Goal: Task Accomplishment & Management: Complete application form

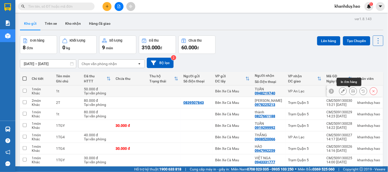
click at [351, 93] on icon at bounding box center [353, 91] width 4 height 4
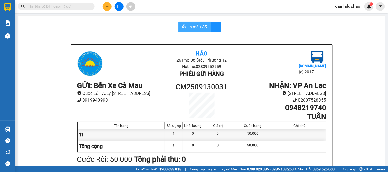
click at [195, 29] on span "In mẫu A5" at bounding box center [197, 27] width 18 height 6
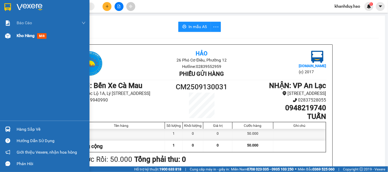
click at [27, 31] on div "Kho hàng mới" at bounding box center [51, 35] width 69 height 13
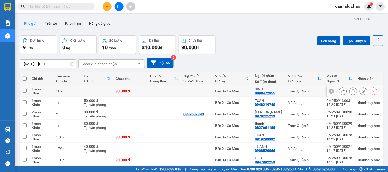
click at [351, 92] on icon at bounding box center [353, 91] width 4 height 4
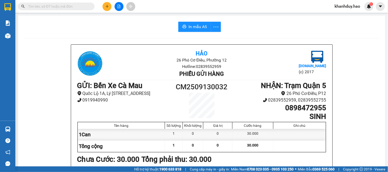
click at [195, 26] on span "In mẫu A5" at bounding box center [197, 27] width 18 height 6
click at [105, 6] on icon "plus" at bounding box center [107, 7] width 4 height 4
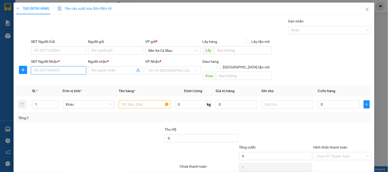
click at [78, 73] on input "SĐT Người Nhận *" at bounding box center [58, 70] width 55 height 8
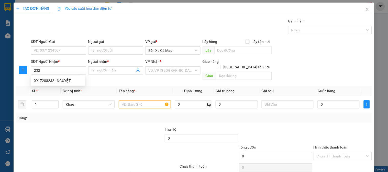
click at [58, 85] on div "0917208232 0917208232 - NGUYỆT" at bounding box center [58, 81] width 54 height 10
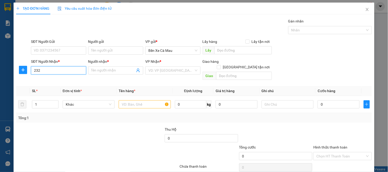
click at [61, 73] on input "232" at bounding box center [58, 70] width 55 height 8
click at [59, 79] on div "0917208232 - NGUYỆT" at bounding box center [58, 81] width 48 height 6
type input "0917208232"
type input "NGUYỆT"
type input "30.000"
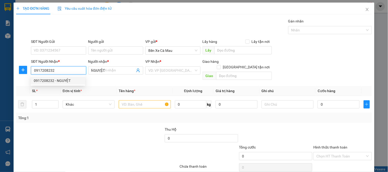
type input "30.000"
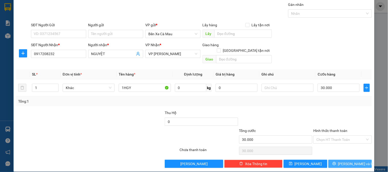
click at [330, 160] on button "[PERSON_NAME] và In" at bounding box center [349, 164] width 43 height 8
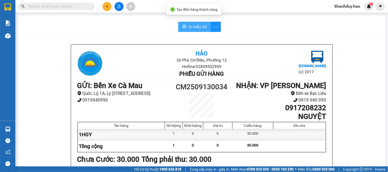
click at [196, 27] on span "In mẫu A5" at bounding box center [197, 27] width 18 height 6
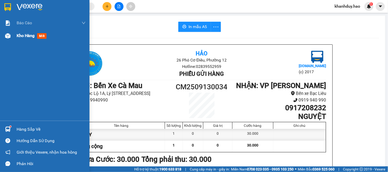
click at [28, 36] on span "Kho hàng" at bounding box center [26, 35] width 18 height 5
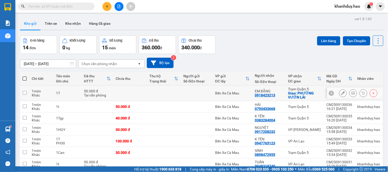
click at [351, 94] on icon at bounding box center [353, 94] width 4 height 4
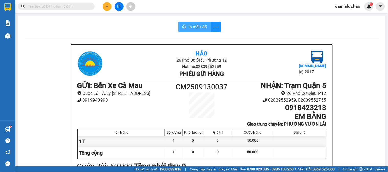
click at [188, 24] on span "In mẫu A5" at bounding box center [197, 27] width 18 height 6
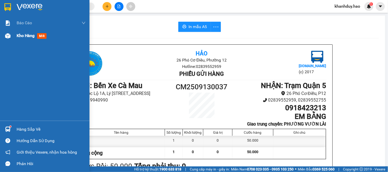
click at [6, 35] on img at bounding box center [7, 35] width 5 height 5
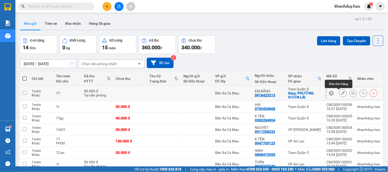
click at [341, 93] on icon at bounding box center [343, 94] width 4 height 4
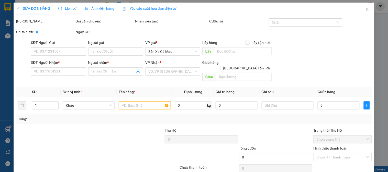
type input "0918423213"
type input "EM BẰNG"
checkbox input "true"
type input "PHƯỜNG VƯỜN LÀI"
type input "50.000"
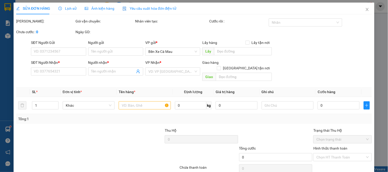
type input "0"
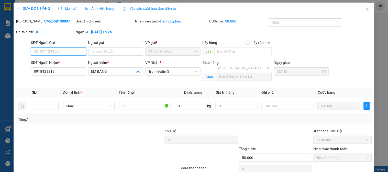
click at [173, 71] on span "Trạm Quận 5" at bounding box center [172, 72] width 49 height 8
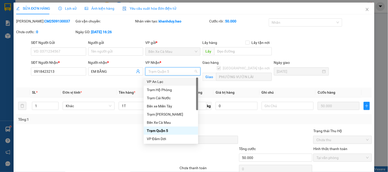
click at [169, 79] on div "VP An Lạc" at bounding box center [171, 82] width 48 height 6
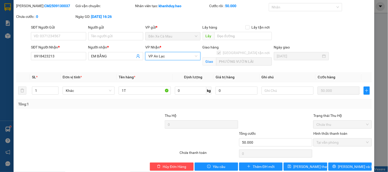
scroll to position [24, 0]
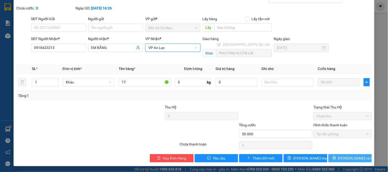
click at [348, 158] on span "[PERSON_NAME] và In" at bounding box center [356, 159] width 36 height 6
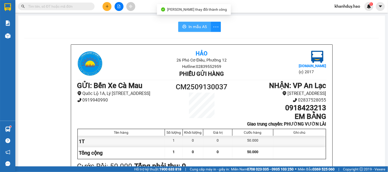
click at [193, 25] on span "In mẫu A5" at bounding box center [197, 27] width 18 height 6
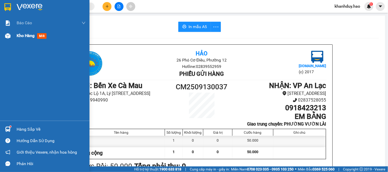
click at [24, 37] on span "Kho hàng" at bounding box center [26, 35] width 18 height 5
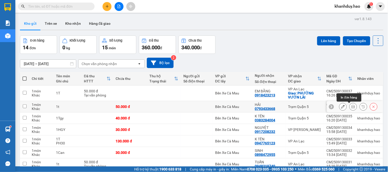
click at [351, 106] on icon at bounding box center [353, 107] width 4 height 4
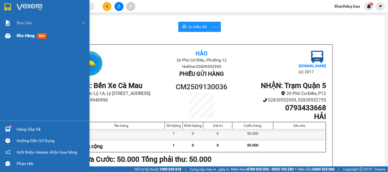
click at [23, 34] on span "Kho hàng" at bounding box center [26, 35] width 18 height 5
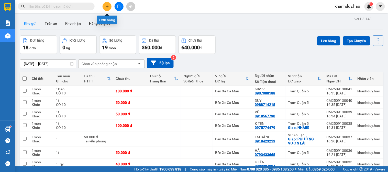
click at [104, 7] on button at bounding box center [106, 6] width 9 height 9
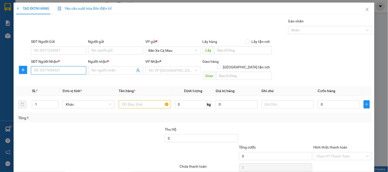
click at [50, 69] on input "SĐT Người Nhận *" at bounding box center [58, 70] width 55 height 8
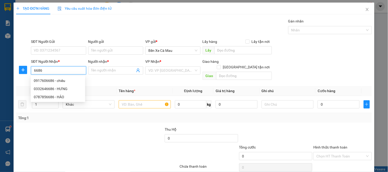
click at [64, 81] on div "0917606686 - chiêu" at bounding box center [58, 81] width 48 height 6
type input "0917606686"
type input "chiêu"
type input "40.000"
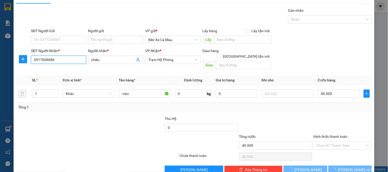
scroll to position [17, 0]
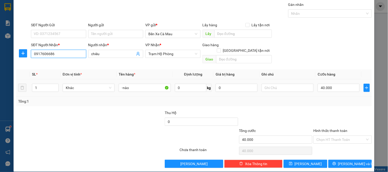
type input "0917606686"
click at [333, 79] on td "40.000" at bounding box center [338, 87] width 46 height 17
type input "0"
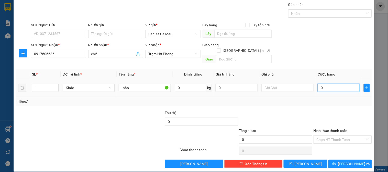
click at [333, 84] on input "0" at bounding box center [338, 88] width 42 height 8
type input "3"
type input "003"
type input "30"
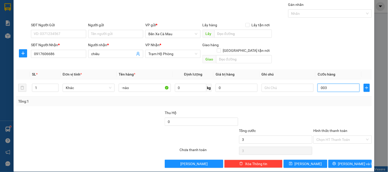
type input "30"
type input "0.030"
click at [328, 49] on div "SĐT Người Nhận * 0917606686 Người nhận * chiêu VP Nhận * Trạm Hộ Phòng Giao hàn…" at bounding box center [201, 54] width 343 height 24
type input "30.000"
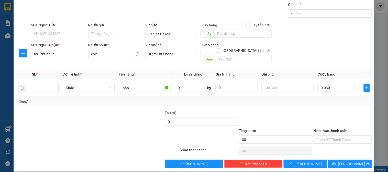
type input "30.000"
click at [352, 162] on button "[PERSON_NAME] và In" at bounding box center [349, 164] width 43 height 8
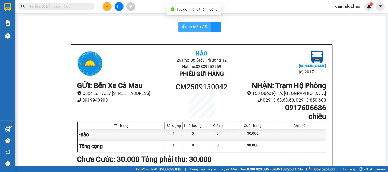
click at [190, 25] on span "In mẫu A5" at bounding box center [197, 27] width 18 height 6
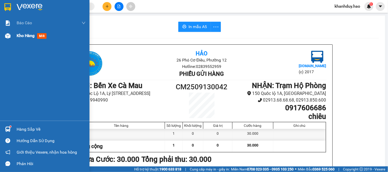
click at [22, 35] on span "Kho hàng" at bounding box center [26, 35] width 18 height 5
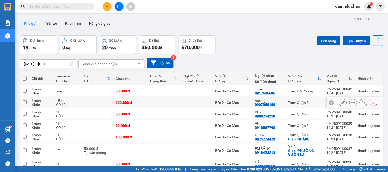
click at [351, 102] on icon at bounding box center [353, 103] width 4 height 4
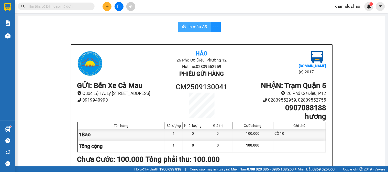
click at [190, 29] on span "In mẫu A5" at bounding box center [197, 27] width 18 height 6
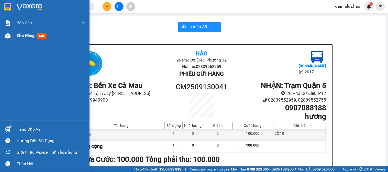
click at [35, 38] on div "Kho hàng mới" at bounding box center [33, 35] width 32 height 6
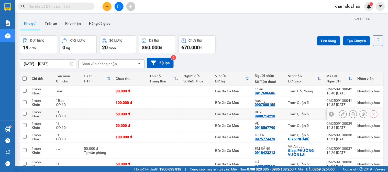
click at [349, 115] on button at bounding box center [352, 114] width 7 height 9
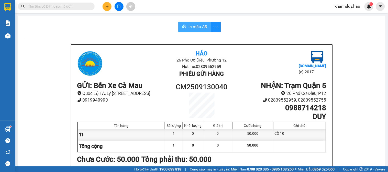
click at [197, 29] on span "In mẫu A5" at bounding box center [197, 27] width 18 height 6
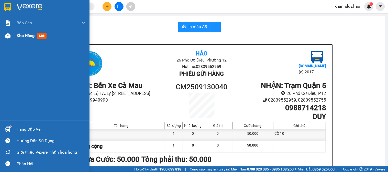
click at [22, 36] on span "Kho hàng" at bounding box center [26, 35] width 18 height 5
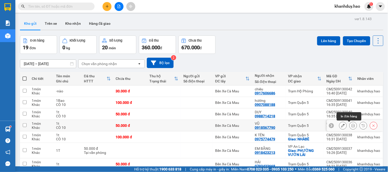
click at [349, 128] on button at bounding box center [352, 125] width 7 height 9
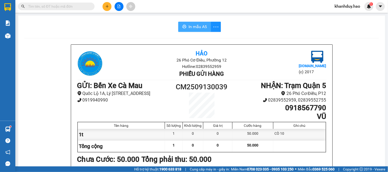
click at [199, 28] on span "In mẫu A5" at bounding box center [197, 27] width 18 height 6
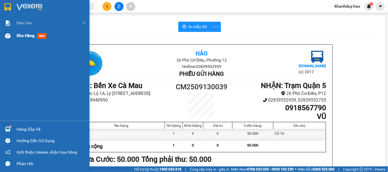
click at [16, 34] on div "Kho hàng mới" at bounding box center [44, 35] width 89 height 13
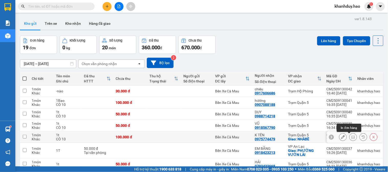
click at [351, 138] on button at bounding box center [352, 137] width 7 height 9
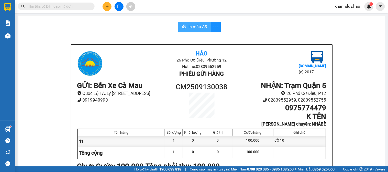
click at [188, 27] on span "In mẫu A5" at bounding box center [197, 27] width 18 height 6
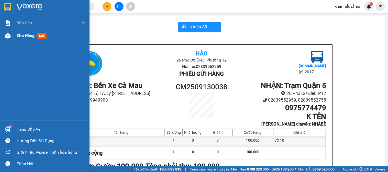
click at [19, 32] on div "Kho hàng mới" at bounding box center [33, 35] width 32 height 6
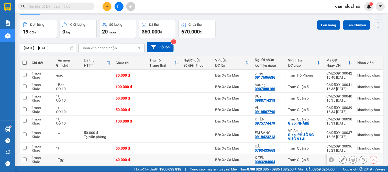
scroll to position [28, 0]
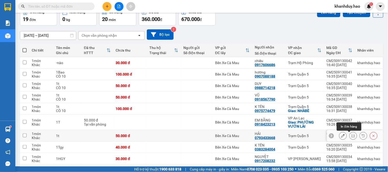
click at [351, 136] on icon at bounding box center [353, 136] width 4 height 4
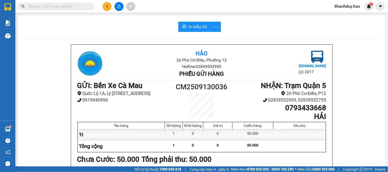
click at [196, 28] on span "In mẫu A5" at bounding box center [197, 27] width 18 height 6
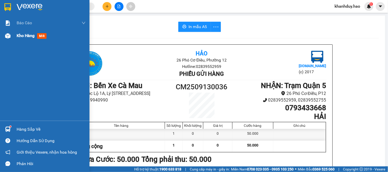
click at [20, 37] on span "Kho hàng" at bounding box center [26, 35] width 18 height 5
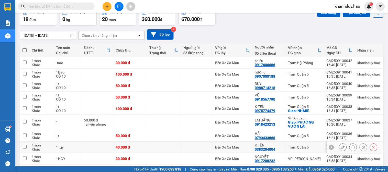
scroll to position [57, 0]
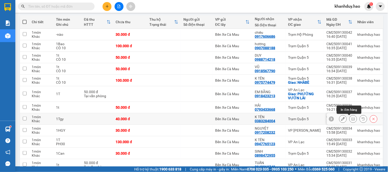
click at [351, 119] on icon at bounding box center [353, 119] width 4 height 4
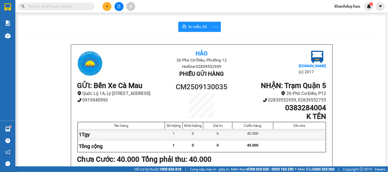
click at [184, 25] on button "In mẫu A5" at bounding box center [194, 27] width 33 height 10
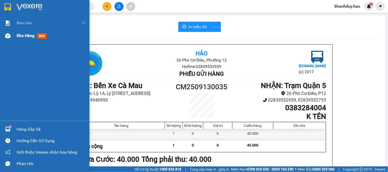
click at [21, 38] on span "Kho hàng" at bounding box center [26, 35] width 18 height 5
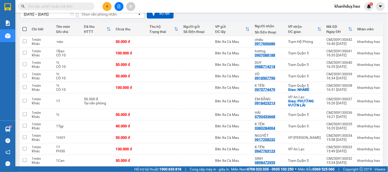
scroll to position [57, 0]
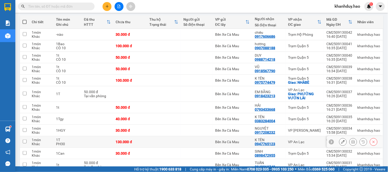
click at [351, 142] on icon at bounding box center [353, 142] width 4 height 4
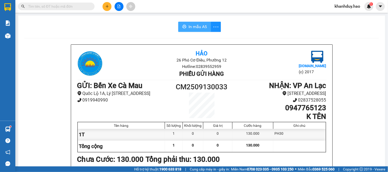
click at [193, 27] on span "In mẫu A5" at bounding box center [197, 27] width 18 height 6
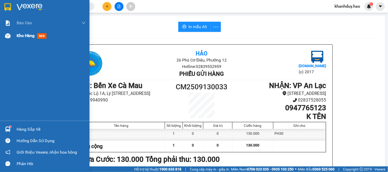
click at [28, 42] on div "Kho hàng mới" at bounding box center [51, 35] width 69 height 13
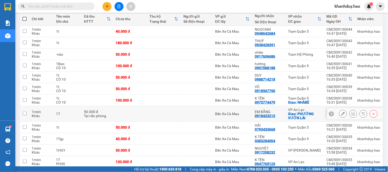
scroll to position [113, 0]
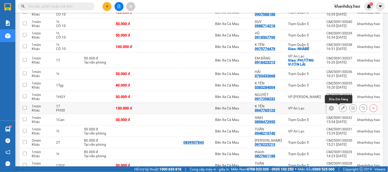
click at [341, 107] on icon at bounding box center [343, 109] width 4 height 4
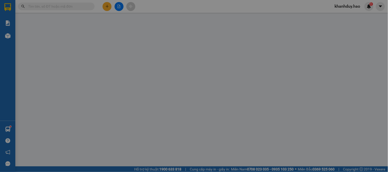
type input "0947765123"
type input "K TÊN"
type input "130.000"
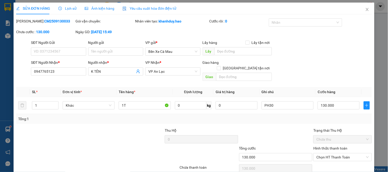
click at [68, 8] on span "Lịch sử" at bounding box center [67, 8] width 18 height 4
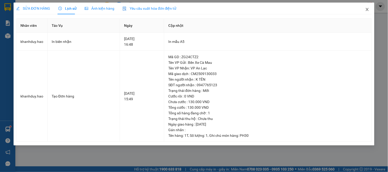
click at [367, 9] on icon "close" at bounding box center [367, 9] width 4 height 4
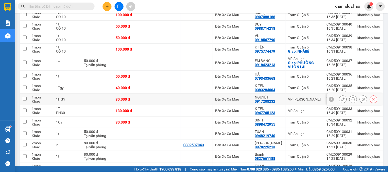
scroll to position [142, 0]
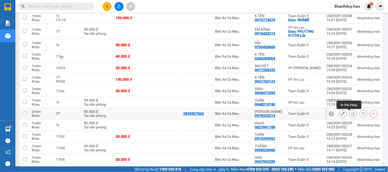
click at [349, 116] on button at bounding box center [352, 114] width 7 height 9
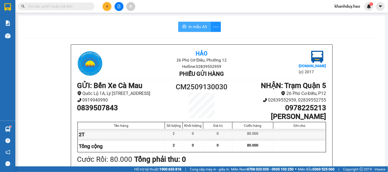
click at [192, 23] on button "In mẫu A5" at bounding box center [194, 27] width 33 height 10
click at [110, 6] on button at bounding box center [106, 6] width 9 height 9
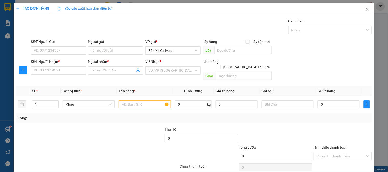
click at [69, 66] on div "SĐT Người Nhận *" at bounding box center [58, 63] width 55 height 8
click at [69, 68] on input "SĐT Người Nhận *" at bounding box center [58, 70] width 55 height 8
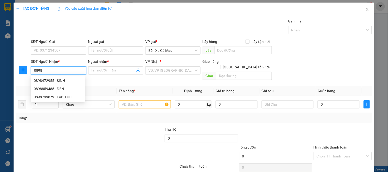
type input "0898"
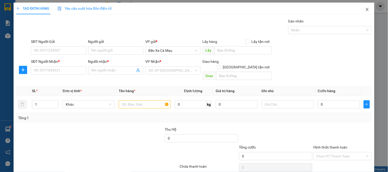
click at [365, 8] on icon "close" at bounding box center [367, 9] width 4 height 4
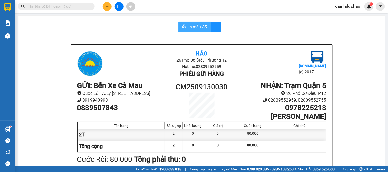
click at [196, 26] on span "In mẫu A5" at bounding box center [197, 27] width 18 height 6
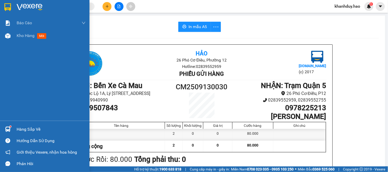
click at [24, 43] on div "Báo cáo BC tiền công nợ Báo cáo dòng tiền (trưởng trạm) Doanh số tạo đơn theo V…" at bounding box center [44, 69] width 89 height 104
click at [24, 34] on span "Kho hàng" at bounding box center [26, 35] width 18 height 5
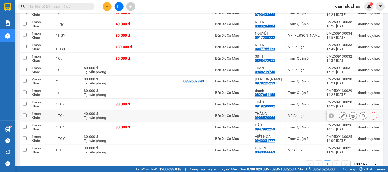
scroll to position [158, 0]
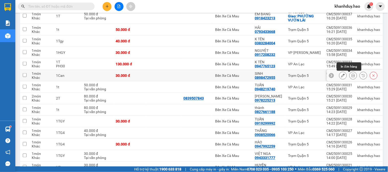
click at [349, 78] on button at bounding box center [352, 75] width 7 height 9
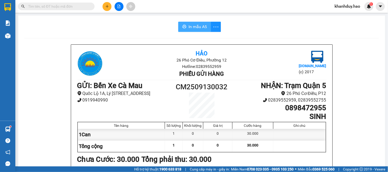
click at [188, 26] on span "In mẫu A5" at bounding box center [197, 27] width 18 height 6
click at [110, 5] on button at bounding box center [106, 6] width 9 height 9
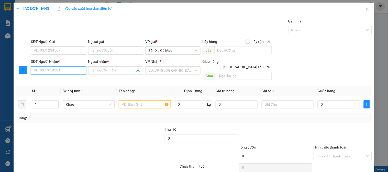
click at [59, 72] on input "SĐT Người Nhận *" at bounding box center [58, 70] width 55 height 8
drag, startPoint x: 59, startPoint y: 79, endPoint x: 223, endPoint y: 86, distance: 164.7
click at [64, 79] on div "0898799679 - LABO HLT" at bounding box center [58, 81] width 48 height 6
type input "0898799679"
type input "LABO HLT"
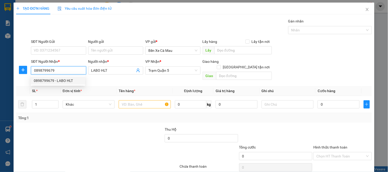
type input "30.000"
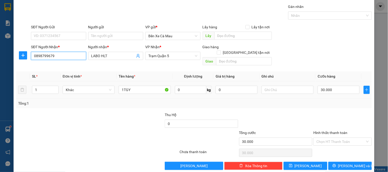
scroll to position [17, 0]
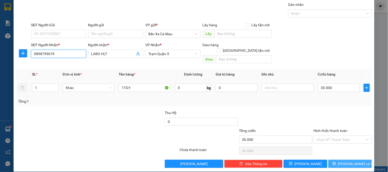
type input "0898799679"
click at [336, 162] on icon "printer" at bounding box center [334, 164] width 4 height 4
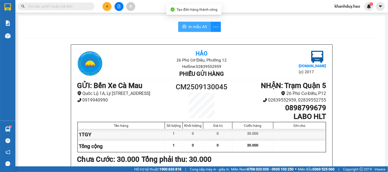
click at [195, 29] on span "In mẫu A5" at bounding box center [197, 27] width 18 height 6
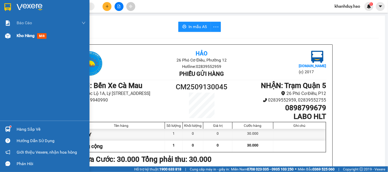
click at [17, 40] on div "Kho hàng mới" at bounding box center [51, 35] width 69 height 13
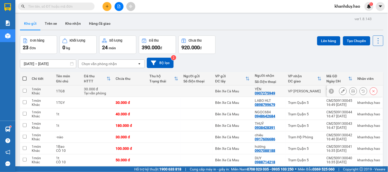
click at [351, 92] on icon at bounding box center [353, 91] width 4 height 4
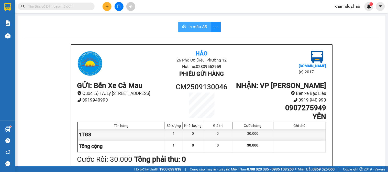
click at [190, 29] on span "In mẫu A5" at bounding box center [197, 27] width 18 height 6
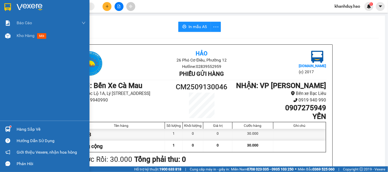
click at [32, 45] on div "Báo cáo BC tiền công nợ Báo cáo dòng tiền (trưởng trạm) Doanh số tạo đơn theo V…" at bounding box center [44, 69] width 89 height 104
click at [32, 38] on span "Kho hàng" at bounding box center [26, 35] width 18 height 5
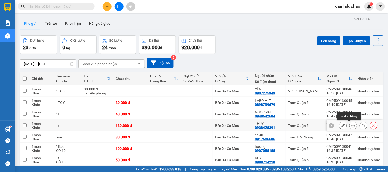
click at [351, 126] on icon at bounding box center [353, 126] width 4 height 4
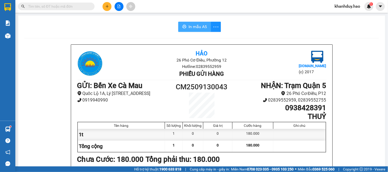
click at [189, 23] on button "In mẫu A5" at bounding box center [194, 27] width 33 height 10
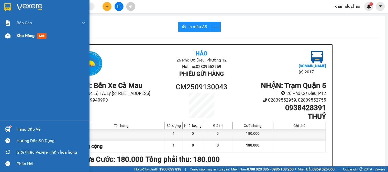
click at [32, 36] on span "Kho hàng" at bounding box center [26, 35] width 18 height 5
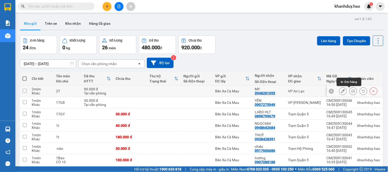
click at [351, 91] on icon at bounding box center [353, 91] width 4 height 4
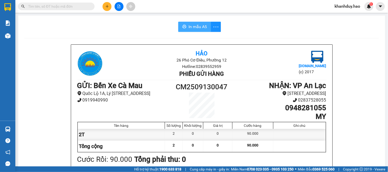
click at [196, 26] on span "In mẫu A5" at bounding box center [197, 27] width 18 height 6
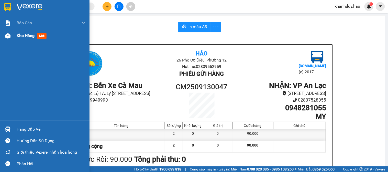
click at [18, 36] on span "Kho hàng" at bounding box center [26, 35] width 18 height 5
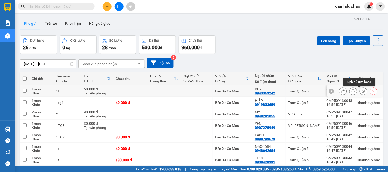
click at [351, 92] on icon at bounding box center [353, 91] width 4 height 4
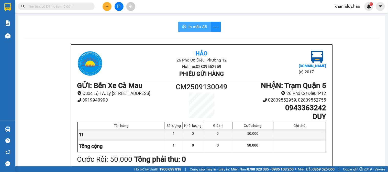
click at [194, 28] on span "In mẫu A5" at bounding box center [197, 27] width 18 height 6
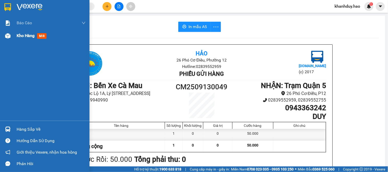
click at [19, 36] on span "Kho hàng" at bounding box center [26, 35] width 18 height 5
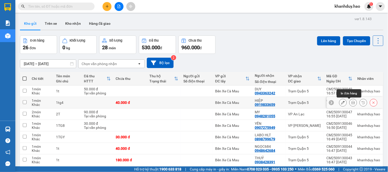
click at [351, 101] on icon at bounding box center [353, 103] width 4 height 4
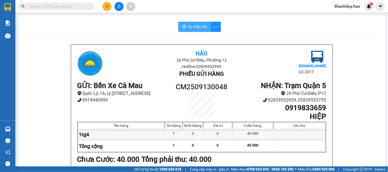
click at [197, 25] on span "In mẫu A5" at bounding box center [197, 27] width 18 height 6
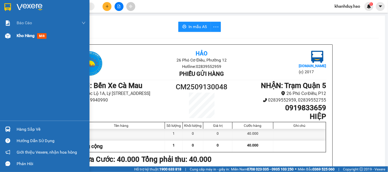
click at [7, 42] on div "Kho hàng mới" at bounding box center [44, 35] width 89 height 13
click at [8, 40] on div "Kho hàng mới" at bounding box center [44, 35] width 89 height 13
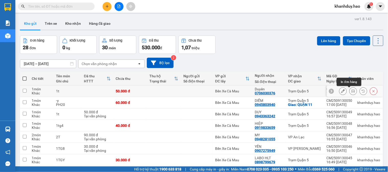
click at [349, 91] on button at bounding box center [352, 91] width 7 height 9
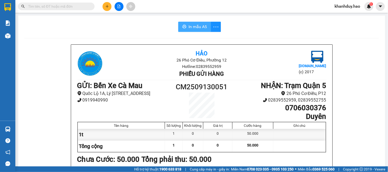
click at [192, 27] on span "In mẫu A5" at bounding box center [197, 27] width 18 height 6
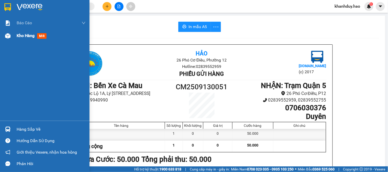
click at [12, 37] on div "Kho hàng mới" at bounding box center [44, 35] width 89 height 13
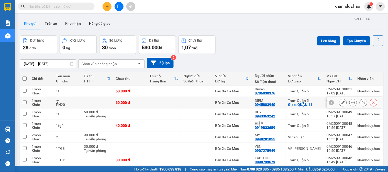
click at [351, 104] on button at bounding box center [352, 102] width 7 height 9
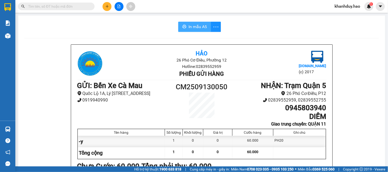
click at [195, 25] on span "In mẫu A5" at bounding box center [197, 27] width 18 height 6
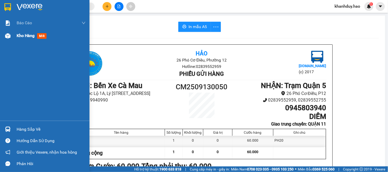
click at [29, 36] on span "Kho hàng" at bounding box center [26, 35] width 18 height 5
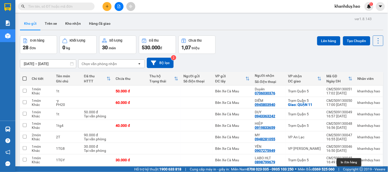
click at [351, 170] on icon at bounding box center [353, 172] width 4 height 4
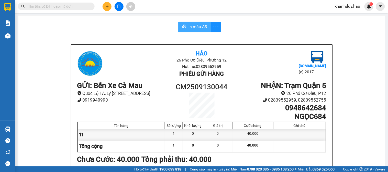
click at [194, 25] on span "In mẫu A5" at bounding box center [197, 27] width 18 height 6
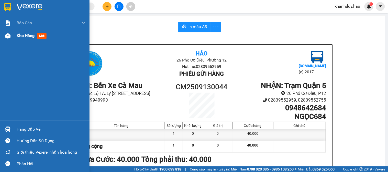
click at [43, 31] on div "Kho hàng mới" at bounding box center [51, 35] width 69 height 13
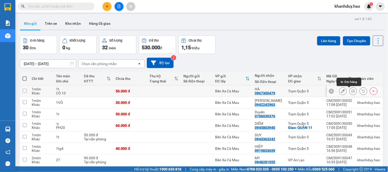
click at [351, 91] on icon at bounding box center [353, 91] width 4 height 4
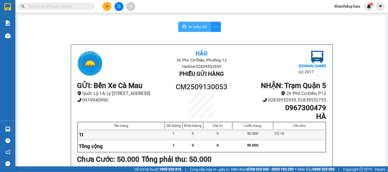
click at [197, 29] on span "In mẫu A5" at bounding box center [197, 27] width 18 height 6
click at [183, 24] on button "In mẫu A5" at bounding box center [194, 27] width 33 height 10
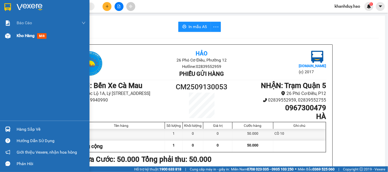
click at [15, 37] on div "Kho hàng mới" at bounding box center [44, 35] width 89 height 13
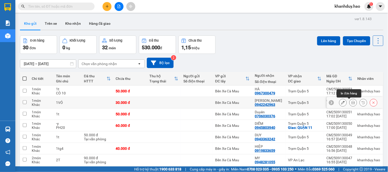
click at [351, 103] on icon at bounding box center [353, 103] width 4 height 4
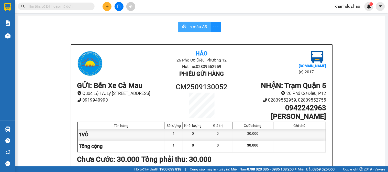
click at [186, 29] on button "In mẫu A5" at bounding box center [194, 27] width 33 height 10
click at [105, 6] on icon "plus" at bounding box center [107, 7] width 4 height 4
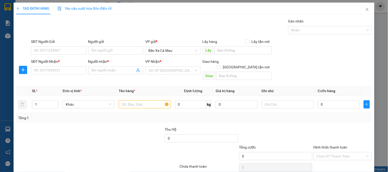
click at [47, 64] on div "SĐT Người Nhận *" at bounding box center [58, 62] width 55 height 6
click at [47, 66] on input "SĐT Người Nhận *" at bounding box center [58, 70] width 55 height 8
click at [44, 71] on input "SĐT Người Nhận *" at bounding box center [58, 70] width 55 height 8
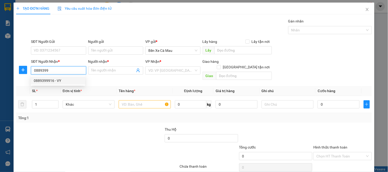
click at [46, 81] on div "0889399916 - VY" at bounding box center [58, 81] width 48 height 6
type input "0889399916"
type input "VY"
type input "50.000"
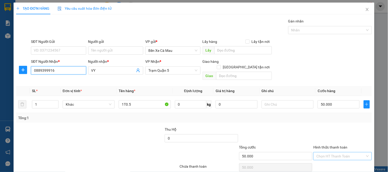
type input "0889399916"
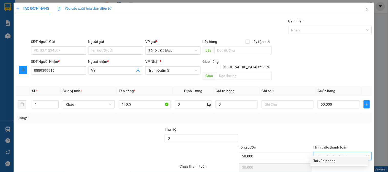
click at [344, 153] on input "Hình thức thanh toán" at bounding box center [340, 157] width 49 height 8
click at [344, 164] on div "Tại văn phòng" at bounding box center [339, 161] width 58 height 8
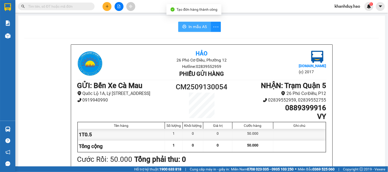
click at [204, 28] on span "In mẫu A5" at bounding box center [197, 27] width 18 height 6
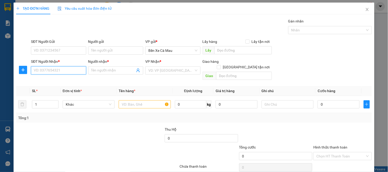
click at [58, 72] on input "SĐT Người Nhận *" at bounding box center [58, 70] width 55 height 8
click at [61, 82] on div "0902689313 - TIÊN" at bounding box center [58, 81] width 48 height 6
type input "0902689313"
type input "TIÊN"
type input "40.000"
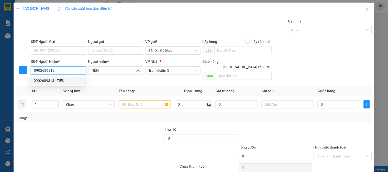
type input "40.000"
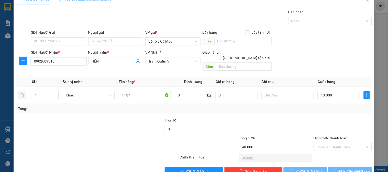
scroll to position [17, 0]
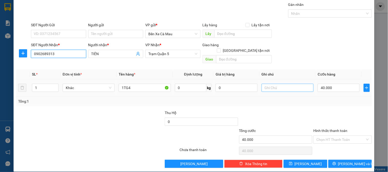
type input "0902689313"
click at [302, 84] on input "text" at bounding box center [287, 88] width 52 height 8
type input "CÒ 10"
type input "0"
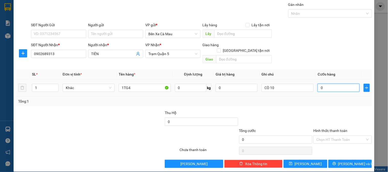
click at [339, 84] on input "0" at bounding box center [338, 88] width 42 height 8
type input "005"
type input "5"
type input "50"
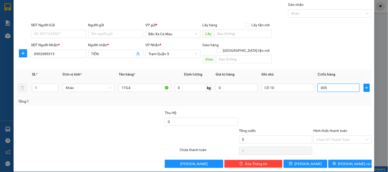
type input "50"
type input "0.050"
click at [339, 70] on th "Cước hàng" at bounding box center [338, 75] width 46 height 10
type input "50.000"
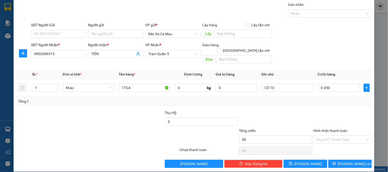
type input "50.000"
click at [338, 154] on div "Transit Pickup Surcharge Ids Transit Deliver Surcharge Ids Transit Deliver Surc…" at bounding box center [194, 85] width 356 height 166
click at [335, 160] on button "[PERSON_NAME] và In" at bounding box center [349, 164] width 43 height 8
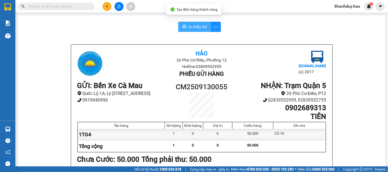
click at [195, 29] on span "In mẫu A5" at bounding box center [197, 27] width 18 height 6
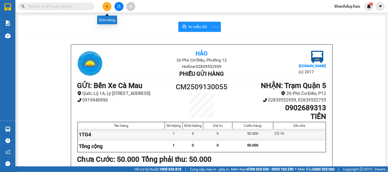
click at [106, 6] on icon "plus" at bounding box center [107, 7] width 4 height 4
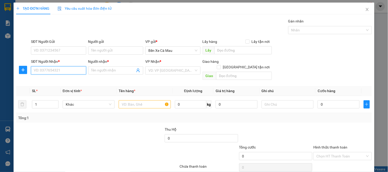
click at [77, 70] on input "SĐT Người Nhận *" at bounding box center [58, 70] width 55 height 8
click at [52, 79] on div "0931119923 - QUYỀN" at bounding box center [58, 81] width 48 height 6
type input "0931119923"
type input "QUYỀN"
type input "60.000"
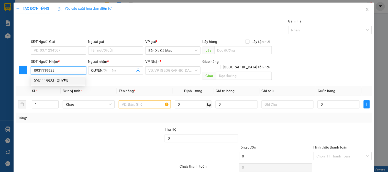
type input "60.000"
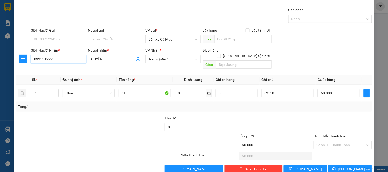
scroll to position [17, 0]
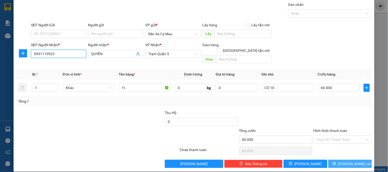
type input "0931119923"
click at [335, 160] on button "[PERSON_NAME] và In" at bounding box center [349, 164] width 43 height 8
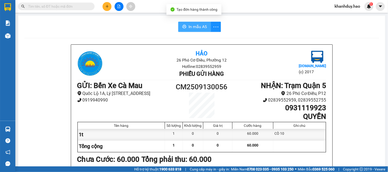
click at [191, 28] on span "In mẫu A5" at bounding box center [197, 27] width 18 height 6
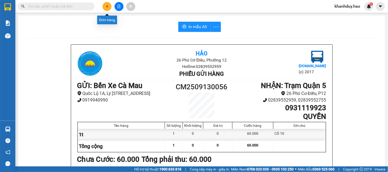
click at [106, 6] on icon "plus" at bounding box center [107, 7] width 4 height 4
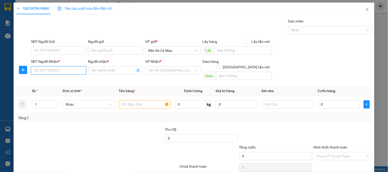
click at [71, 73] on input "SĐT Người Nhận *" at bounding box center [58, 70] width 55 height 8
click at [65, 82] on div "0393365515 - NHI 515" at bounding box center [58, 81] width 48 height 6
type input "0393365515"
type input "NHI 515"
type input "50.000"
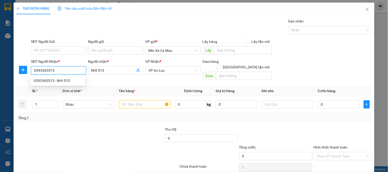
type input "50.000"
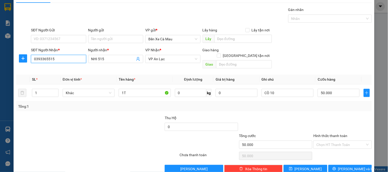
scroll to position [17, 0]
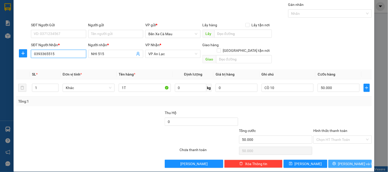
type input "0393365515"
click at [339, 160] on button "[PERSON_NAME] và In" at bounding box center [349, 164] width 43 height 8
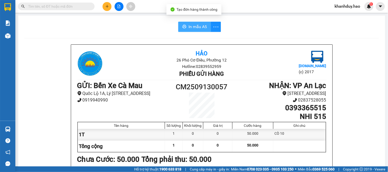
click at [198, 27] on span "In mẫu A5" at bounding box center [197, 27] width 18 height 6
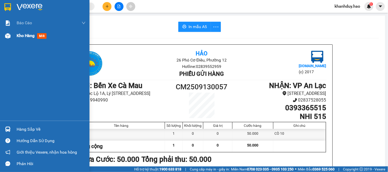
click at [41, 35] on span "mới" at bounding box center [41, 36] width 9 height 6
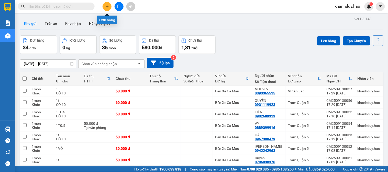
click at [107, 7] on icon "plus" at bounding box center [107, 6] width 0 height 3
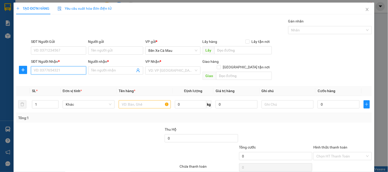
click at [58, 72] on input "SĐT Người Nhận *" at bounding box center [58, 70] width 55 height 8
click at [53, 81] on div "0906960904 - LAB TIẾN" at bounding box center [58, 81] width 48 height 6
type input "0906960904"
type input "LAB TIẾN"
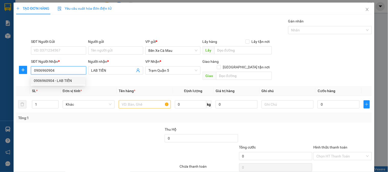
type input "30.000"
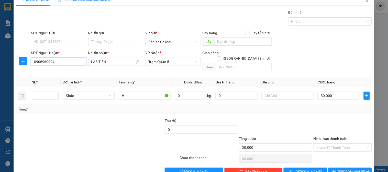
scroll to position [17, 0]
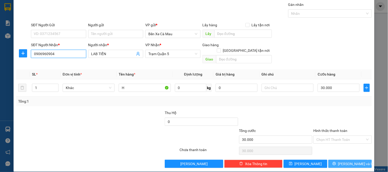
type input "0906960904"
click at [332, 160] on button "[PERSON_NAME] và In" at bounding box center [349, 164] width 43 height 8
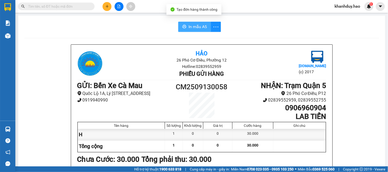
click at [184, 27] on icon "printer" at bounding box center [184, 27] width 4 height 4
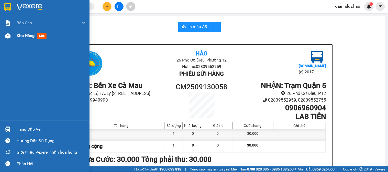
click at [44, 37] on span "mới" at bounding box center [41, 36] width 9 height 6
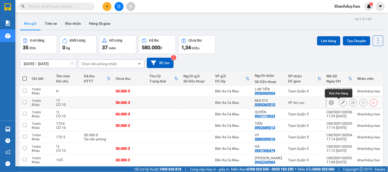
click at [341, 103] on icon at bounding box center [343, 103] width 4 height 4
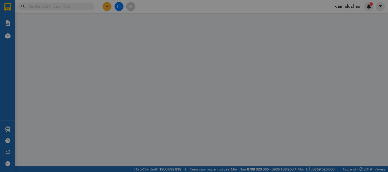
type input "0393365515"
type input "NHI 515"
type input "50.000"
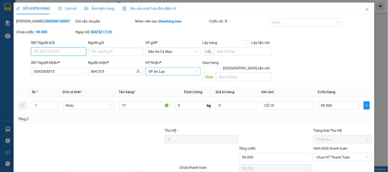
click at [160, 74] on span "VP An Lạc" at bounding box center [172, 72] width 49 height 8
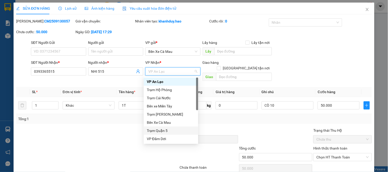
click at [159, 131] on div "Trạm Quận 5" at bounding box center [171, 131] width 48 height 6
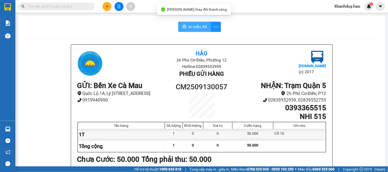
click at [201, 24] on span "In mẫu A5" at bounding box center [197, 27] width 18 height 6
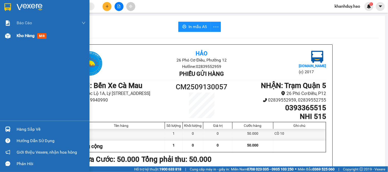
click at [20, 37] on span "Kho hàng" at bounding box center [26, 35] width 18 height 5
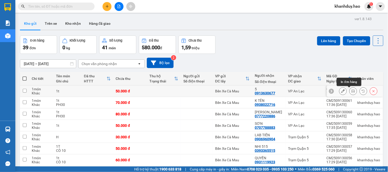
click at [351, 92] on icon at bounding box center [353, 91] width 4 height 4
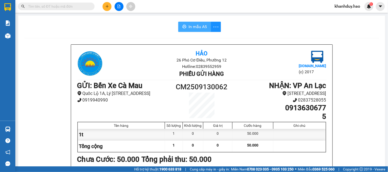
click at [190, 24] on span "In mẫu A5" at bounding box center [197, 27] width 18 height 6
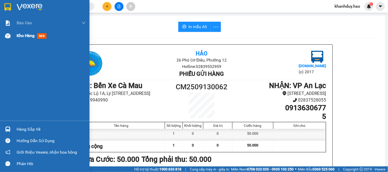
click at [26, 36] on span "Kho hàng" at bounding box center [26, 35] width 18 height 5
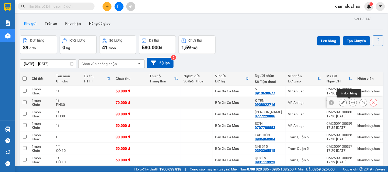
click at [351, 103] on icon at bounding box center [353, 103] width 4 height 4
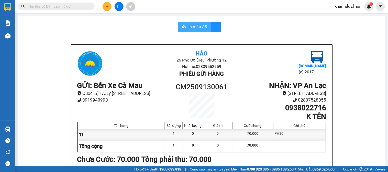
drag, startPoint x: 184, startPoint y: 20, endPoint x: 184, endPoint y: 23, distance: 3.1
click at [184, 23] on button "In mẫu A5" at bounding box center [194, 27] width 33 height 10
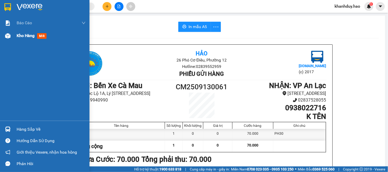
click at [15, 37] on div "Kho hàng mới" at bounding box center [44, 35] width 89 height 13
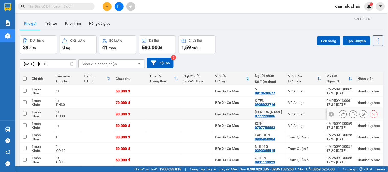
click at [351, 116] on button at bounding box center [352, 114] width 7 height 9
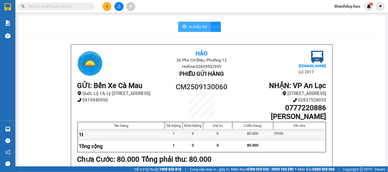
click at [182, 22] on button "In mẫu A5" at bounding box center [194, 27] width 33 height 10
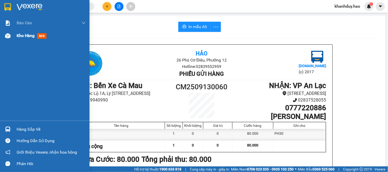
click at [12, 32] on div "Kho hàng mới" at bounding box center [44, 35] width 89 height 13
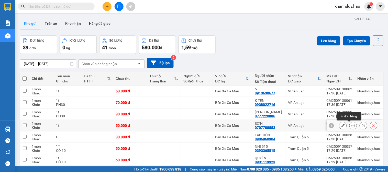
click at [351, 127] on icon at bounding box center [353, 126] width 4 height 4
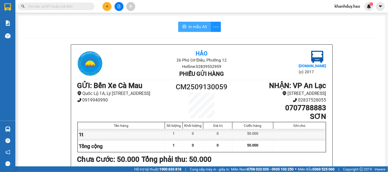
click at [192, 29] on span "In mẫu A5" at bounding box center [197, 27] width 18 height 6
click at [107, 6] on icon "plus" at bounding box center [107, 6] width 3 height 0
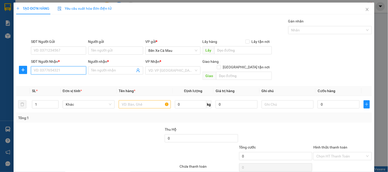
click at [47, 66] on input "SĐT Người Nhận *" at bounding box center [58, 70] width 55 height 8
click at [37, 70] on input "054152" at bounding box center [58, 70] width 55 height 8
click at [56, 79] on div "0854152956 - TÒNG" at bounding box center [58, 81] width 48 height 6
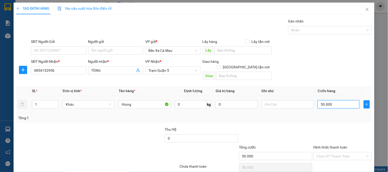
click at [336, 101] on input "50.000" at bounding box center [338, 104] width 42 height 8
click at [329, 75] on div "SĐT Người Nhận * 0854152956 Người nhận * TÒNG VP Nhận * Trạm Quận 5 Giao hàng G…" at bounding box center [201, 71] width 343 height 24
click at [343, 153] on input "Hình thức thanh toán" at bounding box center [340, 157] width 49 height 8
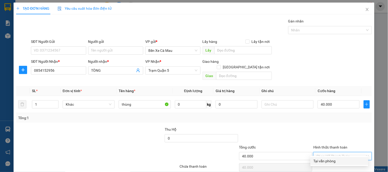
click at [337, 158] on div "Tại văn phòng" at bounding box center [339, 161] width 52 height 6
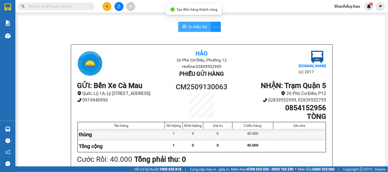
click at [201, 26] on span "In mẫu A5" at bounding box center [197, 27] width 18 height 6
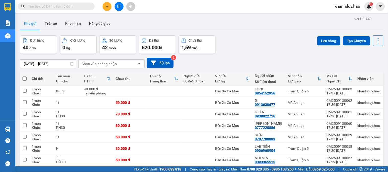
click at [257, 44] on div "Đơn hàng 40 đơn Khối lượng 0 kg Số lượng 42 món Đã thu 620.000 đ Chưa thu 1,59 …" at bounding box center [201, 45] width 363 height 18
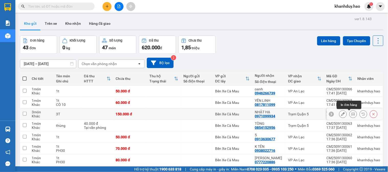
click at [349, 113] on button at bounding box center [352, 114] width 7 height 9
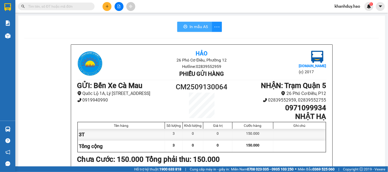
click at [197, 26] on span "In mẫu A5" at bounding box center [198, 27] width 18 height 6
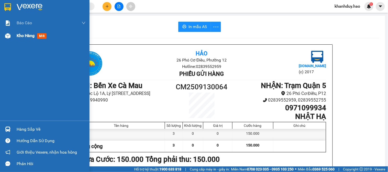
click at [43, 37] on span "mới" at bounding box center [41, 36] width 9 height 6
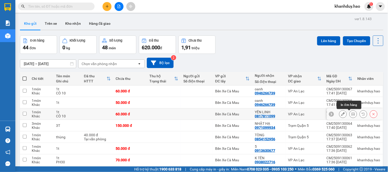
click at [351, 113] on icon at bounding box center [353, 114] width 4 height 4
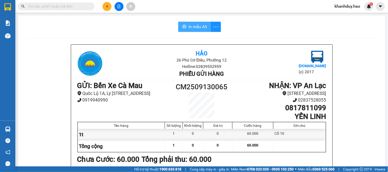
click at [190, 24] on span "In mẫu A5" at bounding box center [197, 27] width 18 height 6
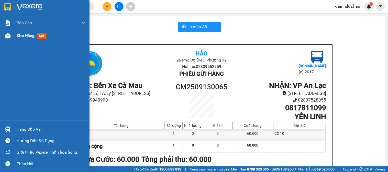
click at [41, 36] on span "mới" at bounding box center [41, 36] width 9 height 6
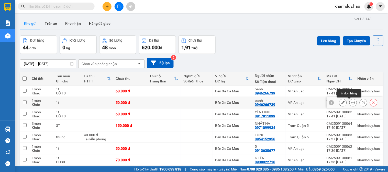
click at [351, 103] on icon at bounding box center [353, 103] width 4 height 4
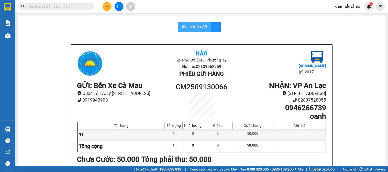
click at [195, 26] on span "In mẫu A5" at bounding box center [197, 27] width 18 height 6
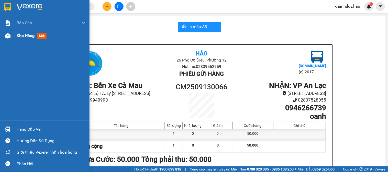
click at [40, 35] on span "mới" at bounding box center [41, 36] width 9 height 6
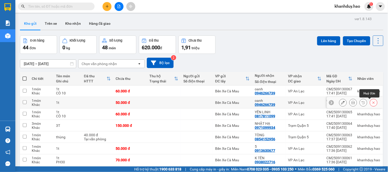
click at [372, 104] on icon at bounding box center [374, 103] width 4 height 4
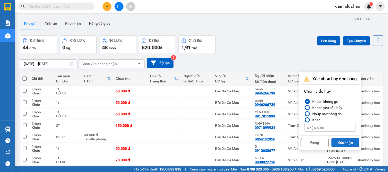
click at [354, 142] on button "Xác nhận" at bounding box center [345, 142] width 28 height 9
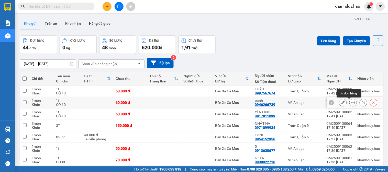
click at [351, 103] on icon at bounding box center [353, 103] width 4 height 4
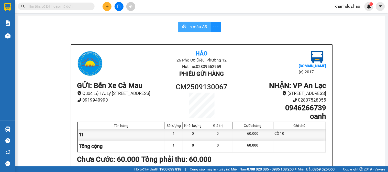
click at [202, 25] on span "In mẫu A5" at bounding box center [197, 27] width 18 height 6
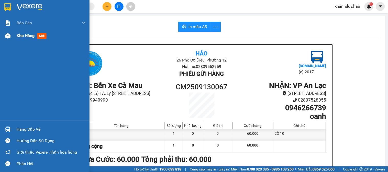
click at [43, 37] on span "mới" at bounding box center [41, 36] width 9 height 6
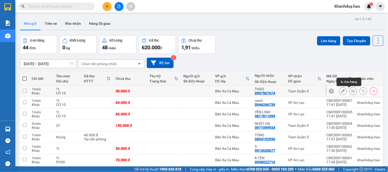
click at [351, 90] on icon at bounding box center [353, 91] width 4 height 4
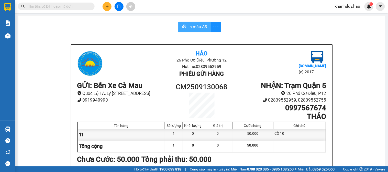
click at [198, 25] on span "In mẫu A5" at bounding box center [197, 27] width 18 height 6
click at [109, 7] on icon "plus" at bounding box center [107, 7] width 4 height 4
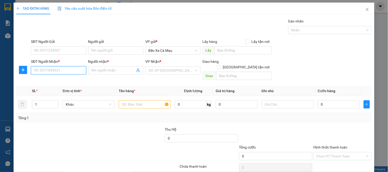
click at [60, 71] on input "SĐT Người Nhận *" at bounding box center [58, 70] width 55 height 8
type input "0848253969"
click at [64, 81] on div "0848253969 - NGUYÊN" at bounding box center [58, 81] width 48 height 6
type input "NGUYÊN"
type input "30.000"
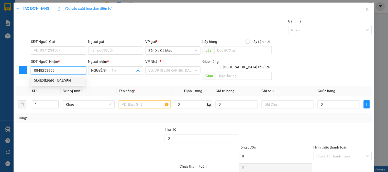
type input "30.000"
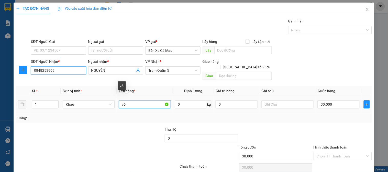
type input "0848253969"
click at [126, 100] on input "vỏ" at bounding box center [145, 104] width 52 height 8
type input "v"
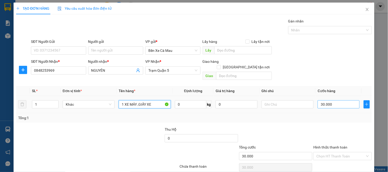
type input "1 XE MÁY ,GIẤY XE"
click at [328, 100] on input "30.000" at bounding box center [338, 104] width 42 height 8
type input "0"
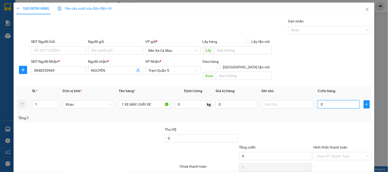
type input "3"
type input "003"
type input "35"
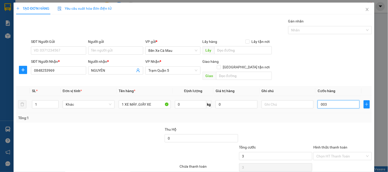
type input "0.035"
type input "350"
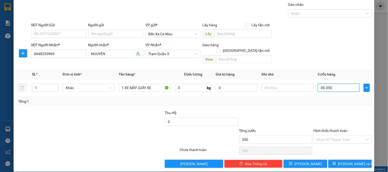
type input "00.350"
click at [343, 129] on label "Hình thức thanh toán" at bounding box center [330, 131] width 34 height 4
click at [343, 136] on input "Hình thức thanh toán" at bounding box center [340, 140] width 49 height 8
type input "350.000"
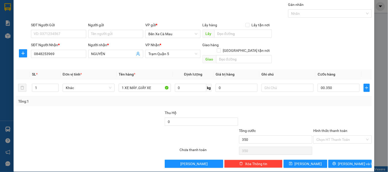
type input "350.000"
click at [336, 145] on div "Tại văn phòng" at bounding box center [339, 145] width 52 height 6
type input "0"
click at [335, 160] on button "[PERSON_NAME] và In" at bounding box center [349, 164] width 43 height 8
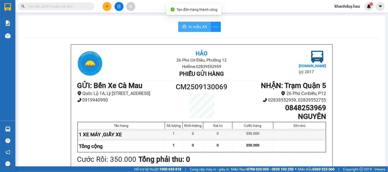
click at [192, 22] on button "In mẫu A5" at bounding box center [194, 27] width 33 height 10
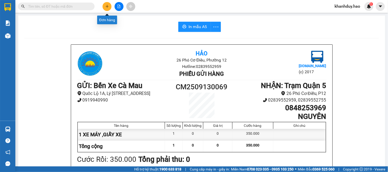
click at [108, 5] on icon "plus" at bounding box center [107, 7] width 4 height 4
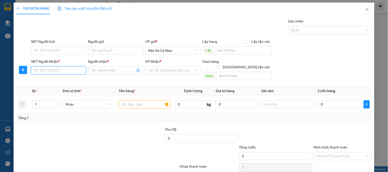
click at [72, 69] on input "SĐT Người Nhận *" at bounding box center [58, 70] width 55 height 8
click at [62, 83] on div "0908863987 - C NGA" at bounding box center [58, 81] width 48 height 6
type input "0908863987"
type input "C NGA"
type input "50.000"
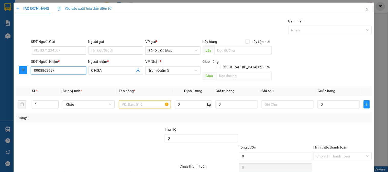
type input "50.000"
type input "0908863987"
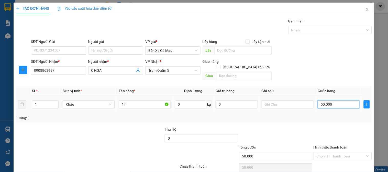
click at [340, 100] on input "50.000" at bounding box center [338, 104] width 42 height 8
type input "0"
type input "6"
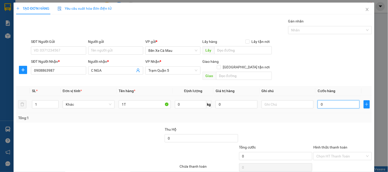
type input "6"
type input "006"
type input "60"
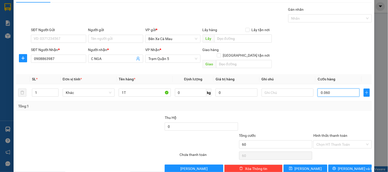
scroll to position [17, 0]
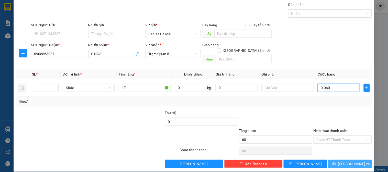
type input "0.060"
type input "60.000"
click at [333, 160] on button "[PERSON_NAME] và In" at bounding box center [349, 164] width 43 height 8
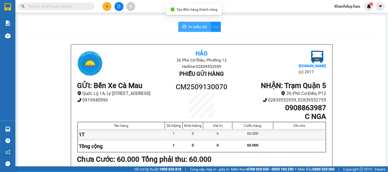
click at [198, 27] on span "In mẫu A5" at bounding box center [197, 27] width 18 height 6
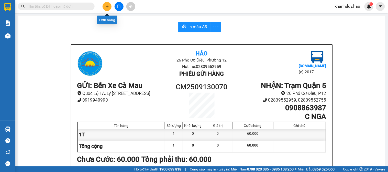
click at [105, 5] on button at bounding box center [106, 6] width 9 height 9
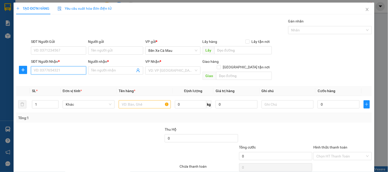
click at [75, 69] on input "SĐT Người Nhận *" at bounding box center [58, 70] width 55 height 8
click at [67, 83] on div "0777706052 - NGỌC" at bounding box center [58, 81] width 48 height 6
type input "0777706052"
type input "NGỌC"
type input "40.000"
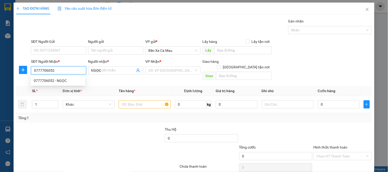
type input "40.000"
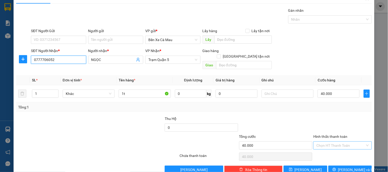
scroll to position [17, 0]
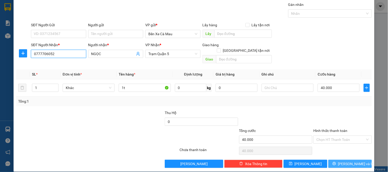
type input "0777706052"
click at [331, 160] on button "[PERSON_NAME] và In" at bounding box center [349, 164] width 43 height 8
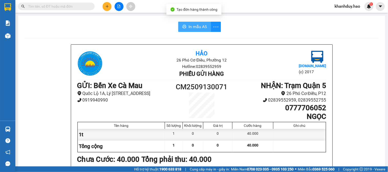
click at [200, 27] on span "In mẫu A5" at bounding box center [197, 27] width 18 height 6
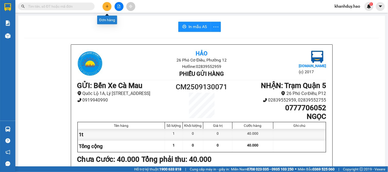
click at [106, 4] on button at bounding box center [106, 6] width 9 height 9
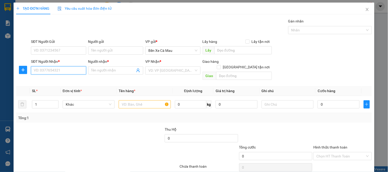
click at [63, 71] on input "SĐT Người Nhận *" at bounding box center [58, 70] width 55 height 8
click at [60, 84] on div "0966815919 - DAO" at bounding box center [58, 81] width 54 height 8
type input "0966815919"
type input "DAO"
type input "80.000"
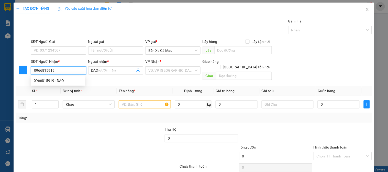
type input "80.000"
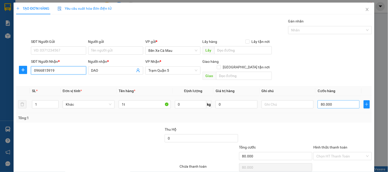
type input "0966815919"
click at [328, 100] on input "80.000" at bounding box center [338, 104] width 42 height 8
type input "0"
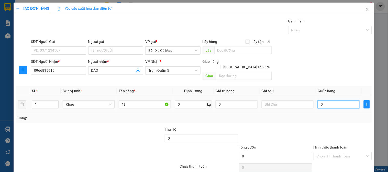
type input "7"
type input "007"
type input "70"
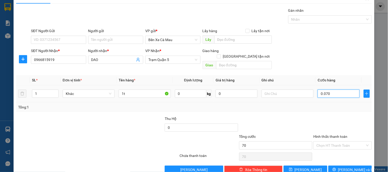
scroll to position [17, 0]
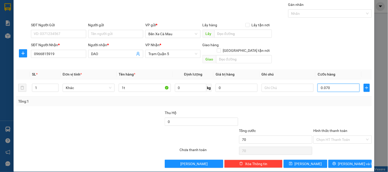
type input "0.070"
type input "70.000"
click at [333, 129] on label "Hình thức thanh toán" at bounding box center [330, 131] width 34 height 4
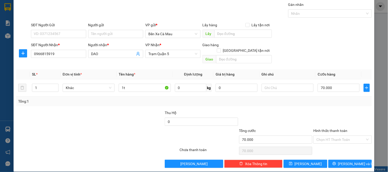
click at [333, 136] on input "Hình thức thanh toán" at bounding box center [340, 140] width 49 height 8
click at [331, 144] on div "Tại văn phòng" at bounding box center [339, 145] width 52 height 6
type input "0"
click at [333, 160] on button "[PERSON_NAME] và In" at bounding box center [349, 164] width 43 height 8
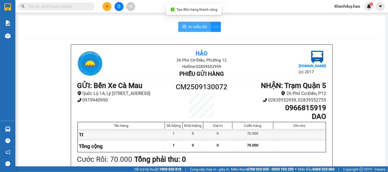
click at [191, 27] on span "In mẫu A5" at bounding box center [197, 27] width 18 height 6
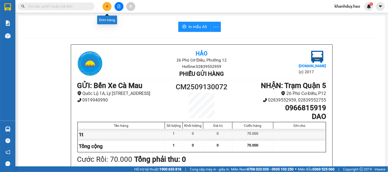
click at [109, 8] on icon "plus" at bounding box center [107, 7] width 4 height 4
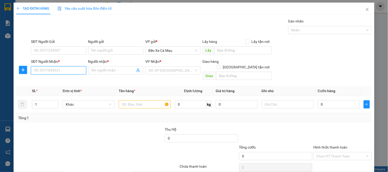
click at [73, 69] on input "SĐT Người Nhận *" at bounding box center [58, 70] width 55 height 8
click at [62, 81] on div "0904153197 - PHÚ197" at bounding box center [58, 81] width 48 height 6
type input "0904153197"
type input "PHÚ197"
type input "80.000"
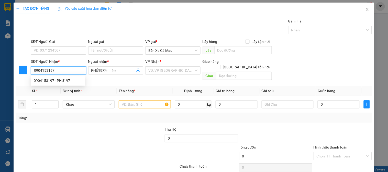
type input "80.000"
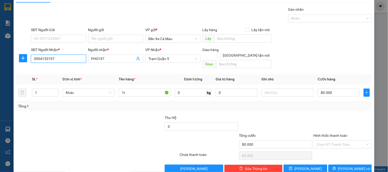
scroll to position [17, 0]
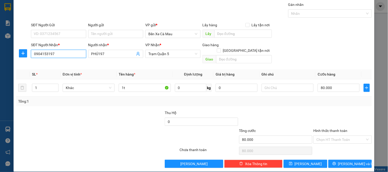
type input "0904153197"
click at [326, 129] on label "Hình thức thanh toán" at bounding box center [330, 131] width 34 height 4
click at [326, 136] on input "Hình thức thanh toán" at bounding box center [340, 140] width 49 height 8
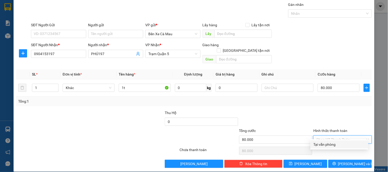
click at [327, 143] on div "Tại văn phòng" at bounding box center [339, 145] width 52 height 6
type input "0"
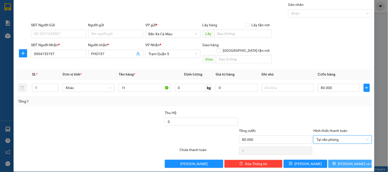
click at [328, 160] on button "[PERSON_NAME] và In" at bounding box center [349, 164] width 43 height 8
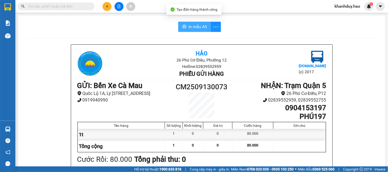
click at [196, 26] on span "In mẫu A5" at bounding box center [197, 27] width 18 height 6
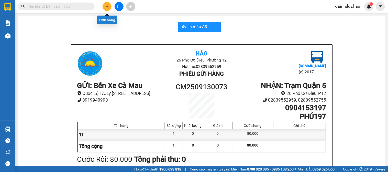
click at [104, 4] on button at bounding box center [106, 6] width 9 height 9
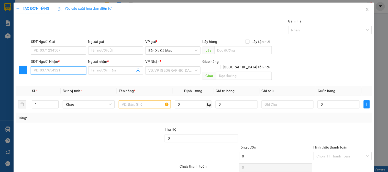
click at [75, 70] on input "SĐT Người Nhận *" at bounding box center [58, 70] width 55 height 8
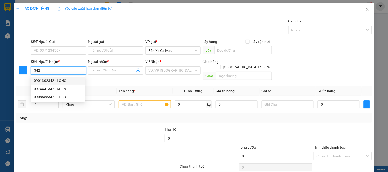
click at [61, 81] on div "0901302342 - LONG" at bounding box center [58, 81] width 48 height 6
type input "0901302342"
type input "LONG"
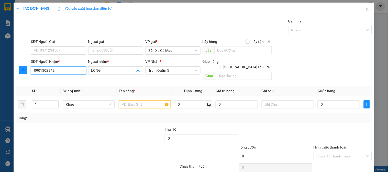
type input "80.000"
type input "0901302342"
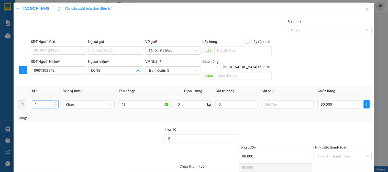
click at [44, 101] on input "1" at bounding box center [45, 105] width 26 height 8
type input "2"
click at [122, 100] on input "1t" at bounding box center [145, 104] width 52 height 8
type input "2t"
click at [329, 100] on input "80.000" at bounding box center [338, 104] width 42 height 8
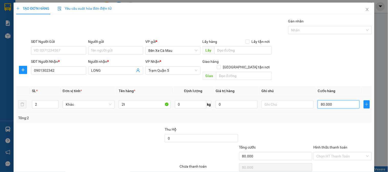
type input "0"
type input "1"
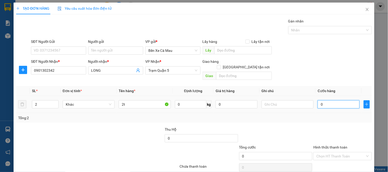
type input "001"
type input "10"
type input "0.010"
type input "1"
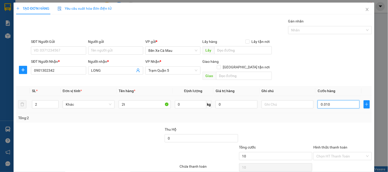
type input "1"
type input "001"
type input "11"
type input "0.011"
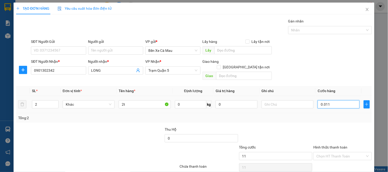
type input "110"
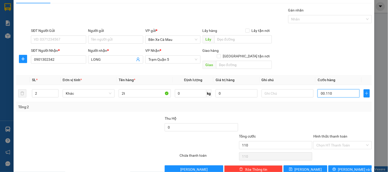
scroll to position [17, 0]
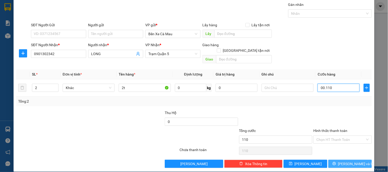
type input "00.110"
type input "110.000"
click at [331, 160] on button "[PERSON_NAME] và In" at bounding box center [349, 164] width 43 height 8
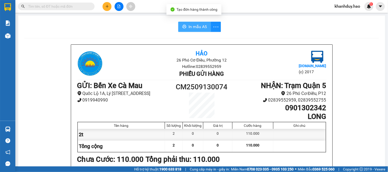
click at [196, 25] on span "In mẫu A5" at bounding box center [197, 27] width 18 height 6
click at [102, 5] on div at bounding box center [119, 6] width 38 height 9
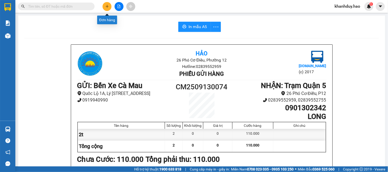
click at [105, 4] on button at bounding box center [106, 6] width 9 height 9
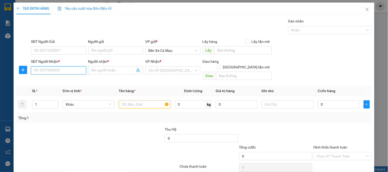
click at [60, 74] on input "SĐT Người Nhận *" at bounding box center [58, 70] width 55 height 8
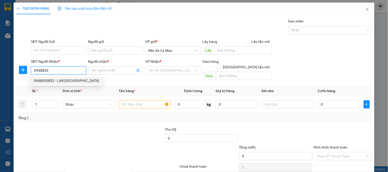
click at [58, 79] on div "0948830852 - LAN ANH" at bounding box center [66, 81] width 65 height 6
type input "0948830852"
type input "LAN ANH"
type input "40.000"
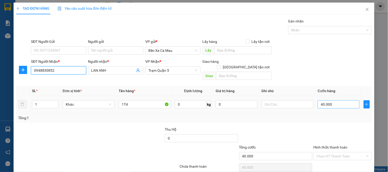
type input "0948830852"
click at [333, 100] on input "40.000" at bounding box center [338, 104] width 42 height 8
type input "0"
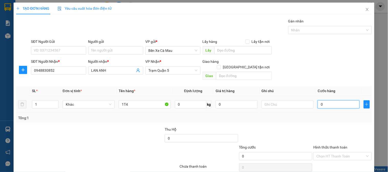
type input "3"
type input "003"
type input "30"
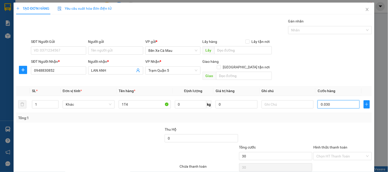
type input "0.030"
type input "30.000"
click at [344, 54] on div "SĐT Người Gửi VD: 0371234567 Người gửi Tên người gửi VP gửi * Bến Xe Cà Mau Lấy…" at bounding box center [201, 48] width 343 height 18
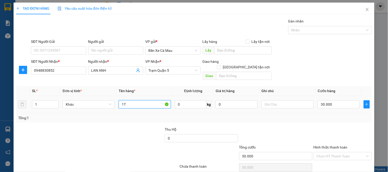
click at [134, 100] on input "1T" at bounding box center [145, 104] width 52 height 8
type input "1"
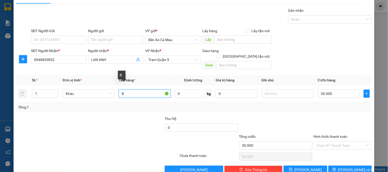
scroll to position [17, 0]
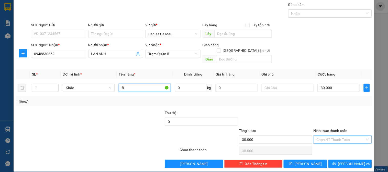
type input "B"
click at [339, 136] on input "Hình thức thanh toán" at bounding box center [340, 140] width 49 height 8
click at [332, 140] on div "Transit Pickup Surcharge Ids Transit Deliver Surcharge Ids Transit Deliver Surc…" at bounding box center [194, 85] width 356 height 166
click at [335, 137] on input "Hình thức thanh toán" at bounding box center [340, 140] width 49 height 8
click at [328, 144] on div "Tại văn phòng" at bounding box center [339, 145] width 52 height 6
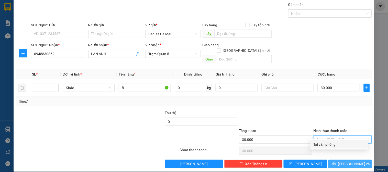
type input "0"
click at [343, 161] on span "[PERSON_NAME] và In" at bounding box center [356, 164] width 36 height 6
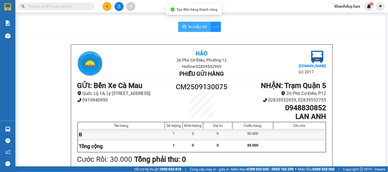
click at [196, 29] on span "In mẫu A5" at bounding box center [197, 27] width 18 height 6
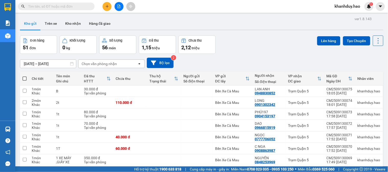
click at [108, 6] on icon "plus" at bounding box center [107, 7] width 4 height 4
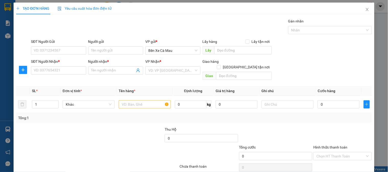
click at [53, 75] on div "SĐT Người Nhận * VD: 0377654321" at bounding box center [58, 68] width 55 height 18
click at [53, 70] on input "SĐT Người Nhận *" at bounding box center [58, 70] width 55 height 8
type input "2"
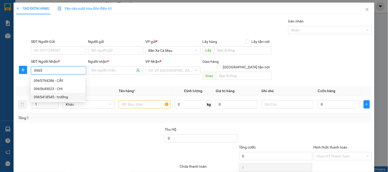
click at [63, 95] on div "0965418545 - trưởng" at bounding box center [58, 97] width 48 height 6
type input "0965418545"
type input "trưởng"
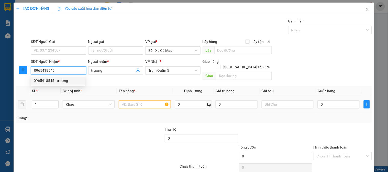
type input "40.000"
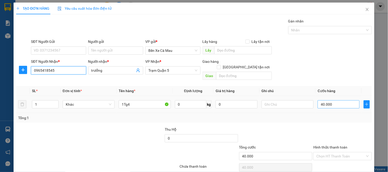
type input "0965418545"
click at [328, 100] on input "40.000" at bounding box center [338, 104] width 42 height 8
type input "0"
type input "003"
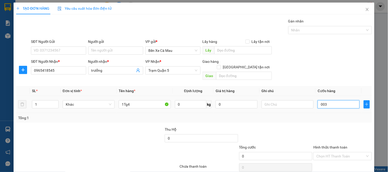
type input "3"
type input "30"
type input "0.030"
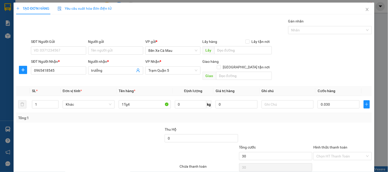
click at [338, 64] on div "SĐT Người Nhận * 0965418545 Người nhận * trưởng VP Nhận * Trạm Quận 5 Giao hàng…" at bounding box center [201, 71] width 343 height 24
type input "30.000"
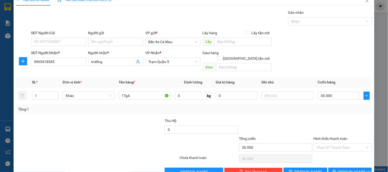
scroll to position [17, 0]
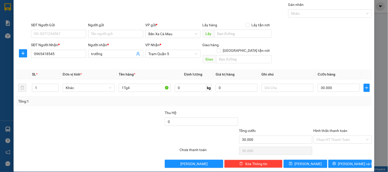
drag, startPoint x: 341, startPoint y: 154, endPoint x: 335, endPoint y: 164, distance: 12.3
click at [341, 155] on div "Transit Pickup Surcharge Ids Transit Deliver Surcharge Ids Transit Deliver Surc…" at bounding box center [194, 85] width 356 height 166
click at [349, 154] on div "Transit Pickup Surcharge Ids Transit Deliver Surcharge Ids Transit Deliver Surc…" at bounding box center [194, 85] width 356 height 166
click at [342, 161] on span "[PERSON_NAME] và In" at bounding box center [356, 164] width 36 height 6
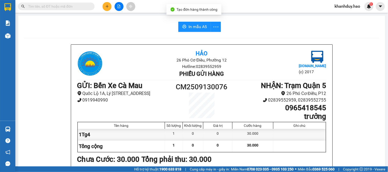
click at [193, 24] on span "In mẫu A5" at bounding box center [197, 27] width 18 height 6
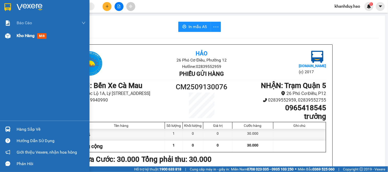
drag, startPoint x: 10, startPoint y: 45, endPoint x: 20, endPoint y: 38, distance: 11.8
click at [11, 45] on div "Báo cáo BC tiền công nợ Báo cáo dòng tiền (trưởng trạm) Doanh số tạo đơn theo V…" at bounding box center [44, 69] width 89 height 104
click at [20, 38] on span "Kho hàng" at bounding box center [26, 35] width 18 height 5
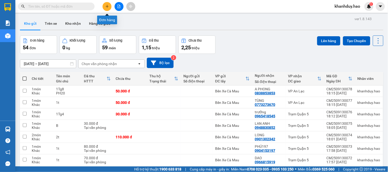
click at [107, 8] on button at bounding box center [106, 6] width 9 height 9
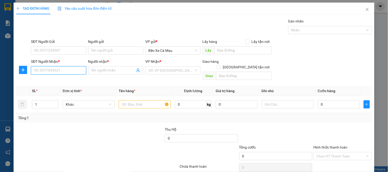
click at [70, 74] on input "SĐT Người Nhận *" at bounding box center [58, 70] width 55 height 8
click at [66, 89] on div "0973825392 - KHANG" at bounding box center [58, 89] width 48 height 6
type input "0973825392"
type input "KHANG"
type input "30.000"
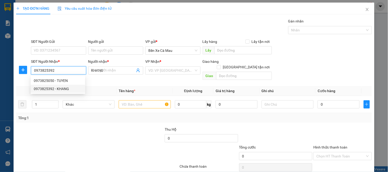
type input "30.000"
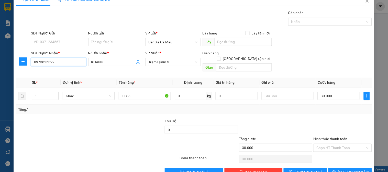
scroll to position [17, 0]
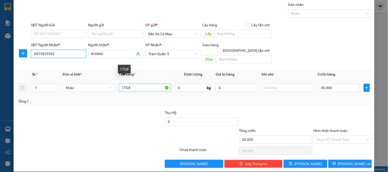
type input "0973825392"
click at [134, 85] on input "1TG8" at bounding box center [145, 88] width 52 height 8
type input "1"
type input "HS"
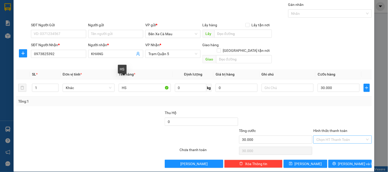
click at [339, 136] on input "Hình thức thanh toán" at bounding box center [340, 140] width 49 height 8
click at [338, 142] on div "Tại văn phòng" at bounding box center [339, 145] width 52 height 6
type input "0"
click at [341, 160] on button "[PERSON_NAME] và In" at bounding box center [349, 164] width 43 height 8
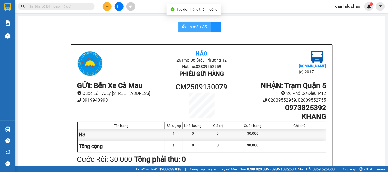
click at [196, 24] on span "In mẫu A5" at bounding box center [197, 27] width 18 height 6
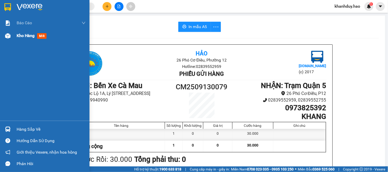
click at [25, 36] on span "Kho hàng" at bounding box center [26, 35] width 18 height 5
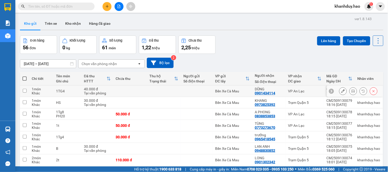
click at [351, 91] on icon at bounding box center [353, 91] width 4 height 4
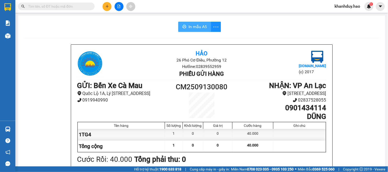
click at [196, 24] on span "In mẫu A5" at bounding box center [197, 27] width 18 height 6
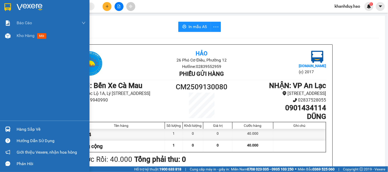
click at [27, 43] on div "Báo cáo BC tiền công nợ Báo cáo dòng tiền (trưởng trạm) Doanh số tạo đơn theo V…" at bounding box center [44, 69] width 89 height 104
click at [28, 38] on span "Kho hàng" at bounding box center [26, 35] width 18 height 5
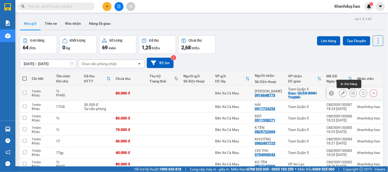
click at [351, 95] on icon at bounding box center [353, 94] width 4 height 4
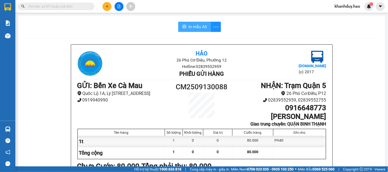
click at [198, 24] on span "In mẫu A5" at bounding box center [197, 27] width 18 height 6
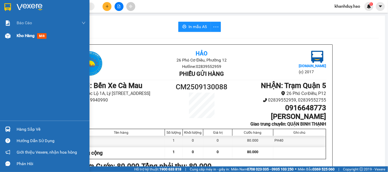
click at [19, 35] on span "Kho hàng" at bounding box center [26, 35] width 18 height 5
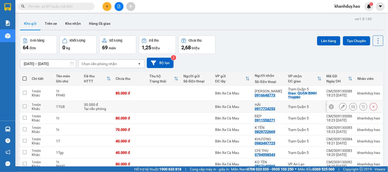
click at [351, 107] on icon at bounding box center [353, 107] width 4 height 4
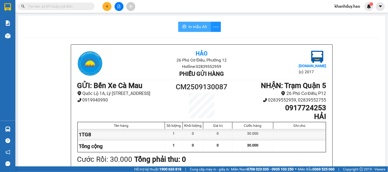
click at [196, 27] on span "In mẫu A5" at bounding box center [197, 27] width 18 height 6
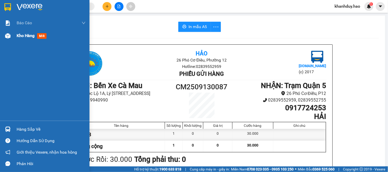
click at [23, 32] on div "Kho hàng mới" at bounding box center [51, 35] width 69 height 13
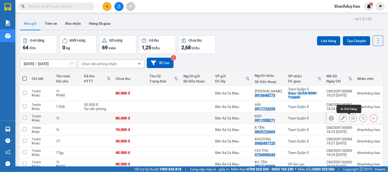
click at [349, 122] on div at bounding box center [353, 119] width 8 height 8
click at [349, 116] on button at bounding box center [352, 118] width 7 height 9
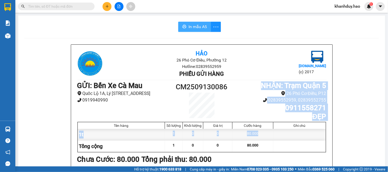
click at [195, 22] on button "In mẫu A5" at bounding box center [194, 27] width 33 height 10
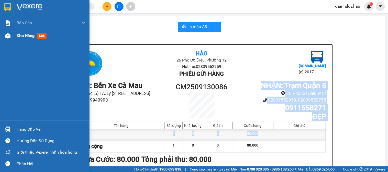
click at [20, 35] on span "Kho hàng" at bounding box center [26, 35] width 18 height 5
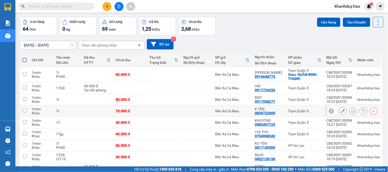
scroll to position [28, 0]
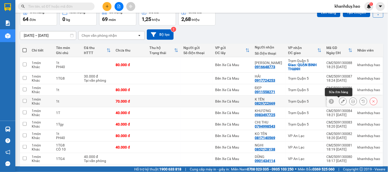
click at [340, 103] on button at bounding box center [342, 101] width 7 height 9
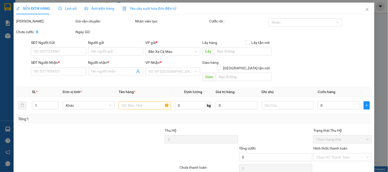
type input "0829722669"
type input "K TỀN"
type input "70.000"
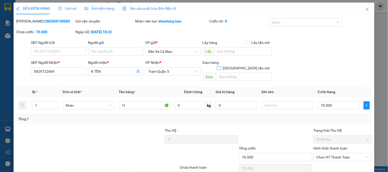
click at [247, 65] on span "[GEOGRAPHIC_DATA] tận nơi" at bounding box center [246, 68] width 51 height 6
click at [220, 66] on input "[GEOGRAPHIC_DATA] tận nơi" at bounding box center [219, 68] width 4 height 4
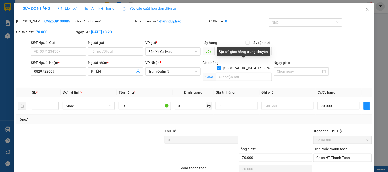
click at [220, 66] on input "[GEOGRAPHIC_DATA] tận nơi" at bounding box center [219, 68] width 4 height 4
click at [237, 74] on input "text" at bounding box center [244, 77] width 56 height 8
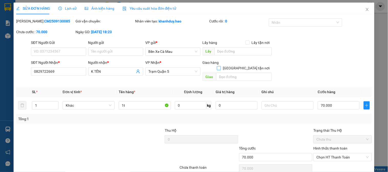
drag, startPoint x: 244, startPoint y: 60, endPoint x: 244, endPoint y: 64, distance: 4.1
click at [244, 65] on label "[GEOGRAPHIC_DATA] tận nơi" at bounding box center [244, 68] width 55 height 6
click at [220, 66] on input "[GEOGRAPHIC_DATA] tận nơi" at bounding box center [219, 68] width 4 height 4
checkbox input "true"
click at [243, 73] on input "text" at bounding box center [244, 77] width 56 height 8
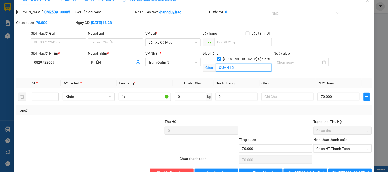
scroll to position [24, 0]
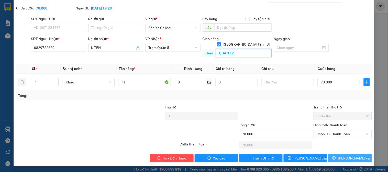
type input "QUẬN 12"
click at [350, 157] on span "[PERSON_NAME] và In" at bounding box center [356, 159] width 36 height 6
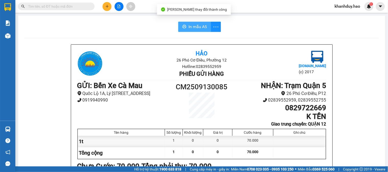
click at [203, 27] on span "In mẫu A5" at bounding box center [197, 27] width 18 height 6
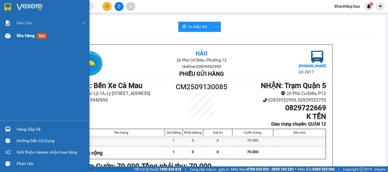
click at [22, 38] on span "Kho hàng" at bounding box center [26, 35] width 18 height 5
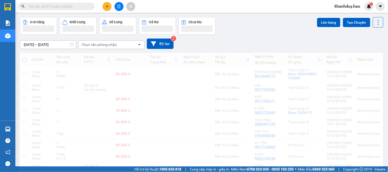
scroll to position [28, 0]
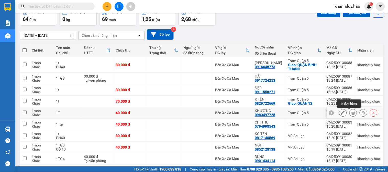
click at [351, 115] on icon at bounding box center [353, 113] width 4 height 4
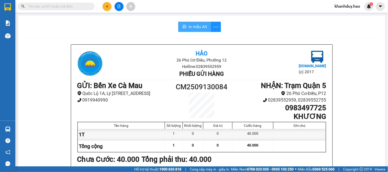
click at [195, 28] on span "In mẫu A5" at bounding box center [197, 27] width 18 height 6
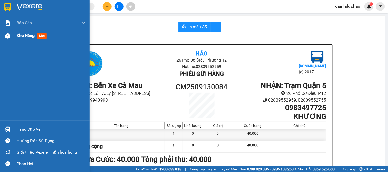
click at [22, 31] on div "Kho hàng mới" at bounding box center [51, 35] width 69 height 13
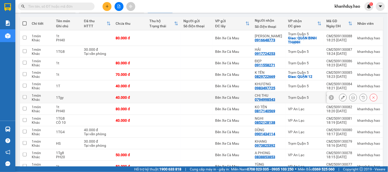
scroll to position [57, 0]
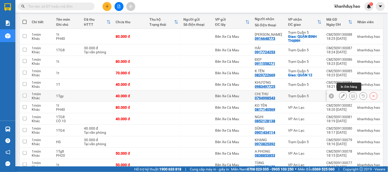
click at [351, 98] on icon at bounding box center [353, 96] width 4 height 4
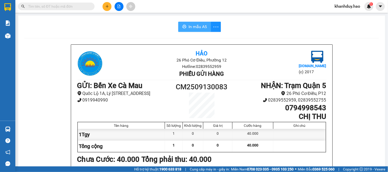
click at [194, 29] on span "In mẫu A5" at bounding box center [197, 27] width 18 height 6
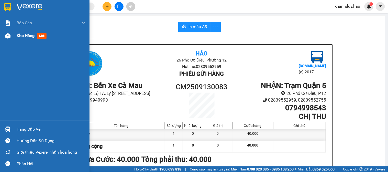
click at [18, 37] on span "Kho hàng" at bounding box center [26, 35] width 18 height 5
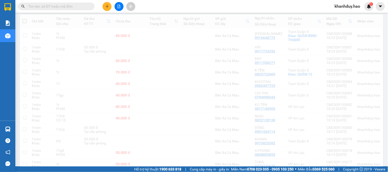
scroll to position [86, 0]
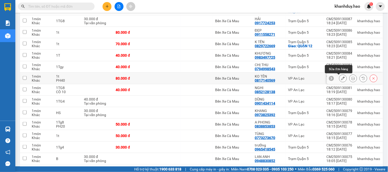
click at [341, 78] on icon at bounding box center [343, 79] width 4 height 4
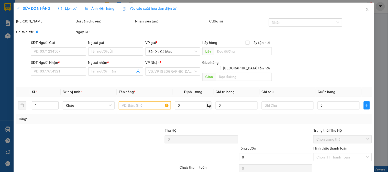
type input "0817140569"
type input "KO TÊN"
type input "80.000"
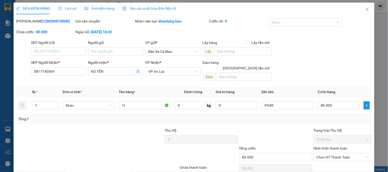
click at [61, 11] on div "Lịch sử" at bounding box center [67, 9] width 18 height 6
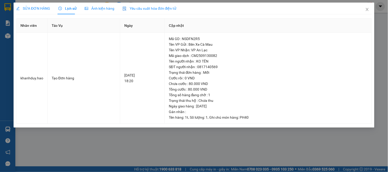
click at [42, 10] on span "SỬA ĐƠN HÀNG" at bounding box center [33, 8] width 34 height 4
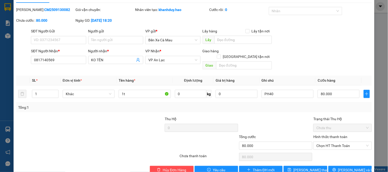
scroll to position [18, 0]
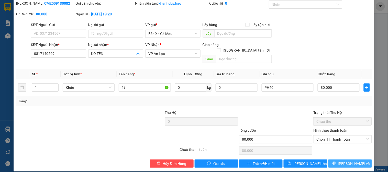
click at [365, 160] on button "[PERSON_NAME] và In" at bounding box center [349, 164] width 43 height 8
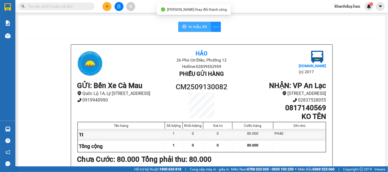
click at [193, 26] on span "In mẫu A5" at bounding box center [197, 27] width 18 height 6
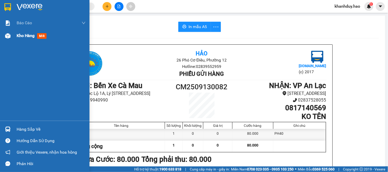
click at [12, 39] on div at bounding box center [7, 35] width 9 height 9
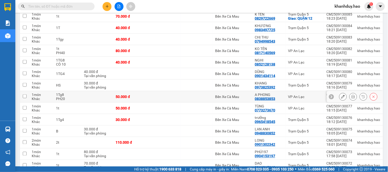
scroll to position [114, 0]
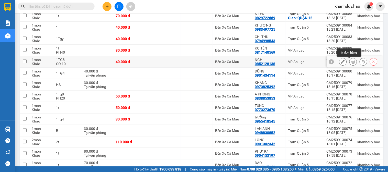
click at [351, 63] on icon at bounding box center [353, 62] width 4 height 4
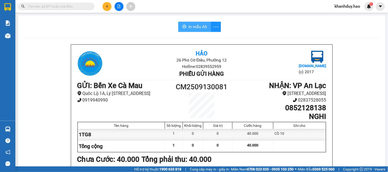
click at [200, 30] on button "In mẫu A5" at bounding box center [194, 27] width 33 height 10
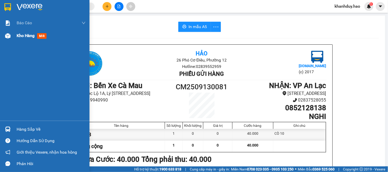
click at [15, 37] on div "Kho hàng mới" at bounding box center [44, 35] width 89 height 13
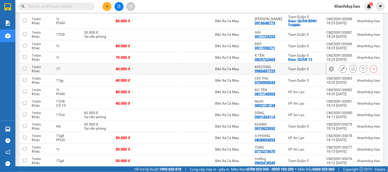
scroll to position [86, 0]
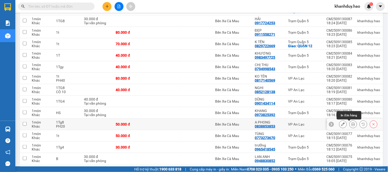
click at [351, 126] on icon at bounding box center [353, 125] width 4 height 4
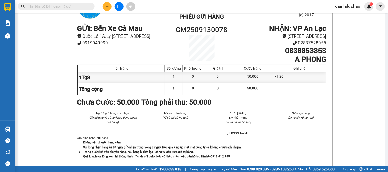
scroll to position [3, 0]
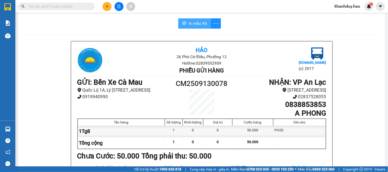
click at [193, 24] on span "In mẫu A5" at bounding box center [197, 23] width 18 height 6
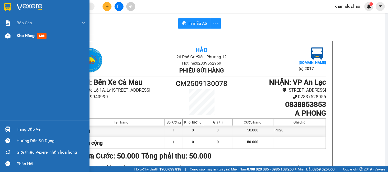
click at [13, 33] on div "Kho hàng mới" at bounding box center [44, 35] width 89 height 13
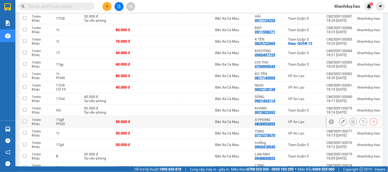
scroll to position [89, 0]
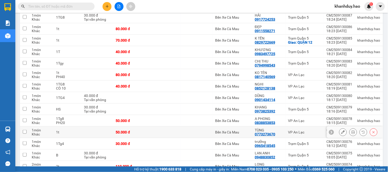
click at [351, 134] on button at bounding box center [352, 132] width 7 height 9
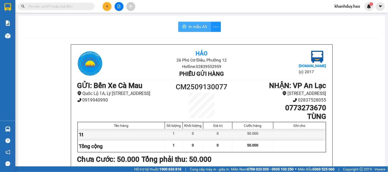
click at [192, 24] on span "In mẫu A5" at bounding box center [197, 27] width 18 height 6
click at [104, 5] on button at bounding box center [106, 6] width 9 height 9
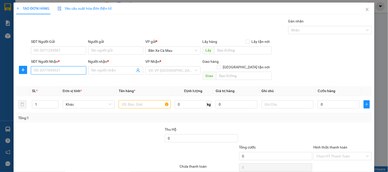
click at [70, 70] on input "SĐT Người Nhận *" at bounding box center [58, 70] width 55 height 8
click at [73, 80] on div "0937933566 - [PERSON_NAME]" at bounding box center [59, 81] width 50 height 6
type input "0937933566"
type input "[PERSON_NAME]"
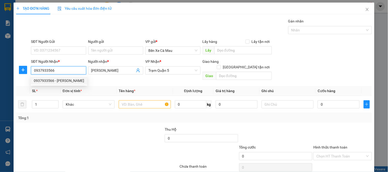
type input "40.000"
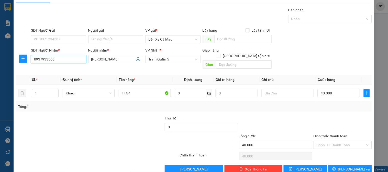
scroll to position [17, 0]
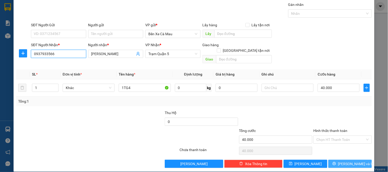
type input "0937933566"
click at [331, 160] on button "[PERSON_NAME] và In" at bounding box center [349, 164] width 43 height 8
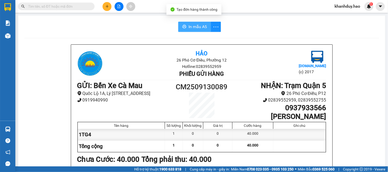
click at [182, 27] on icon "printer" at bounding box center [184, 27] width 4 height 4
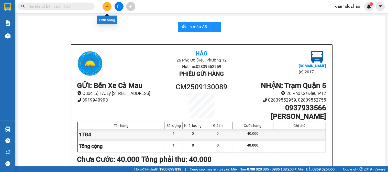
click at [108, 4] on button at bounding box center [106, 6] width 9 height 9
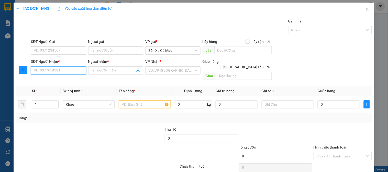
click at [64, 69] on input "SĐT Người Nhận *" at bounding box center [58, 70] width 55 height 8
click at [66, 81] on div "0933913733 - K TÊN" at bounding box center [58, 81] width 48 height 6
type input "0933913733"
type input "K TÊN"
type input "30.000"
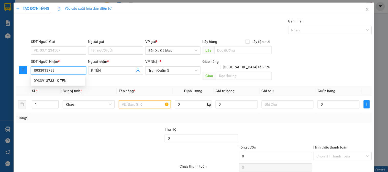
type input "30.000"
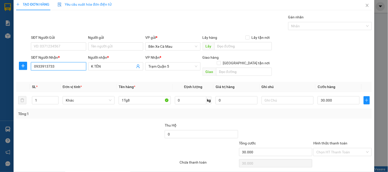
scroll to position [17, 0]
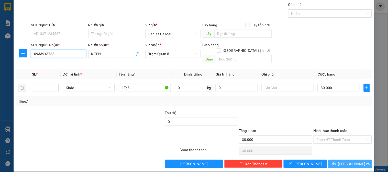
type input "0933913733"
click at [336, 162] on icon "printer" at bounding box center [334, 164] width 4 height 4
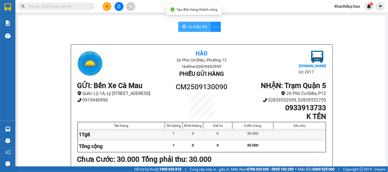
click at [192, 26] on span "In mẫu A5" at bounding box center [197, 27] width 18 height 6
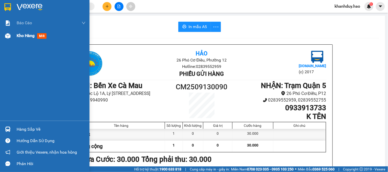
click at [43, 37] on span "mới" at bounding box center [41, 36] width 9 height 6
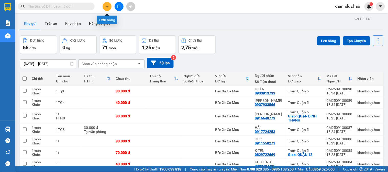
click at [106, 6] on icon "plus" at bounding box center [107, 7] width 4 height 4
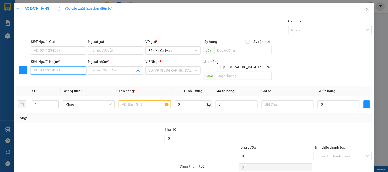
click at [63, 70] on input "SĐT Người Nhận *" at bounding box center [58, 70] width 55 height 8
click at [51, 82] on div "0916909020 - hôn" at bounding box center [58, 81] width 48 height 6
type input "0916909020"
type input "hôn"
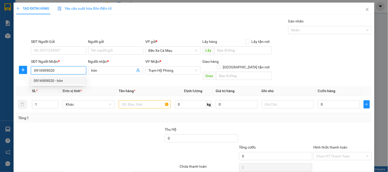
type input "30.000"
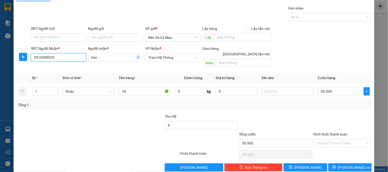
scroll to position [17, 0]
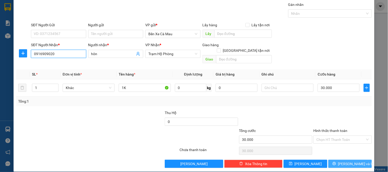
type input "0916909020"
click at [345, 161] on span "[PERSON_NAME] và In" at bounding box center [356, 164] width 36 height 6
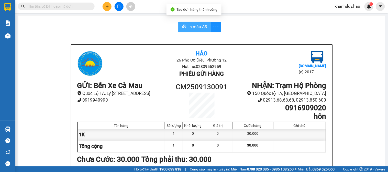
click at [197, 28] on span "In mẫu A5" at bounding box center [197, 27] width 18 height 6
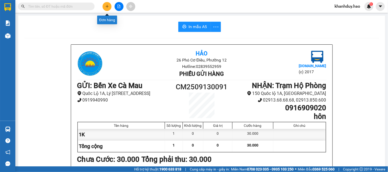
click at [107, 6] on icon "plus" at bounding box center [107, 7] width 4 height 4
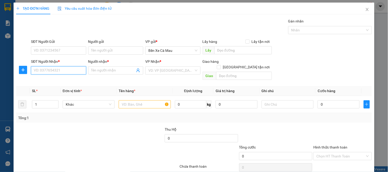
click at [77, 71] on input "SĐT Người Nhận *" at bounding box center [58, 70] width 55 height 8
click at [61, 79] on div "0932636961 - thủy" at bounding box center [58, 81] width 48 height 6
type input "0932636961"
type input "thủy"
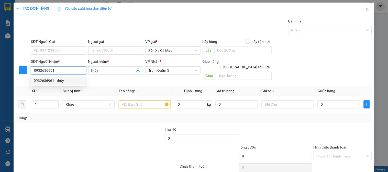
type input "40.000"
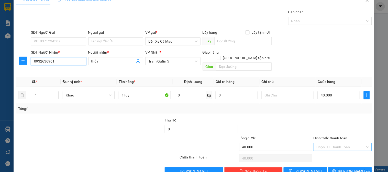
scroll to position [17, 0]
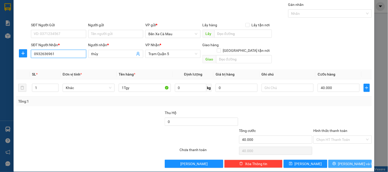
type input "0932636961"
click at [347, 161] on span "[PERSON_NAME] và In" at bounding box center [356, 164] width 36 height 6
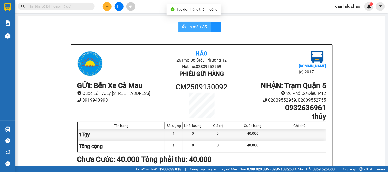
click at [189, 24] on span "In mẫu A5" at bounding box center [197, 27] width 18 height 6
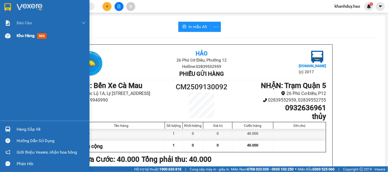
click at [9, 38] on img at bounding box center [7, 35] width 5 height 5
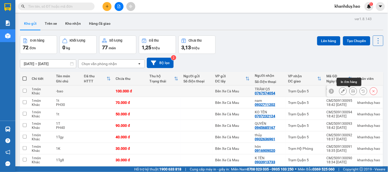
click at [351, 91] on icon at bounding box center [353, 91] width 4 height 4
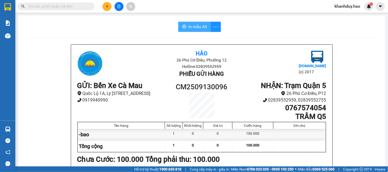
click at [191, 25] on span "In mẫu A5" at bounding box center [197, 27] width 18 height 6
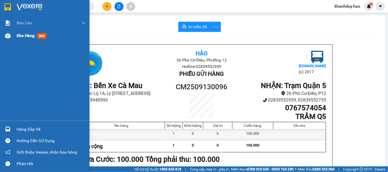
click at [12, 39] on div "Kho hàng mới" at bounding box center [44, 35] width 89 height 13
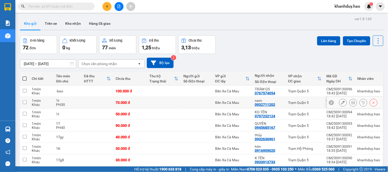
click at [351, 103] on icon at bounding box center [353, 103] width 4 height 4
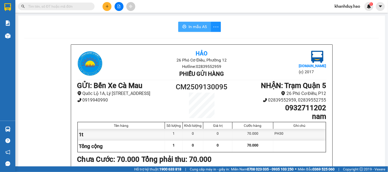
click at [197, 27] on span "In mẫu A5" at bounding box center [197, 27] width 18 height 6
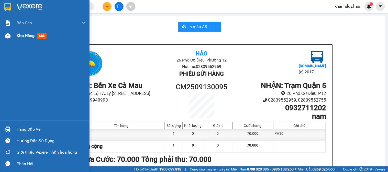
click at [20, 33] on span "Kho hàng" at bounding box center [26, 35] width 18 height 5
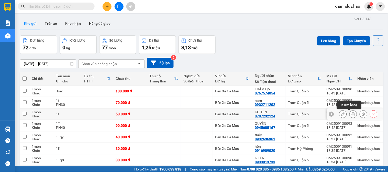
click at [349, 116] on button at bounding box center [352, 114] width 7 height 9
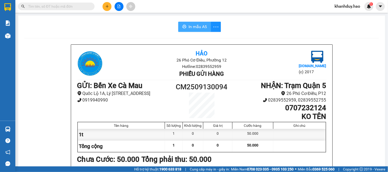
click at [191, 22] on button "In mẫu A5" at bounding box center [194, 27] width 33 height 10
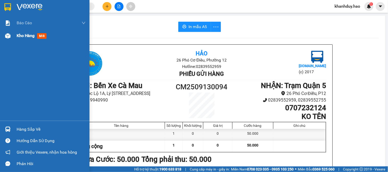
click at [14, 35] on div "Kho hàng mới" at bounding box center [44, 35] width 89 height 13
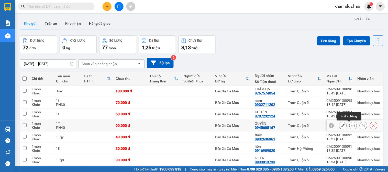
click at [351, 126] on icon at bounding box center [353, 126] width 4 height 4
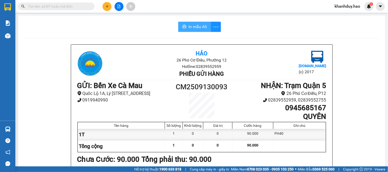
click at [196, 27] on span "In mẫu A5" at bounding box center [197, 27] width 18 height 6
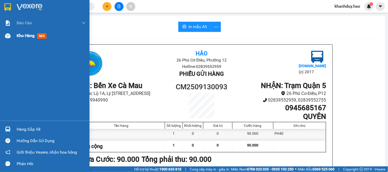
click at [25, 33] on span "Kho hàng" at bounding box center [26, 35] width 18 height 5
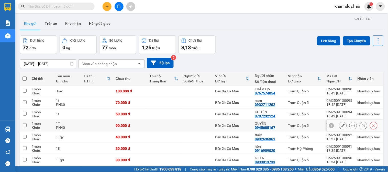
click at [351, 126] on button at bounding box center [352, 125] width 7 height 9
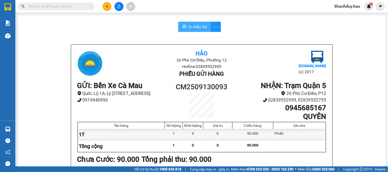
click at [183, 23] on button "In mẫu A5" at bounding box center [194, 27] width 33 height 10
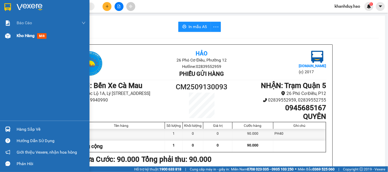
click at [25, 33] on span "Kho hàng" at bounding box center [26, 35] width 18 height 5
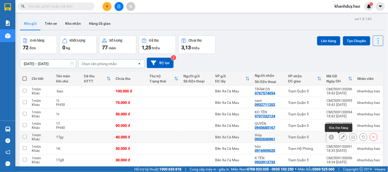
drag, startPoint x: 0, startPoint y: 0, endPoint x: 339, endPoint y: 137, distance: 365.3
click at [341, 137] on icon at bounding box center [343, 137] width 4 height 4
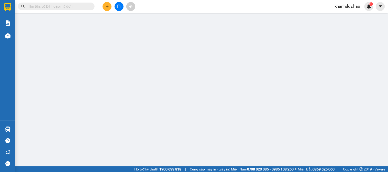
type input "0932636961"
type input "thủy"
type input "40.000"
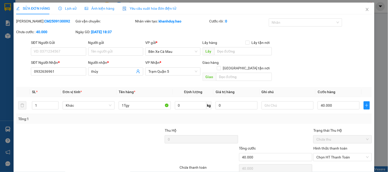
click at [87, 9] on span "Ảnh kiện hàng" at bounding box center [100, 8] width 30 height 4
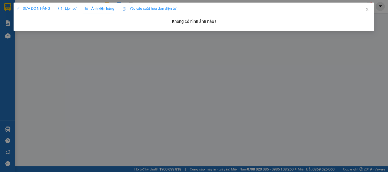
click at [70, 9] on span "Lịch sử" at bounding box center [67, 8] width 18 height 4
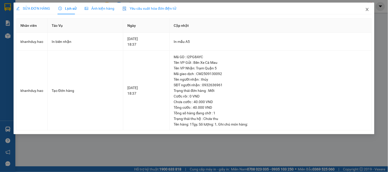
click at [364, 9] on span "Close" at bounding box center [367, 10] width 14 height 14
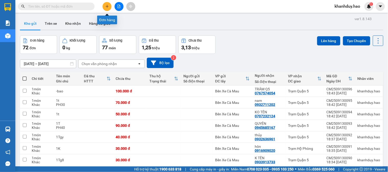
click at [110, 6] on button at bounding box center [106, 6] width 9 height 9
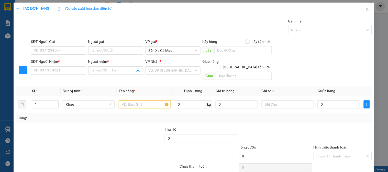
click at [62, 76] on div "SĐT Người Nhận * VD: 0377654321" at bounding box center [58, 68] width 55 height 18
click at [62, 72] on input "SĐT Người Nhận *" at bounding box center [58, 70] width 55 height 8
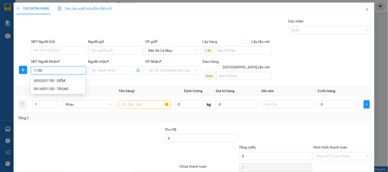
click at [62, 78] on div "0933201150 - DIỄM" at bounding box center [58, 81] width 48 height 6
type input "0933201150"
type input "DIỄM"
type input "50.000"
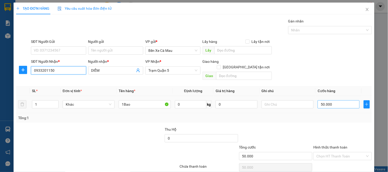
type input "0933201150"
click at [333, 101] on input "50.000" at bounding box center [338, 104] width 42 height 8
type input "0"
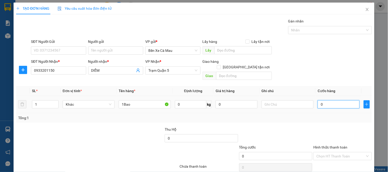
type input "6"
type input "006"
type input "60"
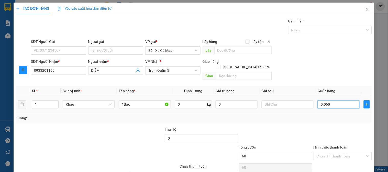
type input "0.060"
click at [336, 76] on div "SĐT Người Nhận * 0933201150 Người nhận * DIỄM VP Nhận * Trạm Quận 5 Giao hàng G…" at bounding box center [201, 71] width 343 height 24
type input "60.000"
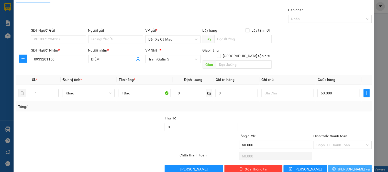
scroll to position [17, 0]
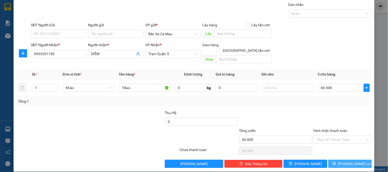
click at [344, 161] on button "Lưu và In" at bounding box center [349, 164] width 43 height 8
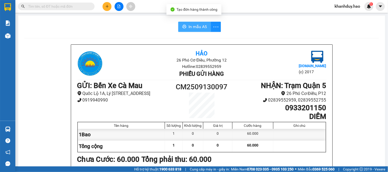
click at [191, 24] on span "In mẫu A5" at bounding box center [197, 27] width 18 height 6
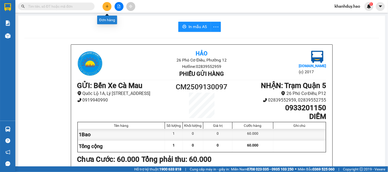
click at [104, 4] on button at bounding box center [106, 6] width 9 height 9
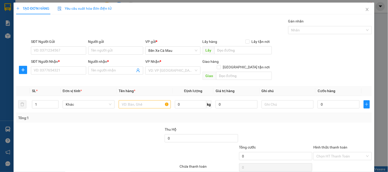
click at [56, 75] on div "SĐT Người Nhận * VD: 0377654321" at bounding box center [58, 68] width 55 height 18
click at [57, 73] on input "SĐT Người Nhận *" at bounding box center [58, 70] width 55 height 8
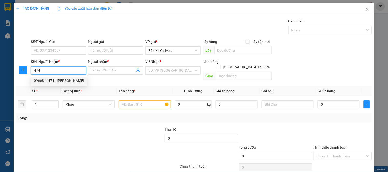
click at [67, 81] on div "0966811474 - LÊ AN" at bounding box center [59, 81] width 50 height 6
type input "0966811474"
type input "LÊ AN"
type input "100.000"
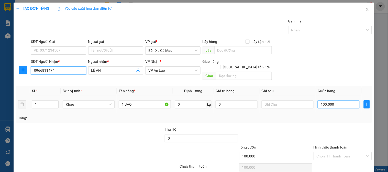
type input "0966811474"
click at [328, 100] on input "100.000" at bounding box center [338, 104] width 42 height 8
type input "0"
type input "003"
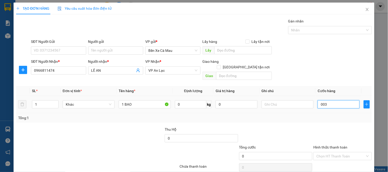
type input "3"
type input "30"
type input "0.030"
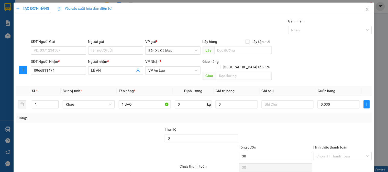
click at [348, 75] on div "SĐT Người Nhận * 0966811474 Người nhận * LÊ AN VP Nhận * VP An Lạc Giao hàng Gi…" at bounding box center [201, 71] width 343 height 24
type input "30.000"
click at [149, 101] on input "1 BAO" at bounding box center [145, 104] width 52 height 8
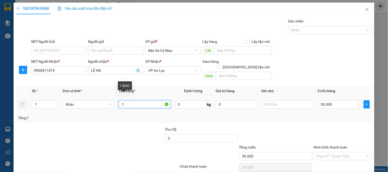
type input "1"
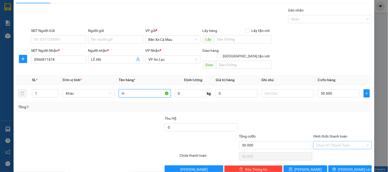
scroll to position [17, 0]
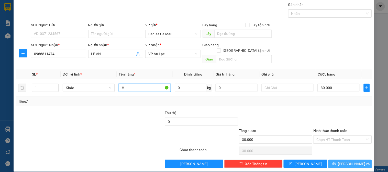
type input "H"
drag, startPoint x: 342, startPoint y: 161, endPoint x: 331, endPoint y: 145, distance: 19.9
click at [342, 161] on button "[PERSON_NAME] và In" at bounding box center [349, 164] width 43 height 8
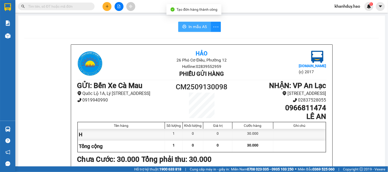
click at [200, 22] on button "In mẫu A5" at bounding box center [194, 27] width 33 height 10
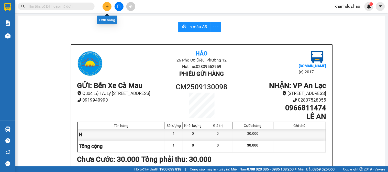
click at [109, 5] on button at bounding box center [106, 6] width 9 height 9
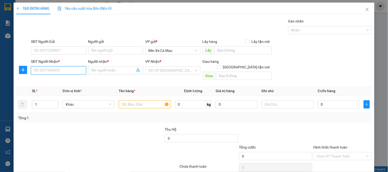
click at [64, 71] on input "SĐT Người Nhận *" at bounding box center [58, 70] width 55 height 8
click at [57, 81] on div "0962441378 - LABO SKY" at bounding box center [58, 81] width 48 height 6
type input "0962441378"
type input "LABO SKY"
type input "30.000"
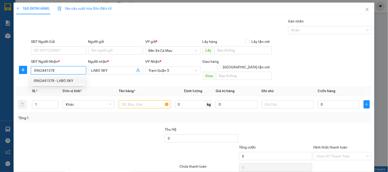
type input "30.000"
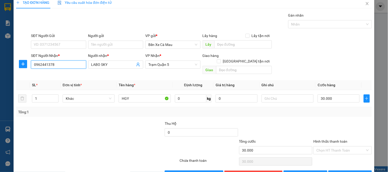
scroll to position [17, 0]
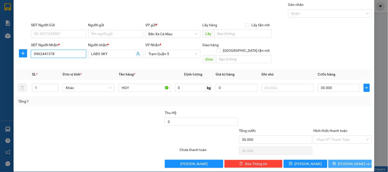
type input "0962441378"
click at [345, 162] on button "[PERSON_NAME] và In" at bounding box center [349, 164] width 43 height 8
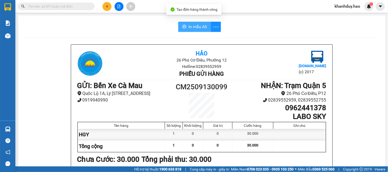
click at [196, 27] on span "In mẫu A5" at bounding box center [197, 27] width 18 height 6
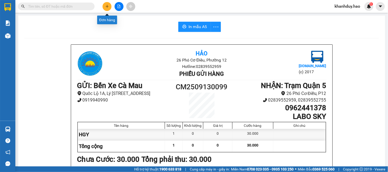
click at [106, 9] on button at bounding box center [106, 6] width 9 height 9
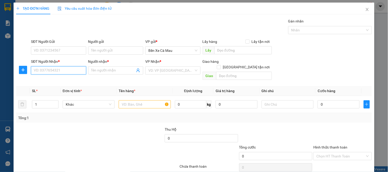
click at [66, 70] on input "SĐT Người Nhận *" at bounding box center [58, 70] width 55 height 8
type input "9"
type input "449"
click at [361, 7] on span "Close" at bounding box center [367, 10] width 14 height 14
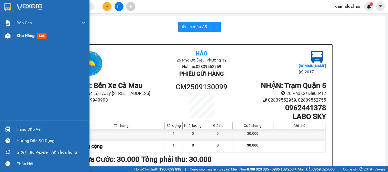
click at [28, 32] on div "Kho hàng mới" at bounding box center [33, 35] width 32 height 6
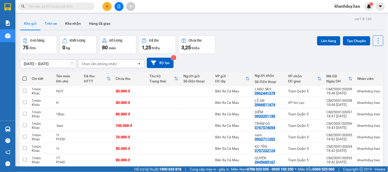
click at [45, 24] on button "Trên xe" at bounding box center [51, 23] width 20 height 12
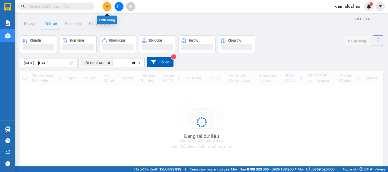
click at [110, 6] on button at bounding box center [106, 6] width 9 height 9
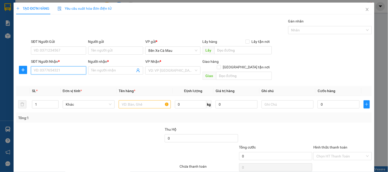
click at [60, 74] on input "SĐT Người Nhận *" at bounding box center [58, 70] width 55 height 8
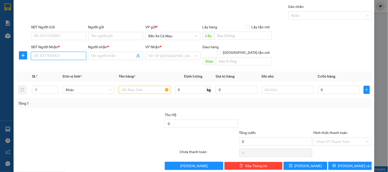
scroll to position [17, 0]
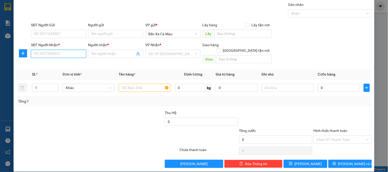
click at [57, 54] on input "SĐT Người Nhận *" at bounding box center [58, 54] width 55 height 8
click at [62, 63] on div "0901302342 - LONG" at bounding box center [58, 64] width 48 height 6
type input "0901302342"
type input "LONG"
type input "110.000"
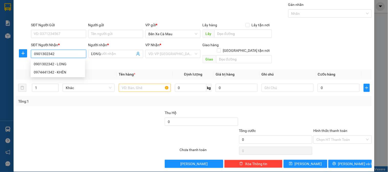
type input "110.000"
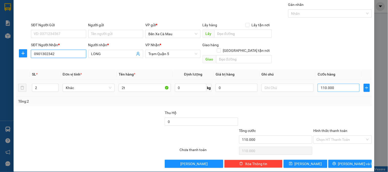
type input "0901302342"
click at [343, 84] on input "110.000" at bounding box center [338, 88] width 42 height 8
type input "0"
type input "003"
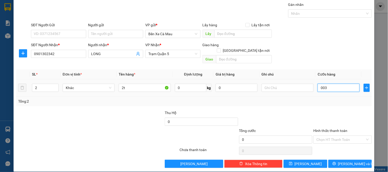
type input "3"
type input "30"
type input "0.030"
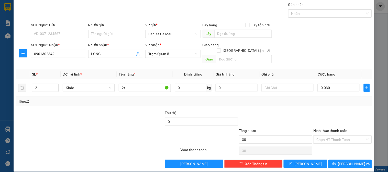
type input "30.000"
click at [354, 49] on div "SĐT Người Nhận * 0901302342 Người nhận * LONG VP Nhận * Trạm Quận 5 Giao hàng G…" at bounding box center [201, 54] width 343 height 24
click at [36, 84] on input "number" at bounding box center [45, 88] width 26 height 8
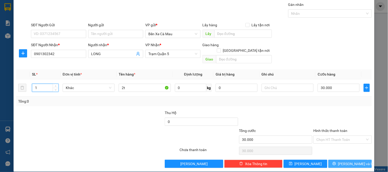
type input "1"
click at [349, 161] on span "[PERSON_NAME] và In" at bounding box center [356, 164] width 36 height 6
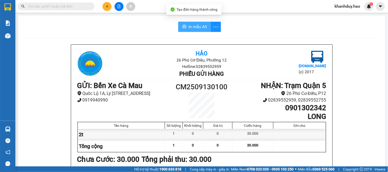
click at [201, 25] on span "In mẫu A5" at bounding box center [197, 27] width 18 height 6
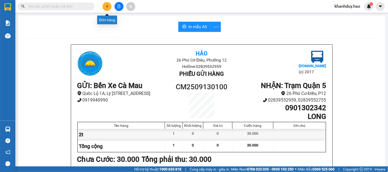
click at [109, 5] on icon "plus" at bounding box center [107, 7] width 4 height 4
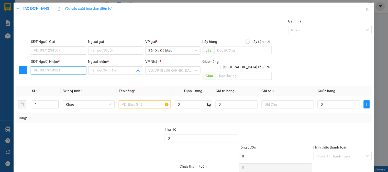
click at [70, 70] on input "SĐT Người Nhận *" at bounding box center [58, 70] width 55 height 8
click at [75, 80] on div "0389590125 - THUA" at bounding box center [58, 81] width 48 height 6
type input "0389590125"
type input "THUA"
type input "50.000"
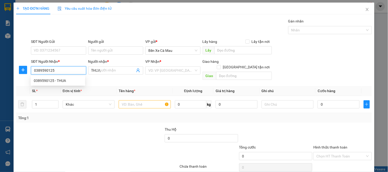
type input "50.000"
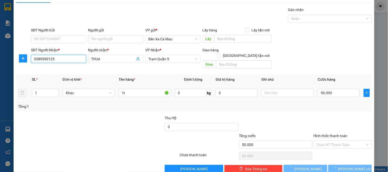
scroll to position [17, 0]
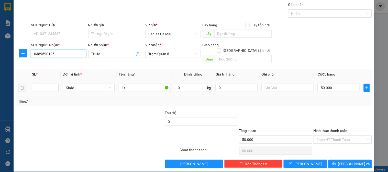
type input "0389590125"
click at [344, 151] on div "Transit Pickup Surcharge Ids Transit Deliver Surcharge Ids Transit Deliver Surc…" at bounding box center [194, 85] width 356 height 166
click at [343, 161] on span "[PERSON_NAME] và In" at bounding box center [356, 164] width 36 height 6
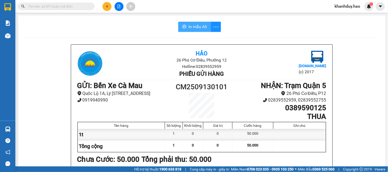
click at [191, 30] on button "In mẫu A5" at bounding box center [194, 27] width 33 height 10
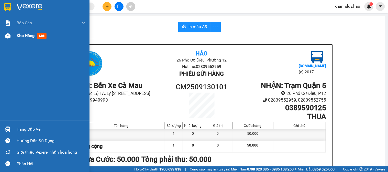
click at [29, 33] on span "Kho hàng" at bounding box center [26, 35] width 18 height 5
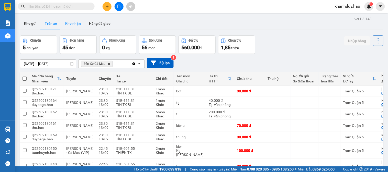
click at [73, 22] on button "Kho nhận" at bounding box center [73, 23] width 24 height 12
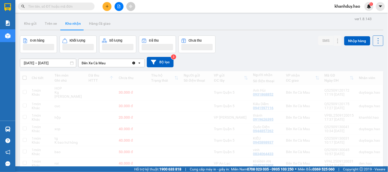
click at [73, 23] on button "Kho nhận" at bounding box center [73, 23] width 24 height 12
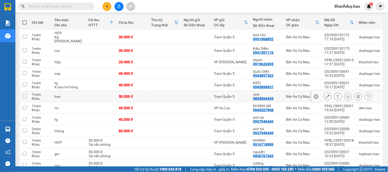
scroll to position [57, 0]
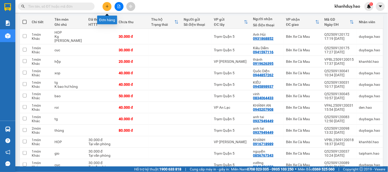
click at [106, 8] on icon "plus" at bounding box center [107, 7] width 4 height 4
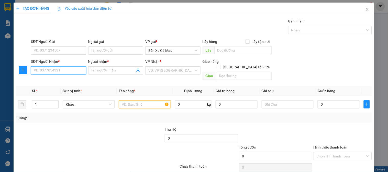
click at [60, 73] on input "SĐT Người Nhận *" at bounding box center [58, 70] width 55 height 8
type input "093794"
click at [365, 9] on icon "close" at bounding box center [367, 9] width 4 height 4
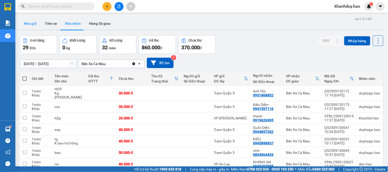
click at [24, 18] on button "Kho gửi" at bounding box center [30, 23] width 21 height 12
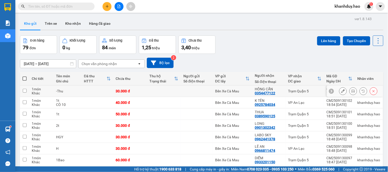
click at [351, 90] on icon at bounding box center [353, 91] width 4 height 4
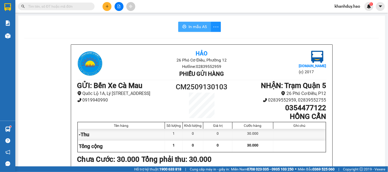
click at [195, 24] on span "In mẫu A5" at bounding box center [197, 27] width 18 height 6
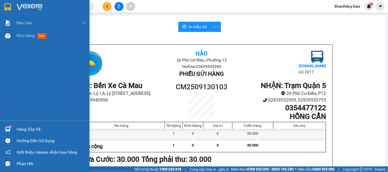
click at [1, 35] on div "Kho hàng mới" at bounding box center [44, 35] width 89 height 13
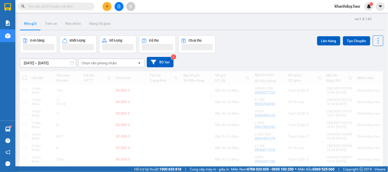
click at [104, 7] on button at bounding box center [106, 6] width 9 height 9
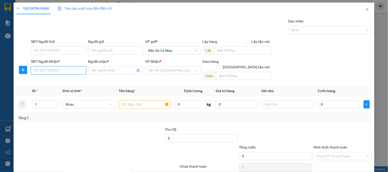
click at [63, 68] on input "SĐT Người Nhận *" at bounding box center [58, 70] width 55 height 8
click at [69, 88] on div "0903008700 - QUYÊN" at bounding box center [58, 89] width 48 height 6
type input "0903008700"
type input "QUYÊN"
type input "80.000"
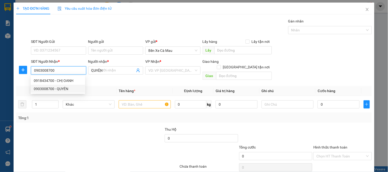
type input "80.000"
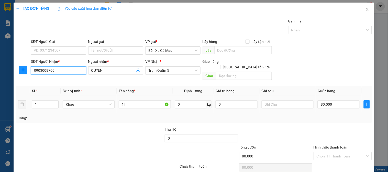
type input "0903008700"
click at [338, 105] on td "80.000" at bounding box center [338, 104] width 46 height 17
click at [341, 102] on input "80.000" at bounding box center [338, 104] width 42 height 8
type input "0"
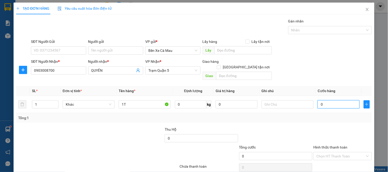
type input "005"
type input "5"
type input "50"
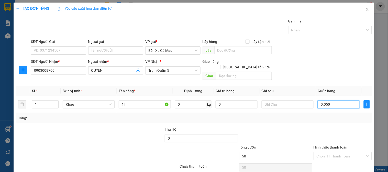
type input "0.050"
type input "50.000"
drag, startPoint x: 345, startPoint y: 57, endPoint x: 336, endPoint y: 80, distance: 24.8
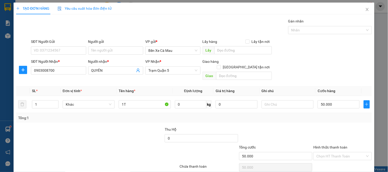
click at [343, 57] on div "SĐT Người Gửi VD: 0371234567 Người gửi Tên người gửi VP gửi * Bến Xe Cà Mau Lấy…" at bounding box center [201, 48] width 343 height 18
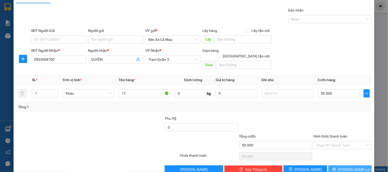
scroll to position [17, 0]
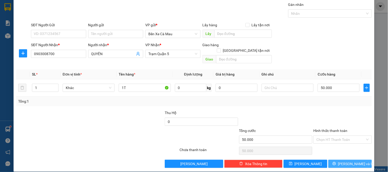
click at [347, 161] on span "Lưu và In" at bounding box center [356, 164] width 36 height 6
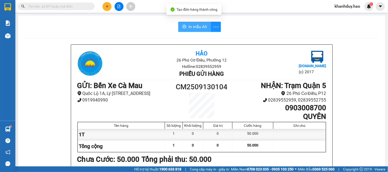
click at [187, 23] on button "In mẫu A5" at bounding box center [194, 27] width 33 height 10
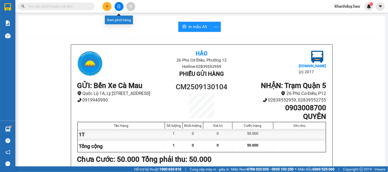
click at [109, 4] on button at bounding box center [106, 6] width 9 height 9
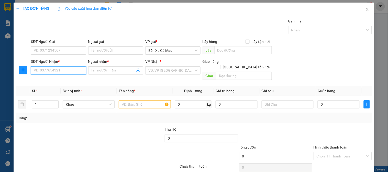
click at [60, 72] on input "SĐT Người Nhận *" at bounding box center [58, 70] width 55 height 8
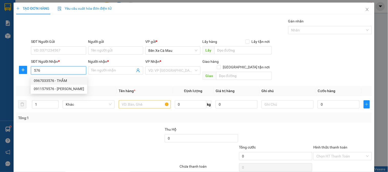
click at [44, 78] on div "0967033576 - THẮM" at bounding box center [59, 81] width 50 height 6
type input "0967033576"
type input "THẮM"
type input "30.000"
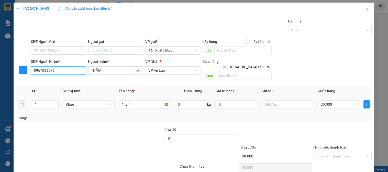
type input "0967033576"
click at [333, 104] on td "30.000" at bounding box center [338, 104] width 46 height 17
type input "0"
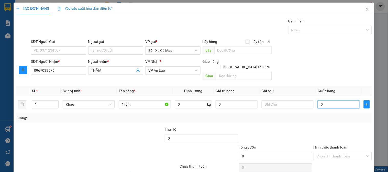
type input "4"
type input "004"
type input "40"
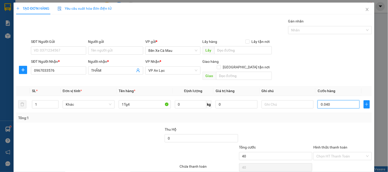
type input "0.040"
click at [338, 64] on div "SĐT Người Nhận * 0967033576 Người nhận * THẮM VP Nhận * VP An Lạc Giao hàng Gia…" at bounding box center [201, 71] width 343 height 24
type input "40.000"
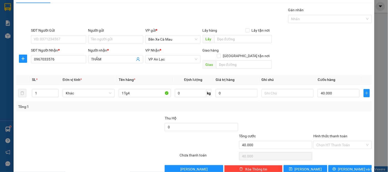
scroll to position [17, 0]
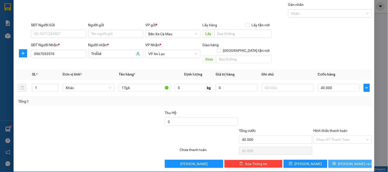
click at [353, 161] on span "Lưu và In" at bounding box center [356, 164] width 36 height 6
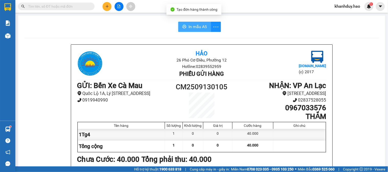
click at [193, 27] on span "In mẫu A5" at bounding box center [197, 27] width 18 height 6
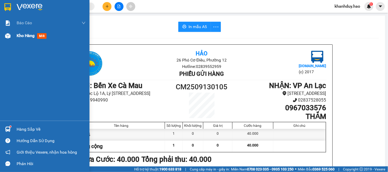
click at [17, 38] on span "Kho hàng" at bounding box center [26, 35] width 18 height 5
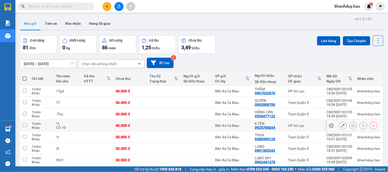
click at [351, 125] on icon at bounding box center [353, 126] width 4 height 4
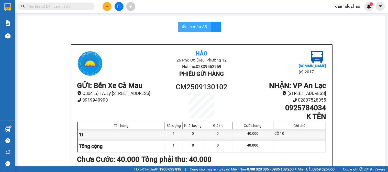
click at [198, 28] on span "In mẫu A5" at bounding box center [197, 27] width 18 height 6
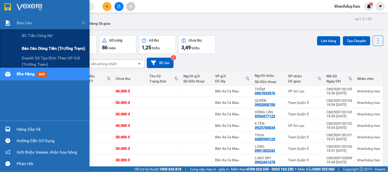
click at [47, 51] on span "Báo cáo dòng tiền (trưởng trạm)" at bounding box center [53, 48] width 63 height 6
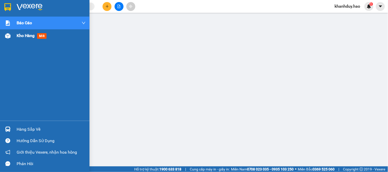
click at [27, 42] on div "Kho hàng mới" at bounding box center [51, 35] width 69 height 13
click at [27, 41] on div "Kho hàng mới" at bounding box center [51, 35] width 69 height 13
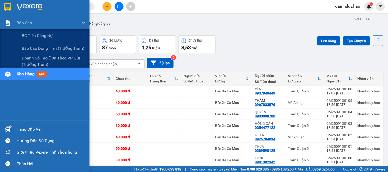
click at [39, 62] on span "Doanh số tạo đơn theo VP gửi (trưởng trạm)" at bounding box center [54, 61] width 64 height 13
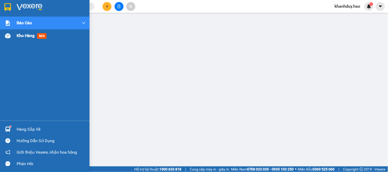
click at [30, 33] on span "Kho hàng" at bounding box center [26, 35] width 18 height 5
click at [34, 34] on span "Kho hàng" at bounding box center [26, 35] width 18 height 5
click at [30, 34] on span "Kho hàng" at bounding box center [26, 35] width 18 height 5
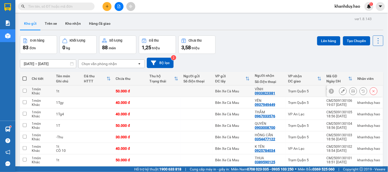
click at [351, 92] on icon at bounding box center [353, 91] width 4 height 4
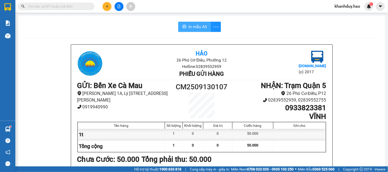
click at [182, 26] on icon "printer" at bounding box center [184, 27] width 4 height 4
click at [206, 28] on button "In mẫu A5" at bounding box center [194, 27] width 33 height 10
click at [183, 27] on icon "printer" at bounding box center [184, 27] width 4 height 4
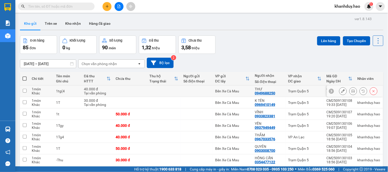
drag, startPoint x: 346, startPoint y: 94, endPoint x: 303, endPoint y: 84, distance: 43.9
click at [349, 94] on button at bounding box center [352, 91] width 7 height 9
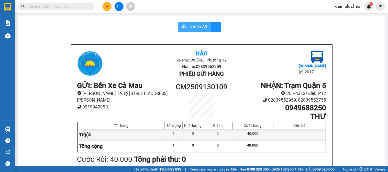
click at [193, 25] on span "In mẫu A5" at bounding box center [197, 27] width 18 height 6
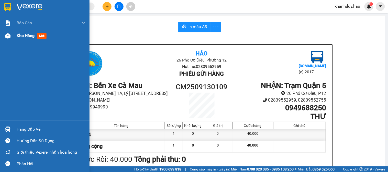
click at [26, 38] on span "Kho hàng" at bounding box center [26, 35] width 18 height 5
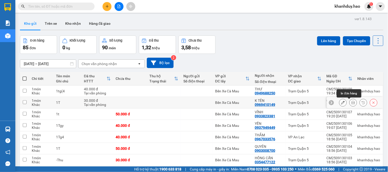
click at [349, 102] on button at bounding box center [352, 102] width 7 height 9
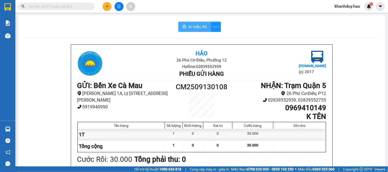
click at [199, 28] on span "In mẫu A5" at bounding box center [197, 27] width 18 height 6
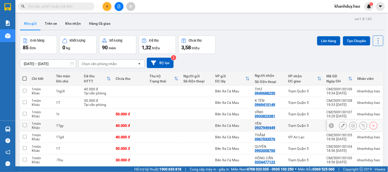
drag, startPoint x: 348, startPoint y: 129, endPoint x: 312, endPoint y: 90, distance: 52.4
click at [349, 129] on button at bounding box center [352, 125] width 7 height 9
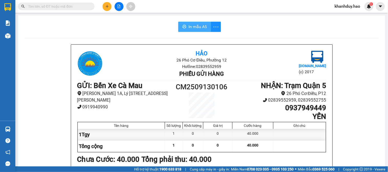
click at [198, 29] on span "In mẫu A5" at bounding box center [197, 27] width 18 height 6
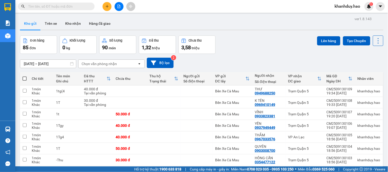
click at [60, 4] on input "text" at bounding box center [58, 7] width 60 height 6
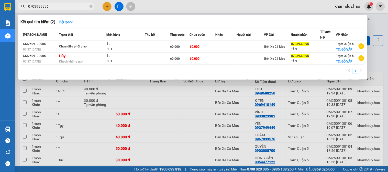
type input "0703939396"
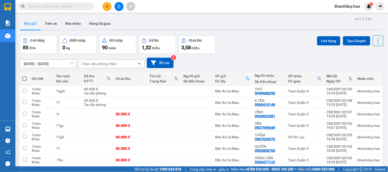
click at [87, 6] on input "text" at bounding box center [58, 7] width 60 height 6
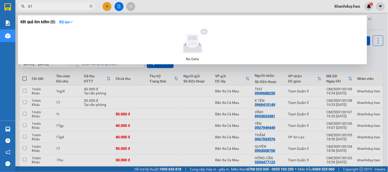
type input "0"
type input "0703933996"
click at [91, 7] on icon "close-circle" at bounding box center [90, 6] width 3 height 3
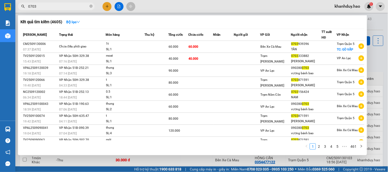
type input "0703"
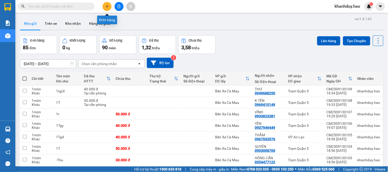
click at [109, 5] on icon "plus" at bounding box center [107, 7] width 4 height 4
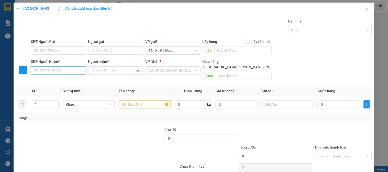
click at [77, 69] on input "SĐT Người Nhận *" at bounding box center [58, 70] width 55 height 8
click at [73, 82] on div "0907649222 - Thu" at bounding box center [58, 81] width 48 height 6
type input "0907649222"
type input "Thu"
type input "50.000"
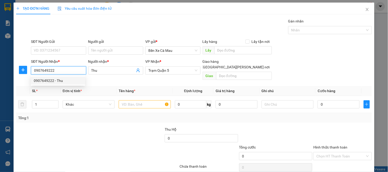
type input "50.000"
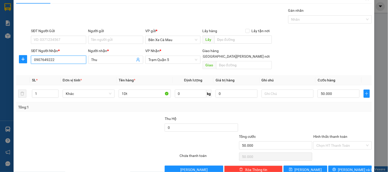
scroll to position [17, 0]
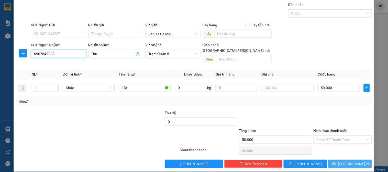
type input "0907649222"
click at [349, 161] on span "[PERSON_NAME] và In" at bounding box center [356, 164] width 36 height 6
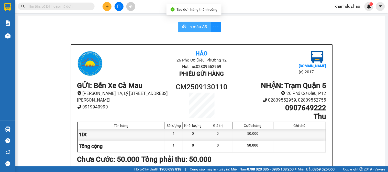
click at [188, 27] on span "In mẫu A5" at bounding box center [197, 27] width 18 height 6
click at [106, 10] on button at bounding box center [106, 6] width 9 height 9
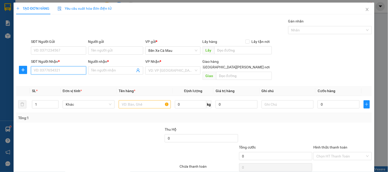
click at [45, 73] on input "SĐT Người Nhận *" at bounding box center [58, 70] width 55 height 8
click at [55, 87] on div "0933313350 - THANH TÙNG ￼" at bounding box center [59, 89] width 51 height 6
type input "0933313350"
type input "THANH TÙNG ￼"
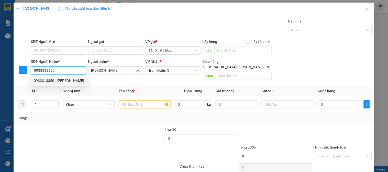
type input "30.000"
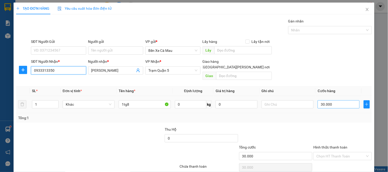
type input "0933313350"
click at [353, 100] on input "30.000" at bounding box center [338, 104] width 42 height 8
type input "0"
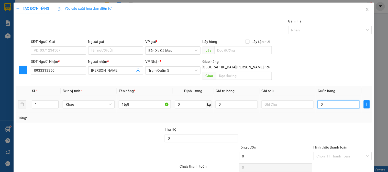
type input "1"
type input "001"
type input "13"
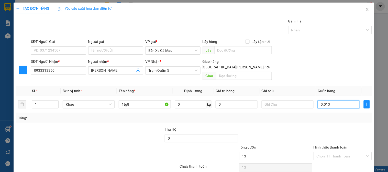
type input "00.130"
type input "130"
type input "00.130"
click at [336, 54] on div "SĐT Người Gửi VD: 0371234567 Người gửi Tên người gửi VP gửi * Bến Xe Cà Mau Lấy…" at bounding box center [201, 48] width 343 height 18
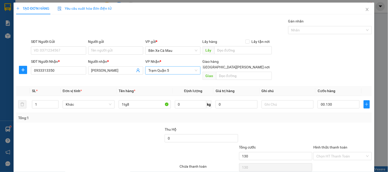
type input "130.000"
click at [45, 101] on input "1" at bounding box center [45, 105] width 26 height 8
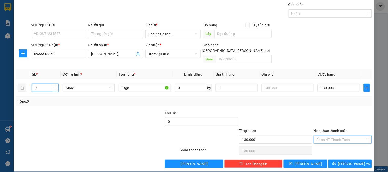
type input "2"
click at [331, 136] on input "Hình thức thanh toán" at bounding box center [340, 140] width 49 height 8
click at [331, 145] on div "Tại văn phòng" at bounding box center [339, 145] width 52 height 6
type input "0"
click at [167, 50] on span "Trạm Quận 5" at bounding box center [172, 54] width 49 height 8
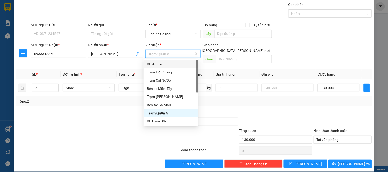
click at [168, 66] on div "VP An Lạc" at bounding box center [171, 64] width 48 height 6
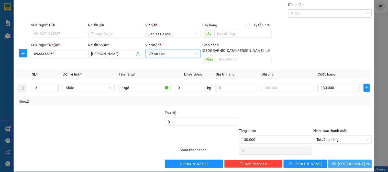
click at [346, 161] on span "[PERSON_NAME] và In" at bounding box center [356, 164] width 36 height 6
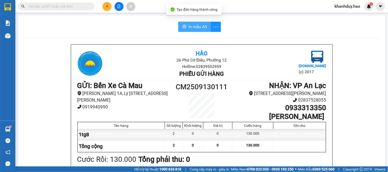
click at [197, 26] on span "In mẫu A5" at bounding box center [197, 27] width 18 height 6
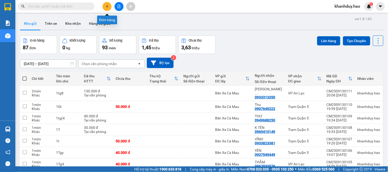
click at [105, 8] on icon "plus" at bounding box center [107, 7] width 4 height 4
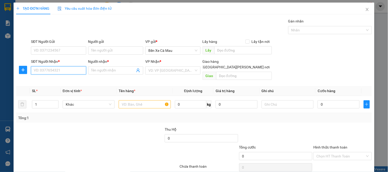
click at [63, 72] on input "SĐT Người Nhận *" at bounding box center [58, 70] width 55 height 8
click at [65, 89] on div "0931579457 - THIỆN" at bounding box center [59, 89] width 50 height 6
type input "0931579457"
type input "THIỆN"
type input "30.000"
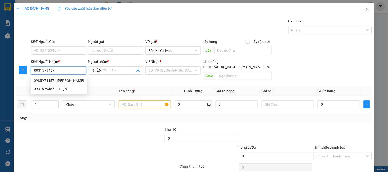
type input "30.000"
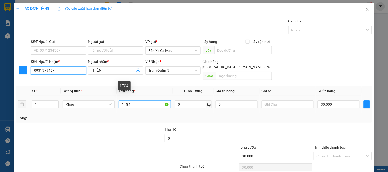
type input "0931579457"
click at [133, 100] on input "1TG4" at bounding box center [145, 104] width 52 height 8
type input "1T"
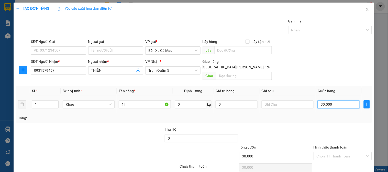
click at [328, 100] on input "30.000" at bounding box center [338, 104] width 42 height 8
type input "0"
type input "5"
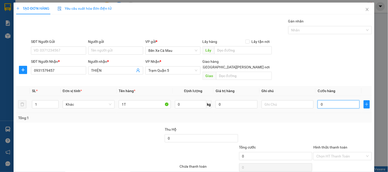
type input "5"
type input "005"
type input "50"
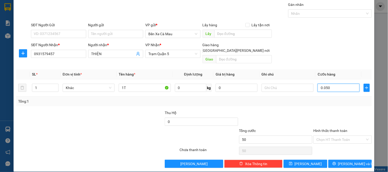
type input "0.050"
type input "50.000"
click at [325, 129] on label "Hình thức thanh toán" at bounding box center [330, 131] width 34 height 4
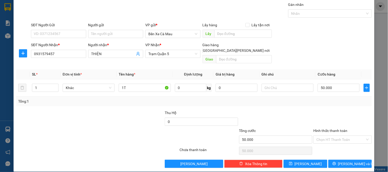
click at [325, 136] on input "Hình thức thanh toán" at bounding box center [340, 140] width 49 height 8
click at [324, 142] on div "Tại văn phòng" at bounding box center [339, 145] width 52 height 6
type input "0"
click at [328, 160] on button "[PERSON_NAME] và In" at bounding box center [349, 164] width 43 height 8
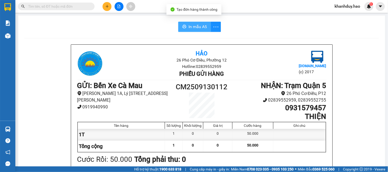
click at [182, 26] on icon "printer" at bounding box center [184, 27] width 4 height 4
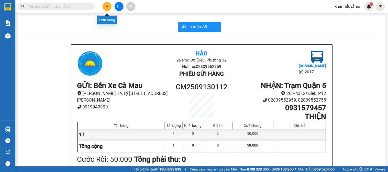
click at [107, 5] on icon "plus" at bounding box center [107, 7] width 4 height 4
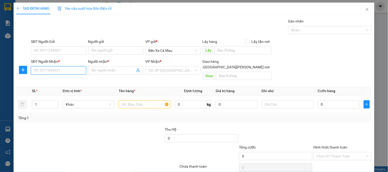
click at [44, 71] on input "SĐT Người Nhận *" at bounding box center [58, 70] width 55 height 8
click at [55, 80] on div "0767574054 - TRÂM Q5" at bounding box center [58, 81] width 48 height 6
type input "0767574054"
type input "TRÂM Q5"
type input "100.000"
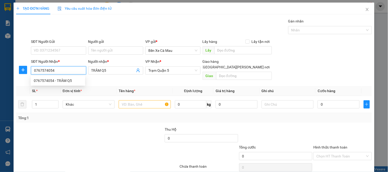
type input "100.000"
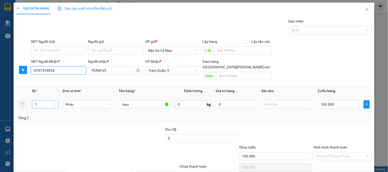
type input "0767574054"
click at [42, 101] on input "1" at bounding box center [45, 105] width 26 height 8
type input "2"
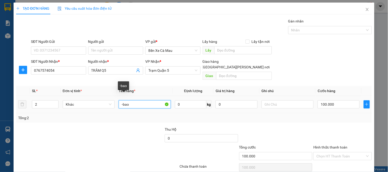
click at [119, 100] on input "-bao" at bounding box center [145, 104] width 52 height 8
type input "2-bao"
click at [333, 100] on input "100.000" at bounding box center [338, 104] width 42 height 8
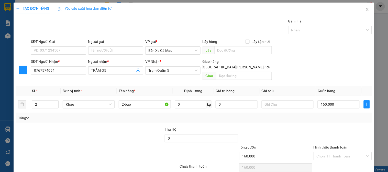
drag, startPoint x: 330, startPoint y: 158, endPoint x: 327, endPoint y: 155, distance: 4.7
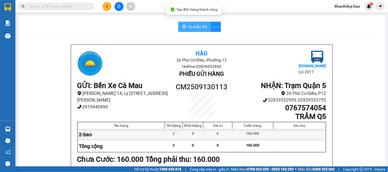
click at [190, 25] on span "In mẫu A5" at bounding box center [197, 27] width 18 height 6
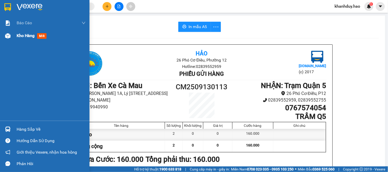
click at [19, 39] on div "Kho hàng mới" at bounding box center [33, 35] width 32 height 6
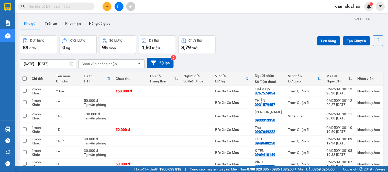
checkbox input "true"
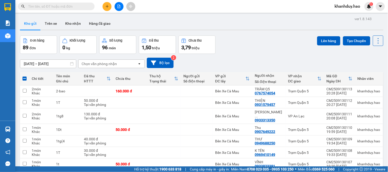
checkbox input "true"
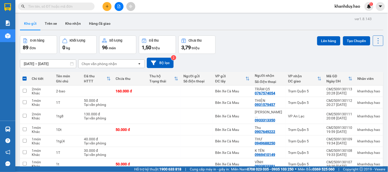
checkbox input "true"
drag, startPoint x: 80, startPoint y: 156, endPoint x: 74, endPoint y: 146, distance: 11.7
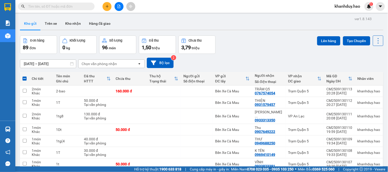
checkbox input "true"
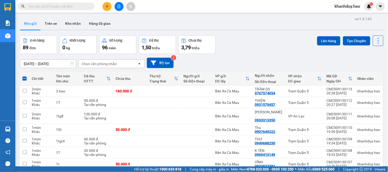
checkbox input "true"
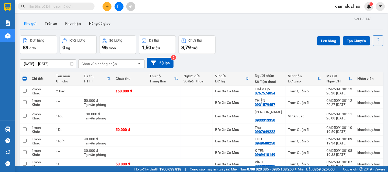
checkbox input "true"
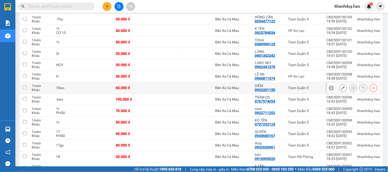
scroll to position [199, 0]
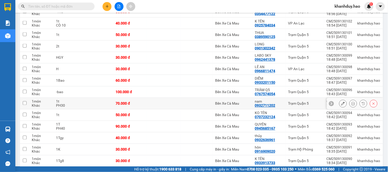
click at [65, 104] on div "PH30" at bounding box center [67, 106] width 23 height 4
checkbox input "true"
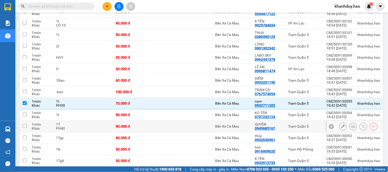
click at [68, 127] on div "PH40" at bounding box center [67, 129] width 23 height 4
checkbox input "true"
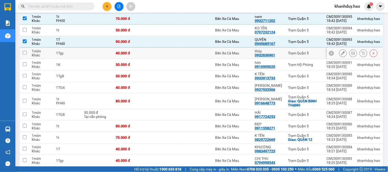
scroll to position [312, 0]
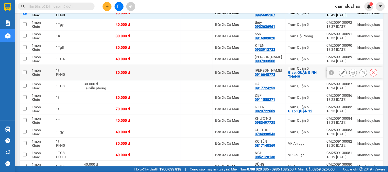
click at [86, 70] on td at bounding box center [97, 73] width 32 height 16
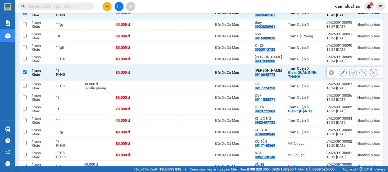
checkbox input "true"
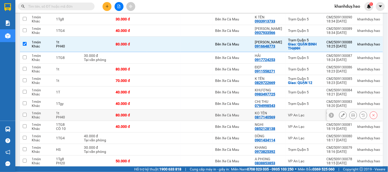
click at [84, 111] on td at bounding box center [97, 116] width 32 height 12
checkbox input "true"
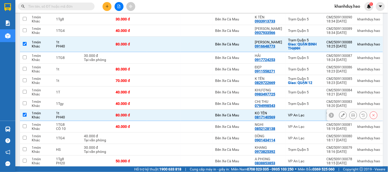
scroll to position [369, 0]
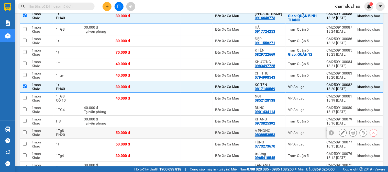
click at [81, 128] on td "1Tg8 PH20" at bounding box center [67, 133] width 28 height 12
checkbox input "true"
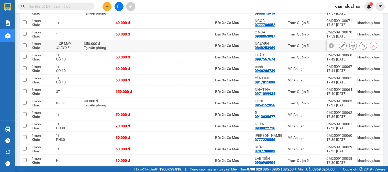
scroll to position [568, 0]
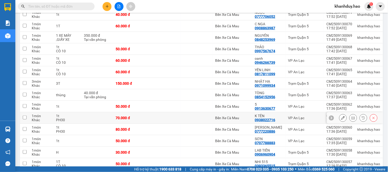
click at [77, 114] on div "1t" at bounding box center [67, 116] width 23 height 4
checkbox input "true"
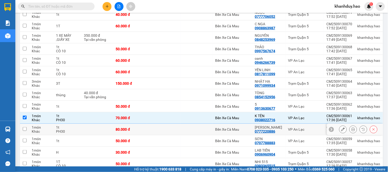
click at [75, 126] on div "1t" at bounding box center [67, 128] width 23 height 4
checkbox input "true"
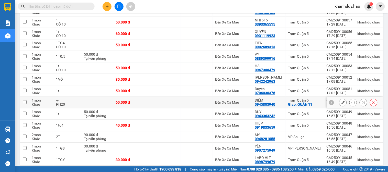
click at [77, 105] on td "-y PH20" at bounding box center [67, 103] width 28 height 12
checkbox input "true"
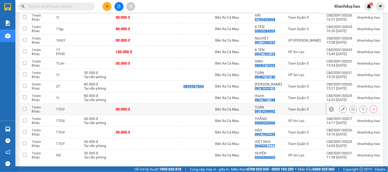
scroll to position [974, 0]
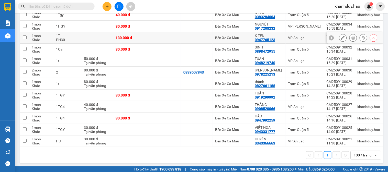
click at [99, 33] on td at bounding box center [97, 38] width 32 height 12
checkbox input "true"
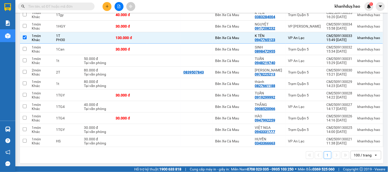
scroll to position [832, 0]
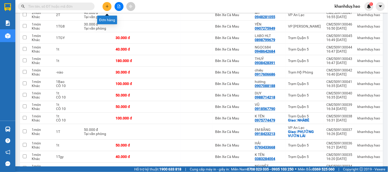
click at [110, 6] on button at bounding box center [106, 6] width 9 height 9
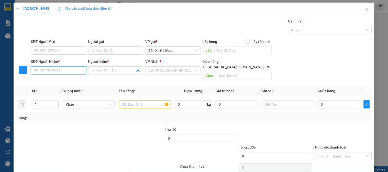
click at [72, 71] on input "SĐT Người Nhận *" at bounding box center [58, 70] width 55 height 8
click at [58, 82] on div "0943031410 - PHƯƠNG" at bounding box center [59, 81] width 50 height 6
type input "0943031410"
type input "PHƯƠNG"
type input "40.000"
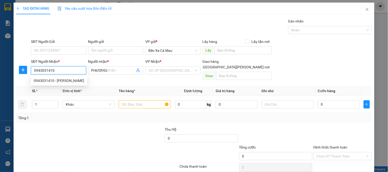
type input "40.000"
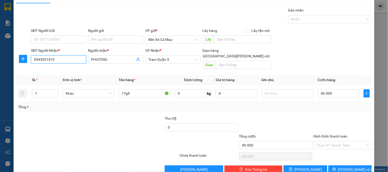
scroll to position [17, 0]
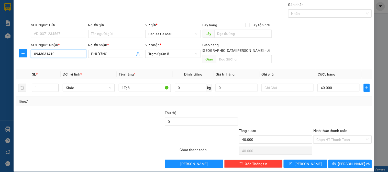
type input "0943031410"
click at [334, 129] on label "Hình thức thanh toán" at bounding box center [330, 131] width 34 height 4
click at [334, 136] on input "Hình thức thanh toán" at bounding box center [340, 140] width 49 height 8
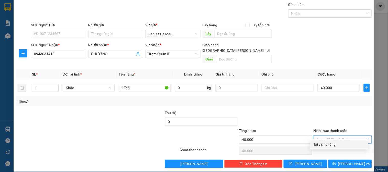
click at [331, 146] on div "Tại văn phòng" at bounding box center [339, 145] width 52 height 6
type input "0"
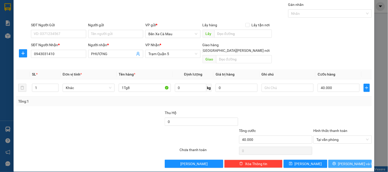
click at [331, 160] on button "Lưu và In" at bounding box center [349, 164] width 43 height 8
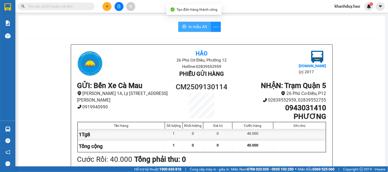
click at [198, 24] on span "In mẫu A5" at bounding box center [197, 27] width 18 height 6
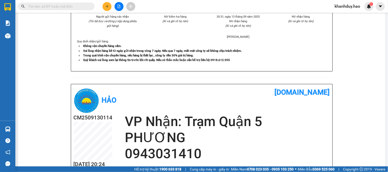
scroll to position [199, 0]
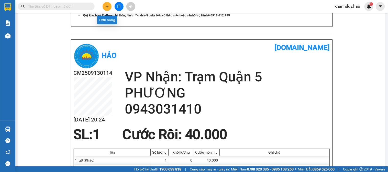
click at [109, 5] on button at bounding box center [106, 6] width 9 height 9
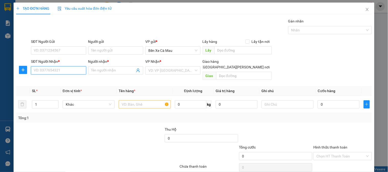
drag, startPoint x: 59, startPoint y: 70, endPoint x: 62, endPoint y: 78, distance: 8.6
click at [61, 75] on div "SĐT Người Nhận * VD: 0377654321" at bounding box center [58, 68] width 55 height 18
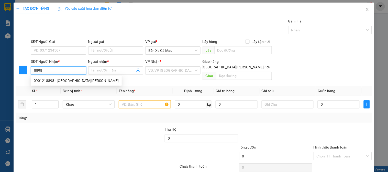
click at [64, 82] on div "0901218898 - Trửa Khai Phước" at bounding box center [76, 81] width 85 height 6
type input "0901218898"
type input "Trửa Khai Phước"
type input "360.000"
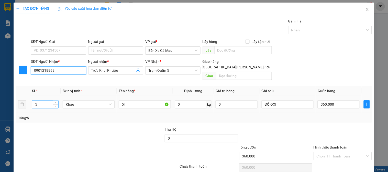
type input "0901218898"
click at [49, 101] on input "5" at bounding box center [45, 105] width 26 height 8
type input "4"
click at [346, 100] on input "360.000" at bounding box center [338, 104] width 42 height 8
type input "0"
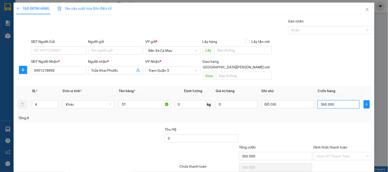
type input "0"
type input "3"
type input "003"
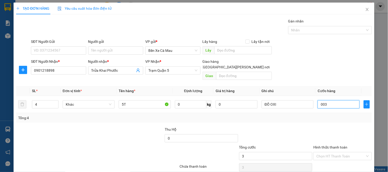
type input "32"
type input "0.032"
type input "320"
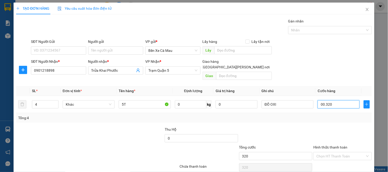
type input "00.320"
click at [307, 60] on div "SĐT Người Nhận * 0901218898 Người nhận * Trửa Khai Phước VP Nhận * Trạm Quận 5 …" at bounding box center [201, 71] width 343 height 24
type input "320.000"
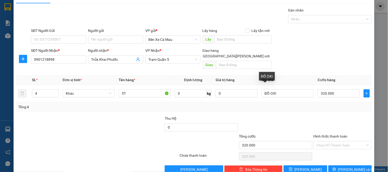
scroll to position [17, 0]
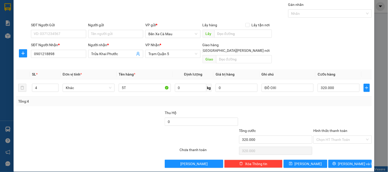
click at [346, 139] on div "Hình thức thanh toán Chọn HT Thanh Toán" at bounding box center [342, 137] width 58 height 18
drag, startPoint x: 338, startPoint y: 135, endPoint x: 338, endPoint y: 138, distance: 3.4
click at [338, 136] on input "Hình thức thanh toán" at bounding box center [340, 140] width 49 height 8
click at [336, 144] on div "Tại văn phòng" at bounding box center [339, 145] width 52 height 6
type input "0"
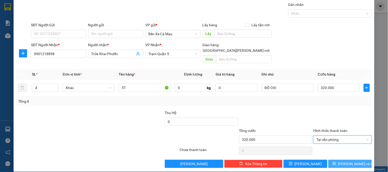
click at [336, 162] on icon "printer" at bounding box center [334, 164] width 4 height 4
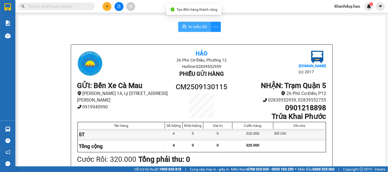
click at [199, 26] on span "In mẫu A5" at bounding box center [197, 27] width 18 height 6
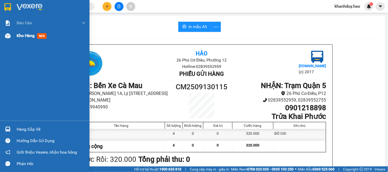
click at [16, 34] on div "Kho hàng mới" at bounding box center [44, 35] width 89 height 13
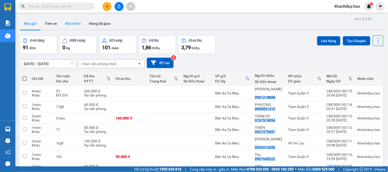
click at [68, 27] on button "Kho nhận" at bounding box center [73, 23] width 24 height 12
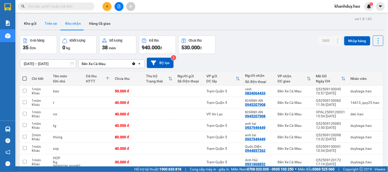
click at [51, 18] on button "Trên xe" at bounding box center [51, 23] width 20 height 12
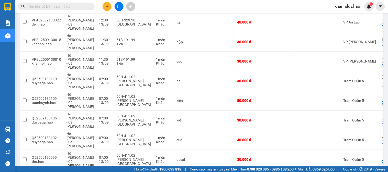
scroll to position [697, 0]
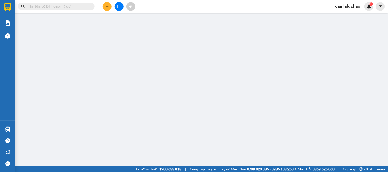
type input "0000000000"
type input "TÂN"
type input "160.000"
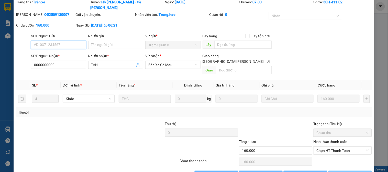
scroll to position [25, 0]
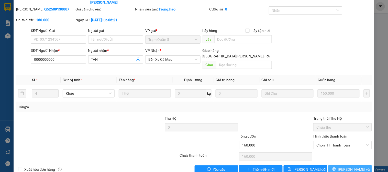
click at [344, 167] on span "Lưu và In" at bounding box center [356, 170] width 36 height 6
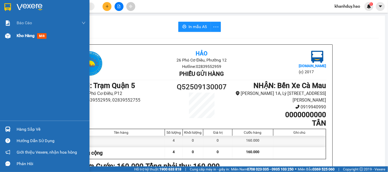
click at [22, 37] on span "Kho hàng" at bounding box center [26, 35] width 18 height 5
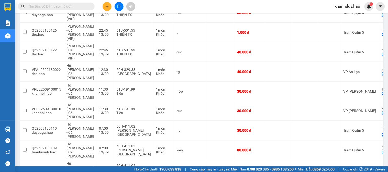
scroll to position [686, 0]
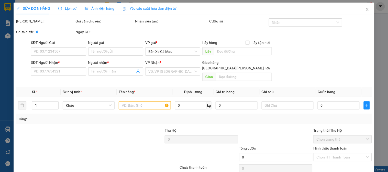
type input "0947047147"
type input "ĐÔNG cm"
type input "80.000"
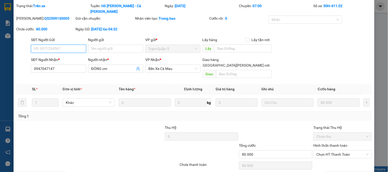
scroll to position [25, 0]
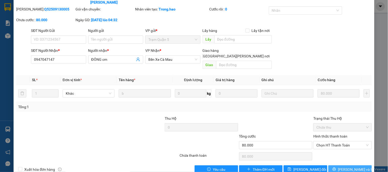
click at [341, 166] on button "Lưu và In" at bounding box center [349, 170] width 43 height 8
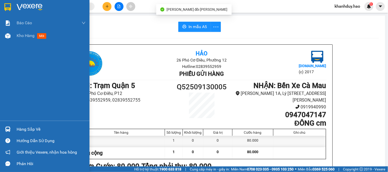
click at [14, 42] on div "Báo cáo BC tiền công nợ Báo cáo dòng tiền (trưởng trạm) Doanh số tạo đơn theo V…" at bounding box center [44, 69] width 89 height 104
click at [15, 39] on div "Kho hàng mới" at bounding box center [44, 35] width 89 height 13
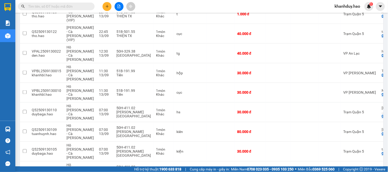
scroll to position [674, 0]
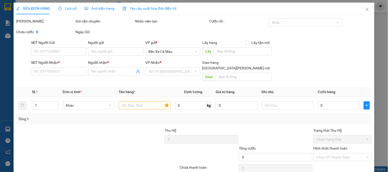
type input "0708095627"
type input "phát cm"
type input "80.000"
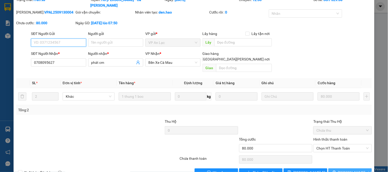
scroll to position [25, 0]
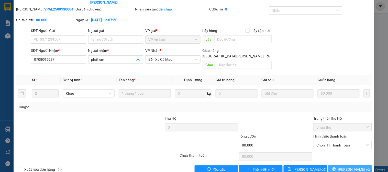
click at [349, 167] on span "Lưu và In" at bounding box center [356, 170] width 36 height 6
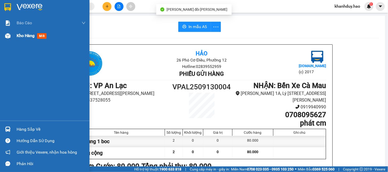
click at [24, 32] on div "Kho hàng mới" at bounding box center [51, 35] width 69 height 13
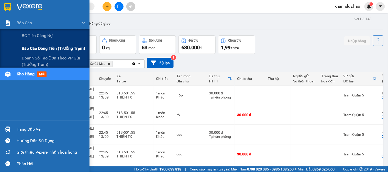
click at [39, 54] on div "Báo cáo dòng tiền (trưởng trạm)" at bounding box center [54, 48] width 64 height 13
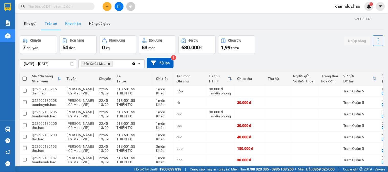
click at [71, 23] on button "Kho nhận" at bounding box center [73, 23] width 24 height 12
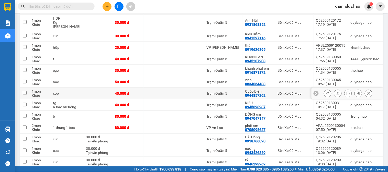
scroll to position [142, 0]
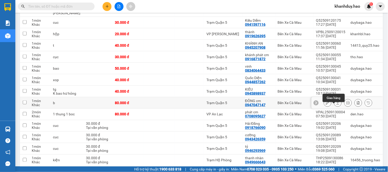
click at [336, 105] on icon at bounding box center [338, 103] width 4 height 4
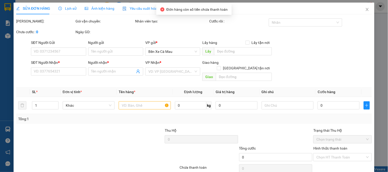
type input "0947047147"
type input "ĐÔNG cm"
type input "80.000"
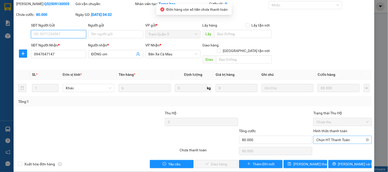
scroll to position [18, 0]
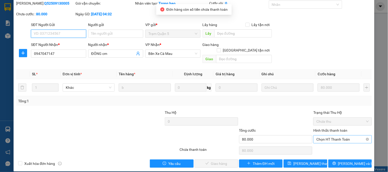
click at [325, 136] on span "Chọn HT Thanh Toán" at bounding box center [342, 140] width 52 height 8
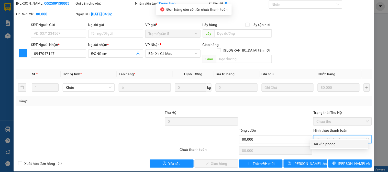
drag, startPoint x: 318, startPoint y: 144, endPoint x: 233, endPoint y: 155, distance: 85.5
click at [317, 144] on div "Tại văn phòng" at bounding box center [339, 144] width 52 height 6
type input "0"
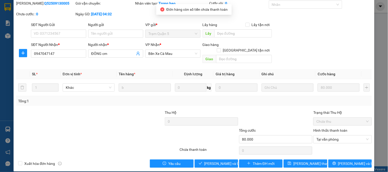
click at [201, 163] on div "SỬA ĐƠN HÀNG Lịch sử Ảnh kiện hàng Yêu cầu xuất hóa đơn điện tử Total Paid Fee …" at bounding box center [194, 78] width 361 height 187
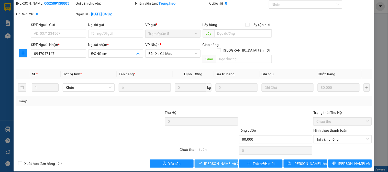
click at [218, 161] on span "[PERSON_NAME] và Giao hàng" at bounding box center [228, 164] width 49 height 6
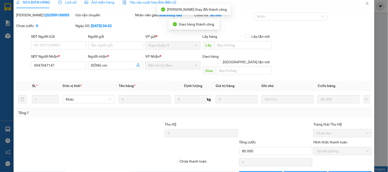
scroll to position [0, 0]
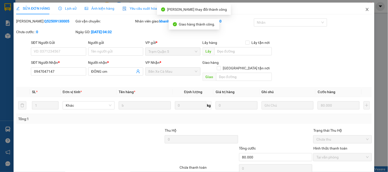
click at [365, 9] on icon "close" at bounding box center [367, 9] width 4 height 4
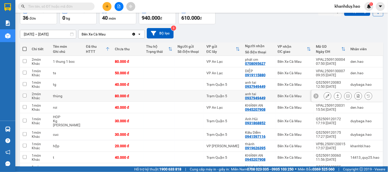
scroll to position [29, 0]
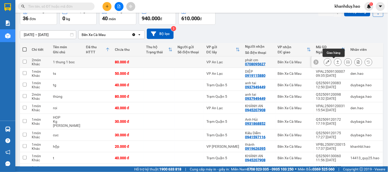
click at [336, 63] on icon at bounding box center [338, 62] width 4 height 4
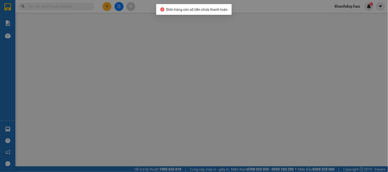
type input "0708095627"
type input "phát cm"
type input "80.000"
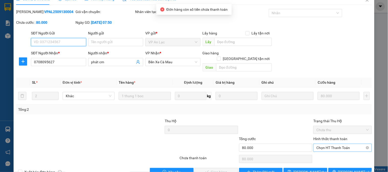
scroll to position [18, 0]
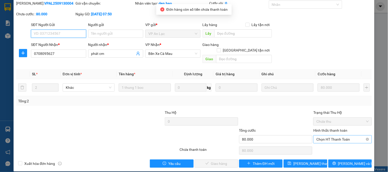
click at [333, 136] on span "Chọn HT Thanh Toán" at bounding box center [342, 140] width 52 height 8
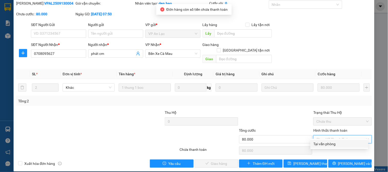
drag, startPoint x: 328, startPoint y: 143, endPoint x: 262, endPoint y: 149, distance: 65.8
click at [327, 143] on div "Tại văn phòng" at bounding box center [339, 144] width 52 height 6
type input "0"
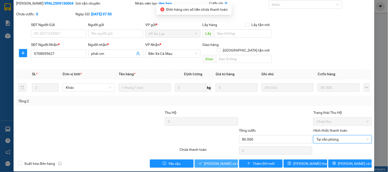
click at [220, 162] on button "Lưu và Giao hàng" at bounding box center [216, 164] width 43 height 8
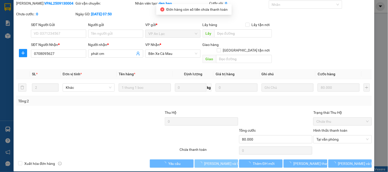
click at [219, 161] on span "Lưu và Giao hàng" at bounding box center [228, 164] width 49 height 6
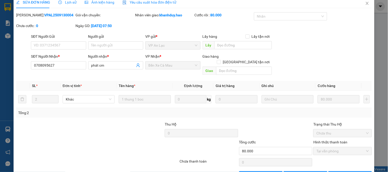
scroll to position [0, 0]
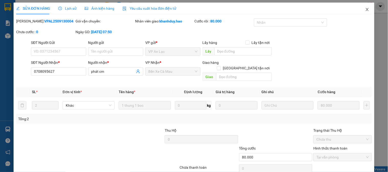
click at [360, 9] on span "Close" at bounding box center [367, 10] width 14 height 14
click at [358, 9] on span "khanhduy.hao" at bounding box center [348, 6] width 34 height 6
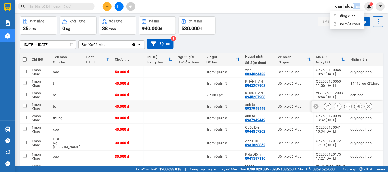
scroll to position [28, 0]
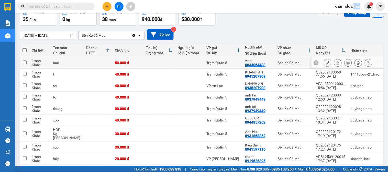
click at [336, 64] on icon at bounding box center [338, 63] width 4 height 4
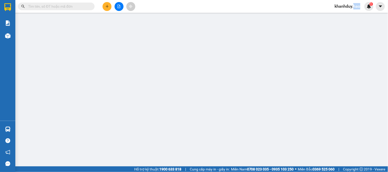
type input "0834064433"
type input "vinh"
type input "50.000"
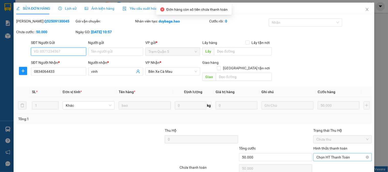
scroll to position [15, 0]
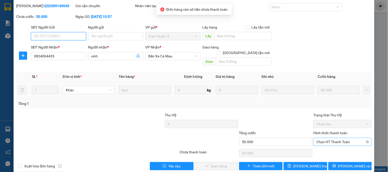
drag, startPoint x: 331, startPoint y: 135, endPoint x: 331, endPoint y: 141, distance: 5.1
click at [331, 138] on span "Chọn HT Thanh Toán" at bounding box center [342, 142] width 52 height 8
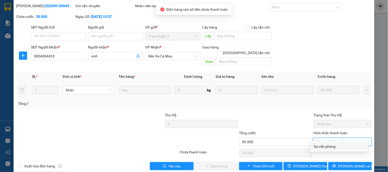
drag, startPoint x: 331, startPoint y: 141, endPoint x: 300, endPoint y: 152, distance: 32.6
click at [327, 147] on div "Tại văn phòng" at bounding box center [339, 147] width 52 height 6
type input "0"
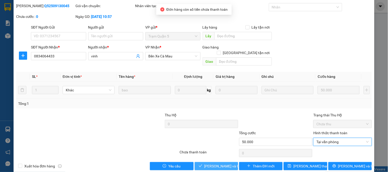
click at [217, 164] on span "Lưu và Giao hàng" at bounding box center [228, 167] width 49 height 6
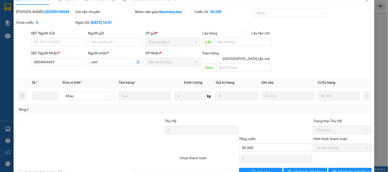
scroll to position [0, 0]
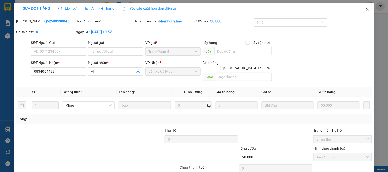
click at [360, 9] on span "Close" at bounding box center [367, 10] width 14 height 14
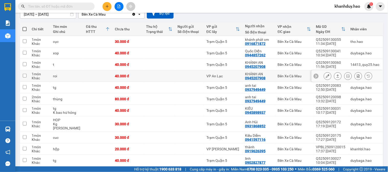
scroll to position [57, 0]
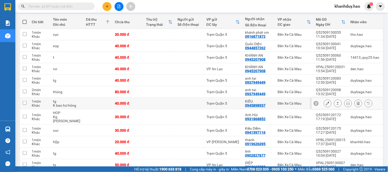
click at [336, 105] on icon at bounding box center [338, 104] width 4 height 4
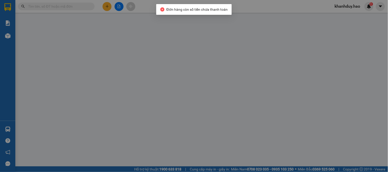
type input "0945898937"
type input "KIỀU"
type input "40.000"
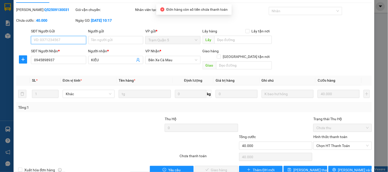
scroll to position [18, 0]
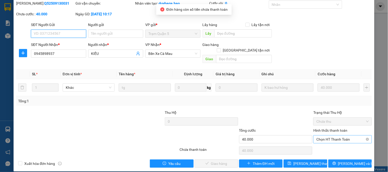
click at [327, 137] on span "Chọn HT Thanh Toán" at bounding box center [342, 140] width 52 height 8
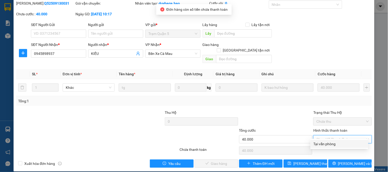
click at [323, 146] on div "Tại văn phòng" at bounding box center [339, 144] width 52 height 6
type input "0"
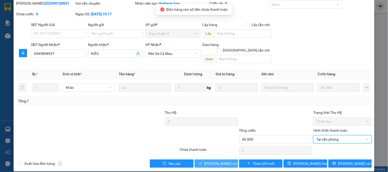
click at [233, 160] on button "Lưu và Giao hàng" at bounding box center [216, 164] width 43 height 8
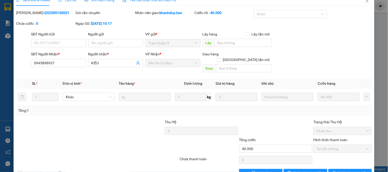
scroll to position [0, 0]
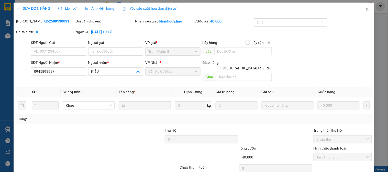
click at [365, 9] on span "Close" at bounding box center [367, 10] width 14 height 14
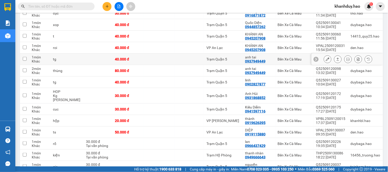
scroll to position [85, 0]
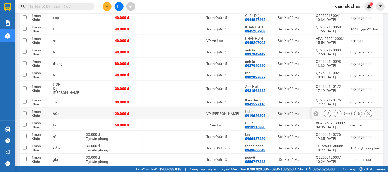
click at [334, 115] on button at bounding box center [337, 113] width 7 height 9
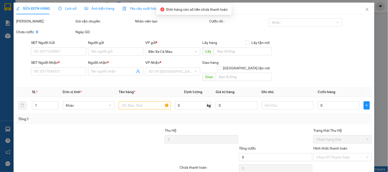
type input "0919626395"
type input "thành"
type input "20.000"
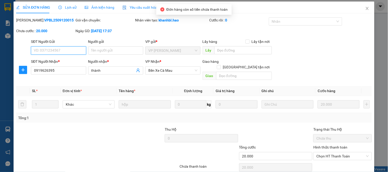
scroll to position [18, 0]
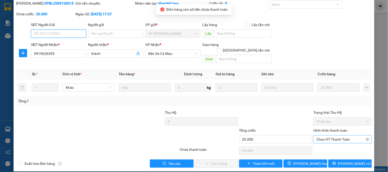
click at [326, 136] on span "Chọn HT Thanh Toán" at bounding box center [342, 140] width 52 height 8
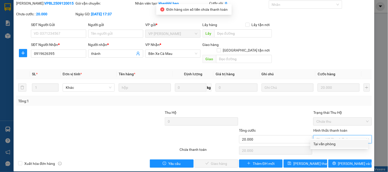
click at [326, 141] on div "Tại văn phòng" at bounding box center [339, 144] width 58 height 8
type input "0"
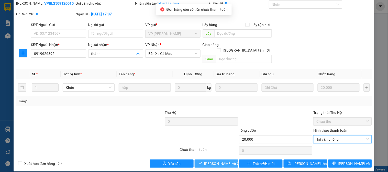
drag, startPoint x: 219, startPoint y: 158, endPoint x: 225, endPoint y: 145, distance: 15.0
click at [218, 161] on span "Lưu và Giao hàng" at bounding box center [228, 164] width 49 height 6
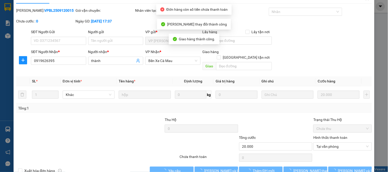
scroll to position [0, 0]
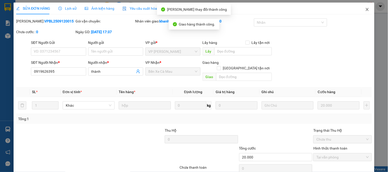
click at [366, 13] on span "Close" at bounding box center [367, 10] width 14 height 14
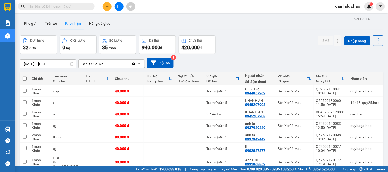
click at [55, 63] on input "13/09/2025 – 13/09/2025" at bounding box center [48, 64] width 56 height 8
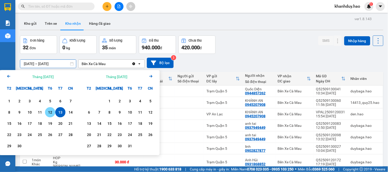
click at [45, 113] on div "12" at bounding box center [50, 112] width 10 height 10
type input "12/09/2025 – 12/09/2025"
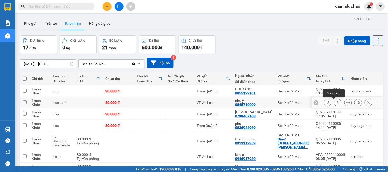
click at [334, 101] on button at bounding box center [337, 102] width 7 height 9
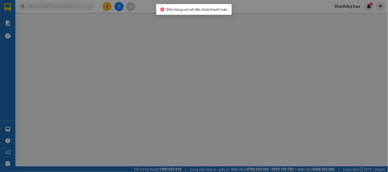
type input "0845710009"
type input "như ý"
type input "50.000"
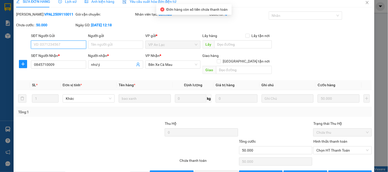
scroll to position [18, 0]
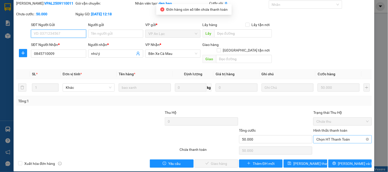
click at [318, 136] on span "Chọn HT Thanh Toán" at bounding box center [342, 140] width 52 height 8
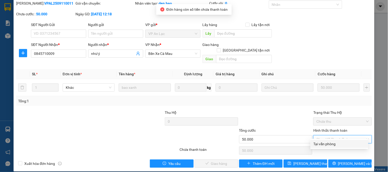
click at [319, 142] on div "Tại văn phòng" at bounding box center [339, 144] width 52 height 6
type input "0"
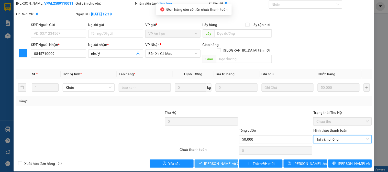
click at [215, 161] on span "Lưu và Giao hàng" at bounding box center [228, 164] width 49 height 6
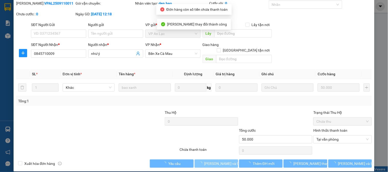
scroll to position [0, 0]
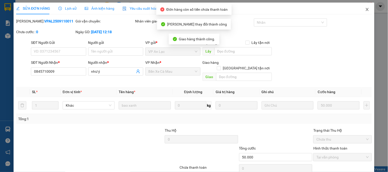
click at [360, 8] on span "Close" at bounding box center [367, 10] width 14 height 14
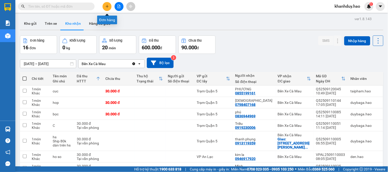
click at [107, 6] on icon "plus" at bounding box center [107, 7] width 4 height 4
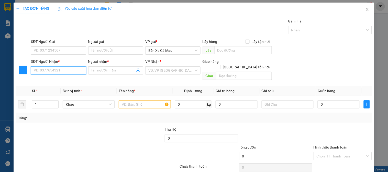
click at [79, 69] on input "SĐT Người Nhận *" at bounding box center [58, 70] width 55 height 8
click at [63, 81] on div "0902832255 - BỀN" at bounding box center [58, 81] width 48 height 6
type input "0902832255"
type input "BỀN"
type input "90.000"
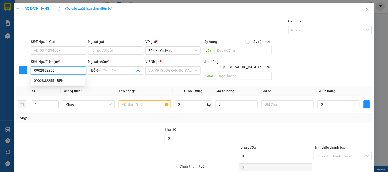
type input "90.000"
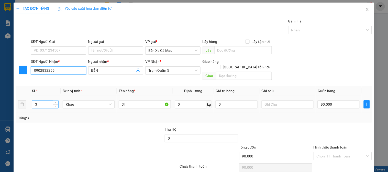
type input "0902832255"
click at [37, 101] on input "3" at bounding box center [45, 105] width 26 height 8
type input "1"
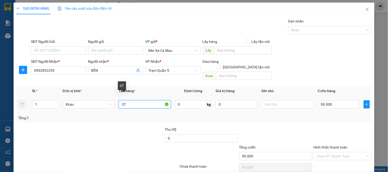
click at [122, 100] on input "3T" at bounding box center [145, 104] width 52 height 8
type input "1T"
click at [329, 100] on input "90.000" at bounding box center [338, 104] width 42 height 8
type input "0"
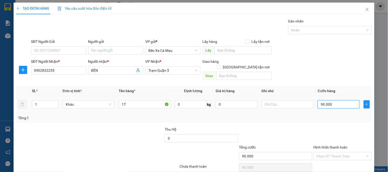
type input "0"
type input "5"
type input "005"
type input "50"
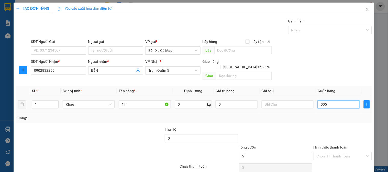
type input "50"
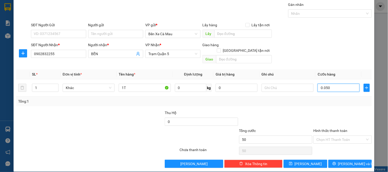
type input "0.050"
type input "50.000"
click at [328, 129] on label "Hình thức thanh toán" at bounding box center [330, 131] width 34 height 4
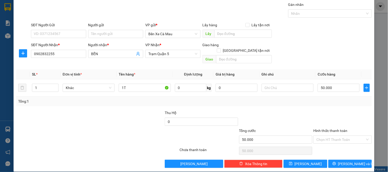
click at [328, 136] on input "Hình thức thanh toán" at bounding box center [340, 140] width 49 height 8
click at [328, 142] on div "Tại văn phòng" at bounding box center [339, 145] width 52 height 6
type input "0"
click at [332, 160] on button "Lưu và In" at bounding box center [349, 164] width 43 height 8
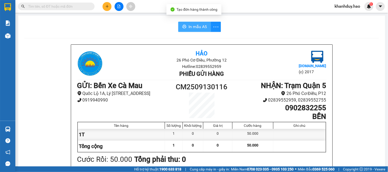
click at [183, 23] on button "In mẫu A5" at bounding box center [194, 27] width 33 height 10
click at [104, 7] on button at bounding box center [106, 6] width 9 height 9
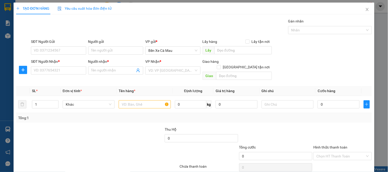
click at [65, 75] on div "SĐT Người Nhận * VD: 0377654321" at bounding box center [58, 68] width 55 height 18
click at [65, 73] on input "SĐT Người Nhận *" at bounding box center [58, 70] width 55 height 8
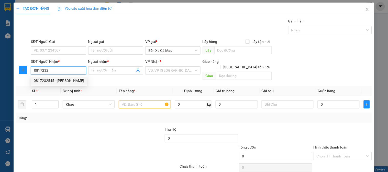
click at [60, 78] on div "0817232545 - GIA HUY" at bounding box center [59, 81] width 50 height 6
type input "0817232545"
type input "GIA HUY"
type input "80.000"
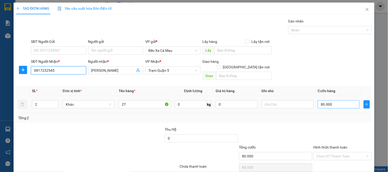
type input "0817232545"
click at [323, 100] on input "80.000" at bounding box center [338, 104] width 42 height 8
type input "0"
type input "005"
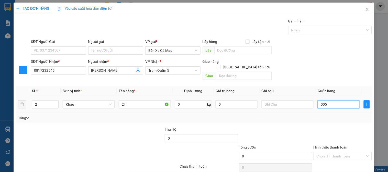
type input "5"
type input "005"
click at [333, 72] on div "SĐT Người Nhận * 0817232545 Người nhận * GIA HUY VP Nhận * Trạm Quận 5 Giao hàn…" at bounding box center [201, 71] width 343 height 24
type input "5.000"
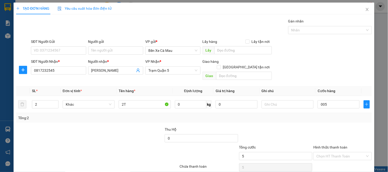
type input "5.000"
click at [337, 100] on input "5.000" at bounding box center [338, 104] width 42 height 8
type input "0"
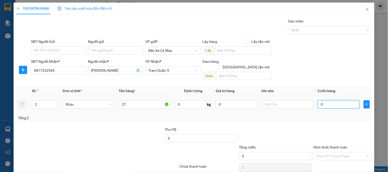
type input "005"
type input "5"
type input "50"
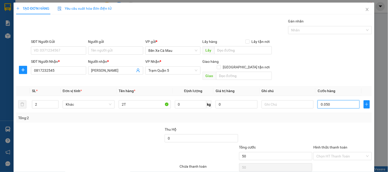
type input "0.050"
click at [356, 63] on div "SĐT Người Nhận * 0817232545 Người nhận * GIA HUY VP Nhận * Trạm Quận 5 Giao hàn…" at bounding box center [201, 71] width 343 height 24
type input "50.000"
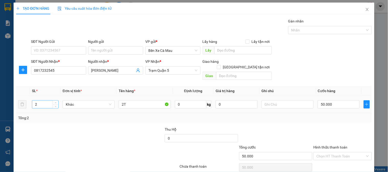
click at [48, 102] on input "2" at bounding box center [45, 105] width 26 height 8
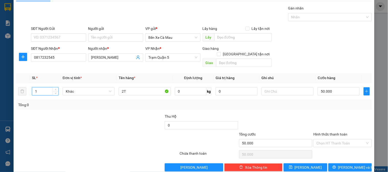
scroll to position [17, 0]
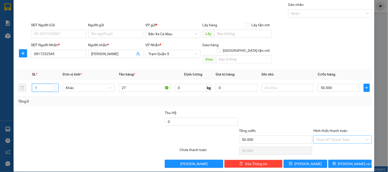
type input "1"
click at [322, 137] on input "Hình thức thanh toán" at bounding box center [340, 140] width 49 height 8
click at [322, 144] on div "Tại văn phòng" at bounding box center [339, 145] width 52 height 6
type input "0"
click at [328, 153] on div "Transit Pickup Surcharge Ids Transit Deliver Surcharge Ids Transit Deliver Surc…" at bounding box center [194, 85] width 356 height 166
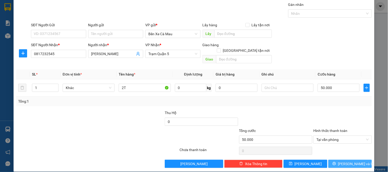
click at [330, 161] on button "Lưu và In" at bounding box center [349, 164] width 43 height 8
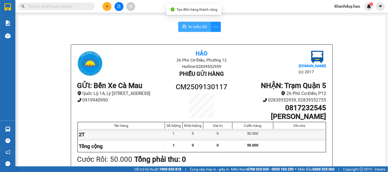
click at [200, 31] on button "In mẫu A5" at bounding box center [194, 27] width 33 height 10
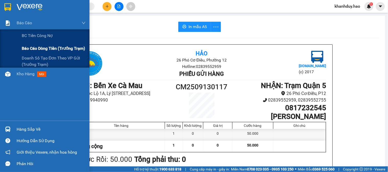
click at [23, 45] on span "Báo cáo dòng tiền (trưởng trạm)" at bounding box center [53, 48] width 63 height 6
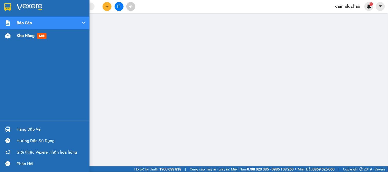
click at [19, 35] on span "Kho hàng" at bounding box center [26, 35] width 18 height 5
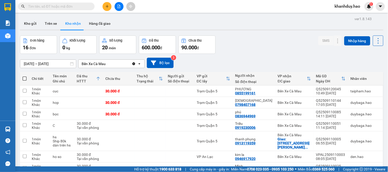
click at [55, 65] on input "12/09/2025 – 12/09/2025" at bounding box center [48, 64] width 56 height 8
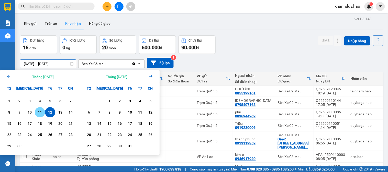
click at [43, 115] on div "11" at bounding box center [39, 112] width 7 height 6
type input "11/09/2025 – 11/09/2025"
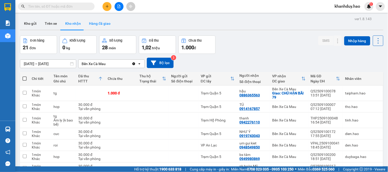
click at [99, 22] on button "Hàng đã giao" at bounding box center [100, 23] width 30 height 12
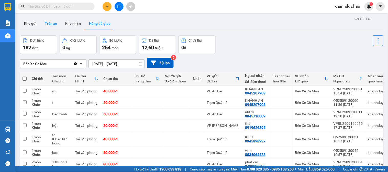
click at [43, 21] on button "Trên xe" at bounding box center [51, 23] width 20 height 12
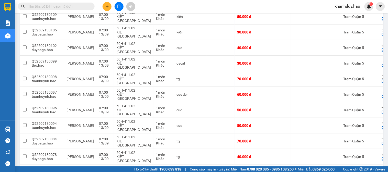
scroll to position [663, 0]
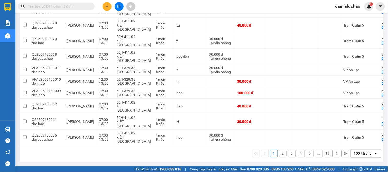
click at [361, 150] on div "100 / trang" at bounding box center [362, 154] width 23 height 8
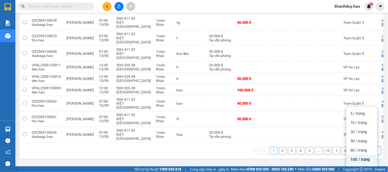
click at [216, 155] on div "1 2 3 4 5 ... 19 100 / trang open" at bounding box center [201, 151] width 359 height 9
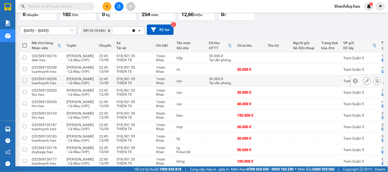
scroll to position [0, 0]
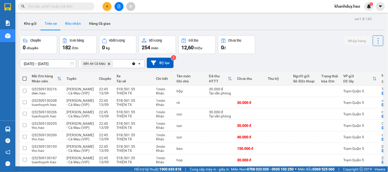
click at [76, 24] on button "Kho nhận" at bounding box center [73, 23] width 24 height 12
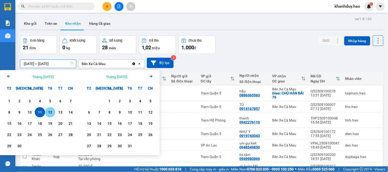
click at [48, 113] on div "12" at bounding box center [50, 112] width 7 height 6
type input "12/09/2025 – 12/09/2025"
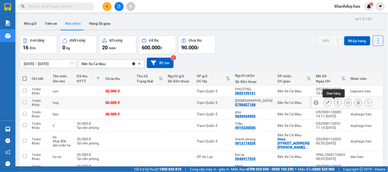
click at [336, 103] on icon at bounding box center [338, 103] width 4 height 4
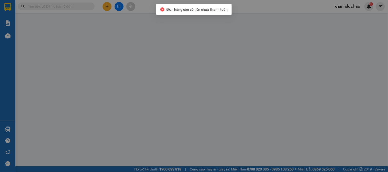
type input "0798407168"
type input "thiên phúc"
type input "30.000"
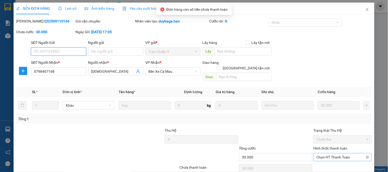
scroll to position [15, 0]
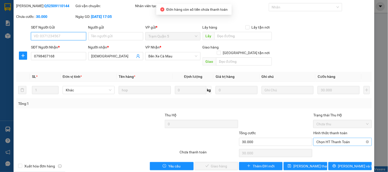
click at [333, 138] on span "Chọn HT Thanh Toán" at bounding box center [342, 142] width 52 height 8
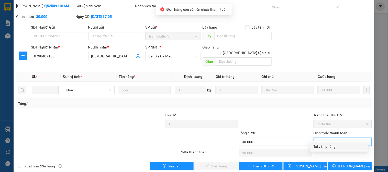
drag, startPoint x: 328, startPoint y: 147, endPoint x: 250, endPoint y: 154, distance: 79.0
click at [328, 147] on div "Tại văn phòng" at bounding box center [339, 147] width 52 height 6
type input "0"
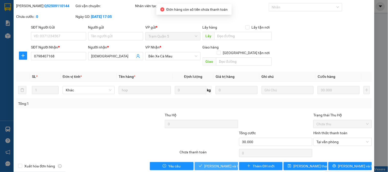
click at [197, 163] on button "Lưu và Giao hàng" at bounding box center [216, 166] width 43 height 8
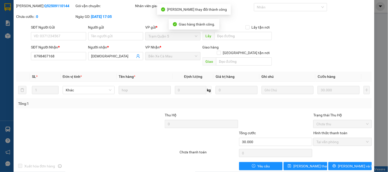
scroll to position [0, 0]
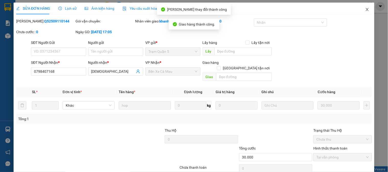
click at [366, 8] on icon "close" at bounding box center [367, 9] width 3 height 3
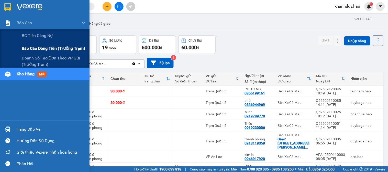
click at [45, 50] on span "Báo cáo dòng tiền (trưởng trạm)" at bounding box center [53, 48] width 63 height 6
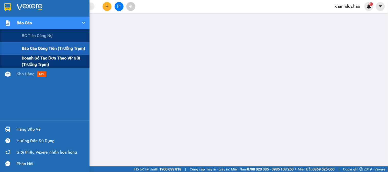
click at [32, 64] on span "Doanh số tạo đơn theo VP gửi (trưởng trạm)" at bounding box center [54, 61] width 64 height 13
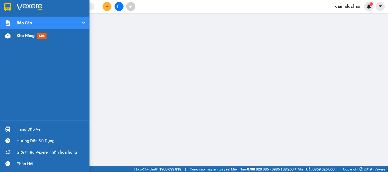
click at [27, 42] on div "Kho hàng mới" at bounding box center [51, 35] width 69 height 13
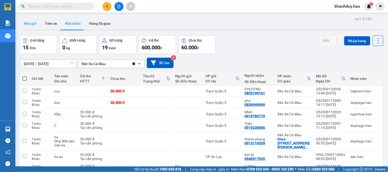
click at [32, 24] on button "Kho gửi" at bounding box center [30, 23] width 21 height 12
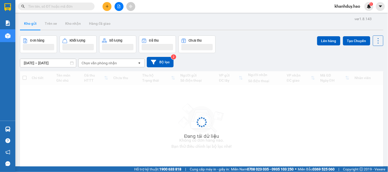
click at [27, 79] on div "Đang tải dữ liệu" at bounding box center [201, 126] width 363 height 110
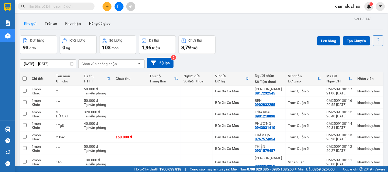
click at [27, 79] on th at bounding box center [24, 79] width 9 height 14
click at [25, 76] on th at bounding box center [24, 79] width 9 height 14
click at [26, 78] on span at bounding box center [24, 79] width 4 height 4
click at [25, 76] on input "checkbox" at bounding box center [25, 76] width 0 height 0
checkbox input "true"
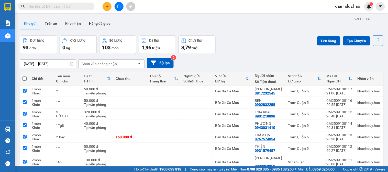
checkbox input "true"
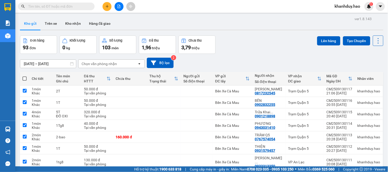
checkbox input "true"
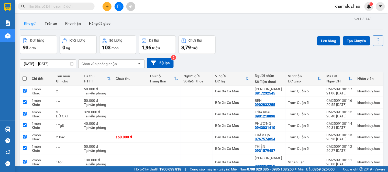
checkbox input "true"
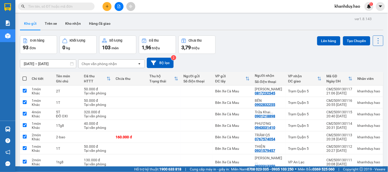
checkbox input "true"
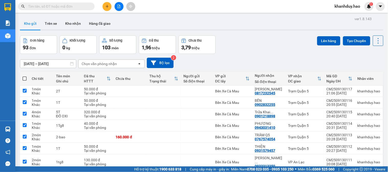
checkbox input "true"
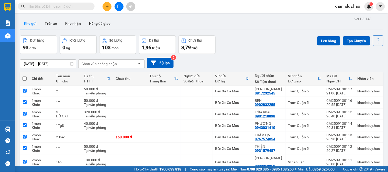
checkbox input "true"
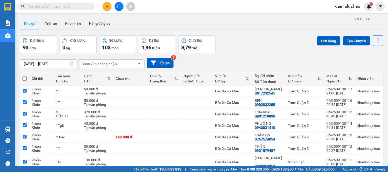
checkbox input "true"
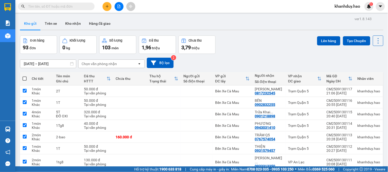
checkbox input "true"
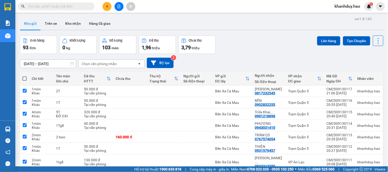
checkbox input "true"
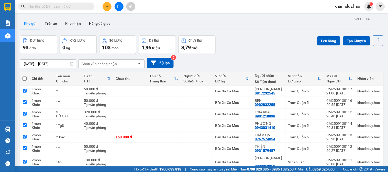
checkbox input "true"
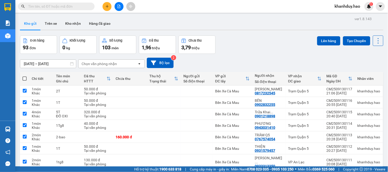
checkbox input "true"
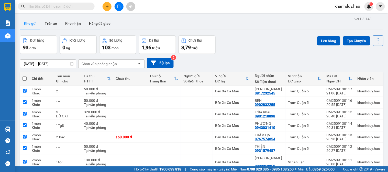
checkbox input "true"
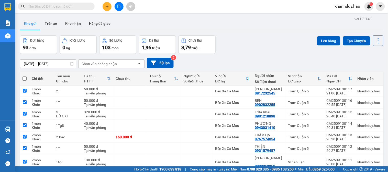
checkbox input "true"
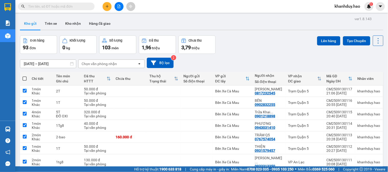
checkbox input "true"
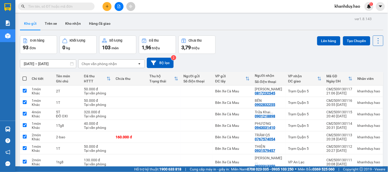
checkbox input "true"
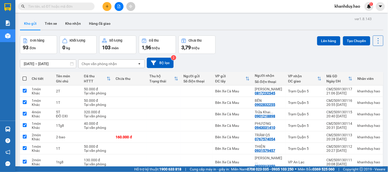
checkbox input "true"
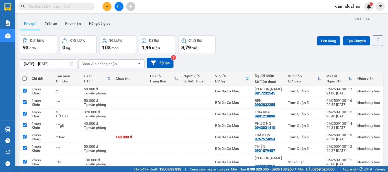
checkbox input "true"
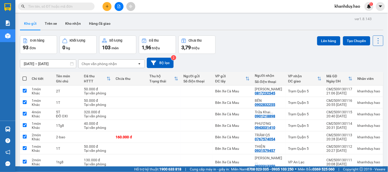
checkbox input "true"
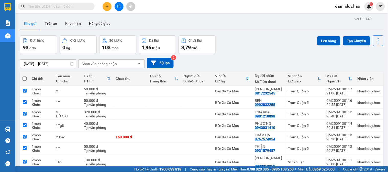
checkbox input "true"
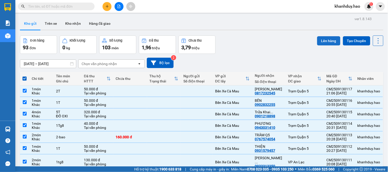
click at [331, 38] on button "Lên hàng" at bounding box center [328, 40] width 23 height 9
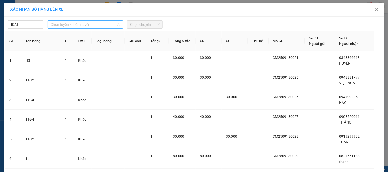
click at [87, 27] on span "Chọn tuyến - nhóm tuyến" at bounding box center [85, 25] width 69 height 8
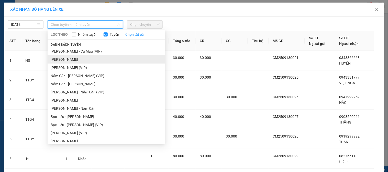
click at [73, 61] on li "Cà Mau - Hồ Chí Minh" at bounding box center [107, 59] width 118 height 8
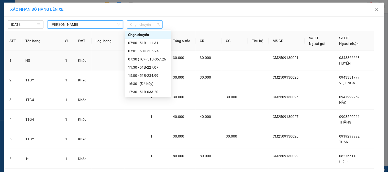
click at [153, 27] on span "Chọn chuyến" at bounding box center [144, 25] width 29 height 8
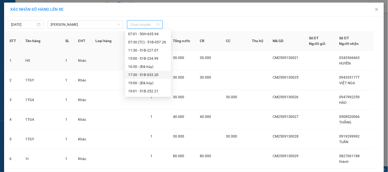
scroll to position [28, 0]
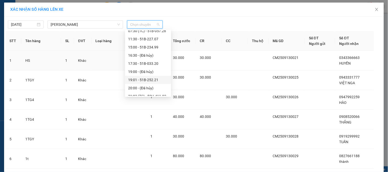
click at [158, 82] on div "19:01 - 51B-252.21" at bounding box center [148, 80] width 40 height 6
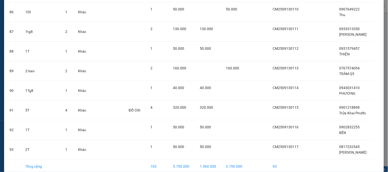
scroll to position [1750, 0]
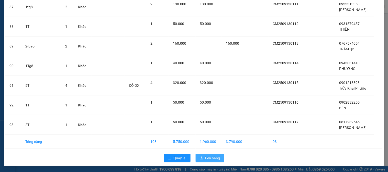
click at [202, 157] on button "Lên hàng" at bounding box center [210, 158] width 29 height 8
